Goal: Task Accomplishment & Management: Manage account settings

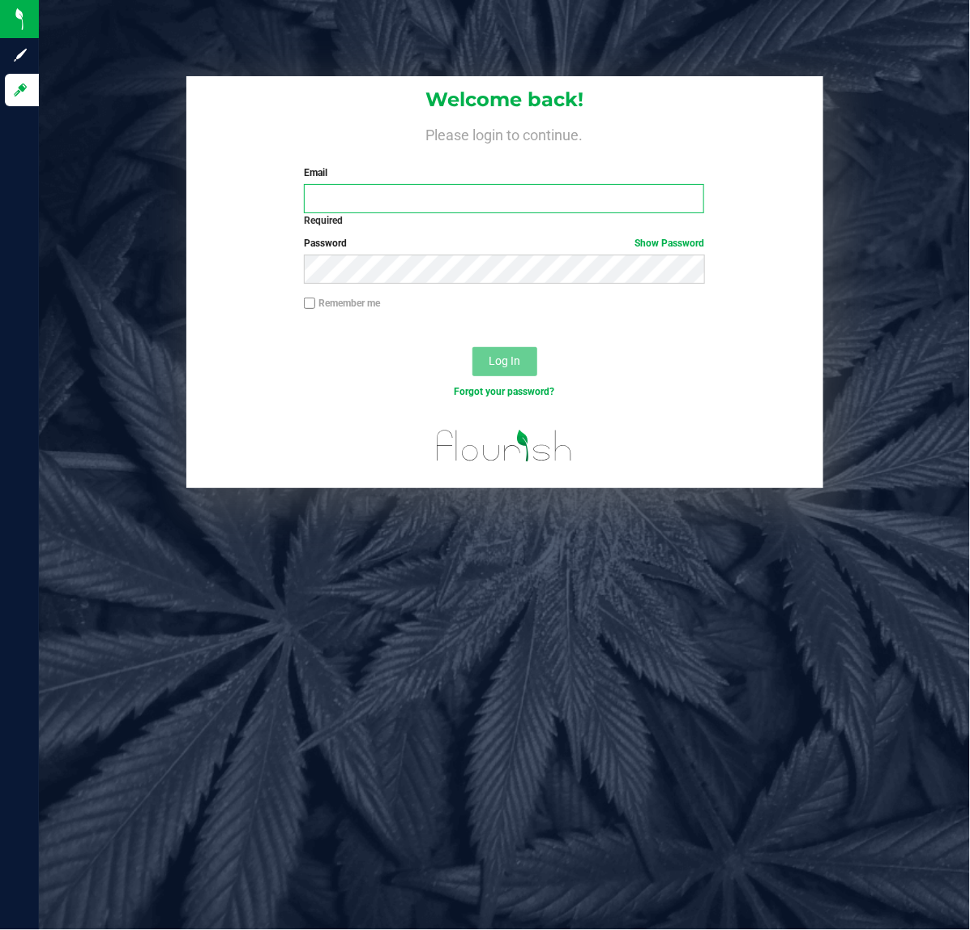
click at [455, 194] on input "Email" at bounding box center [504, 198] width 400 height 29
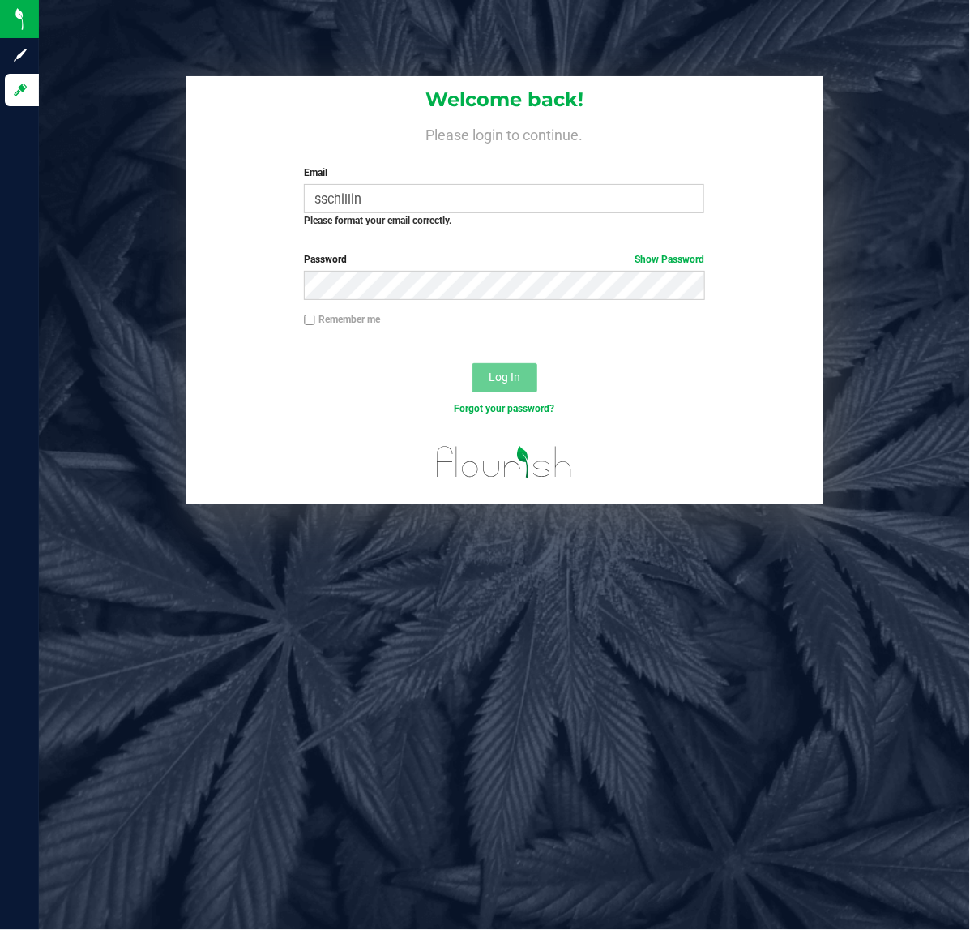
click at [545, 179] on label "Email" at bounding box center [504, 172] width 400 height 15
click at [545, 184] on input "sschillin" at bounding box center [504, 198] width 400 height 29
click at [545, 183] on div "Email sschillin Required Please format your email correctly." at bounding box center [504, 196] width 425 height 62
click at [589, 220] on div "Please format your email correctly." at bounding box center [504, 220] width 400 height 15
click at [585, 193] on input "sschillin" at bounding box center [504, 198] width 400 height 29
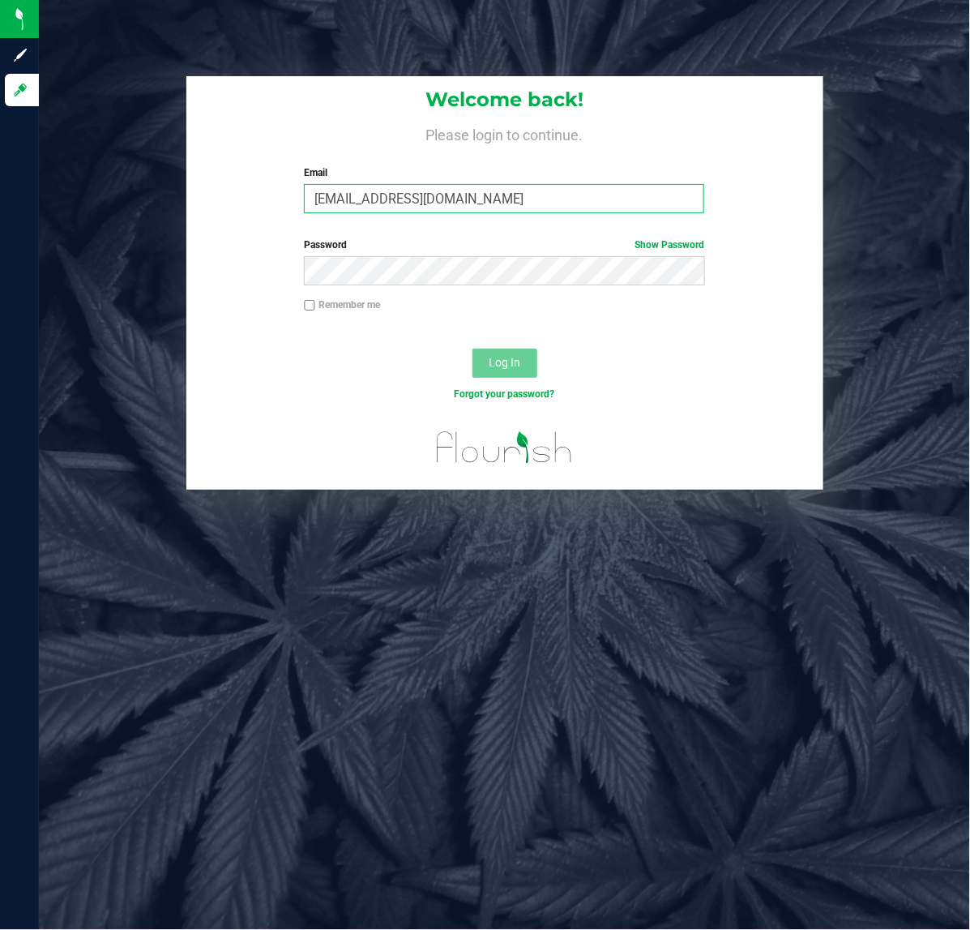
type input "[EMAIL_ADDRESS][DOMAIN_NAME]"
click at [472, 348] on button "Log In" at bounding box center [504, 362] width 65 height 29
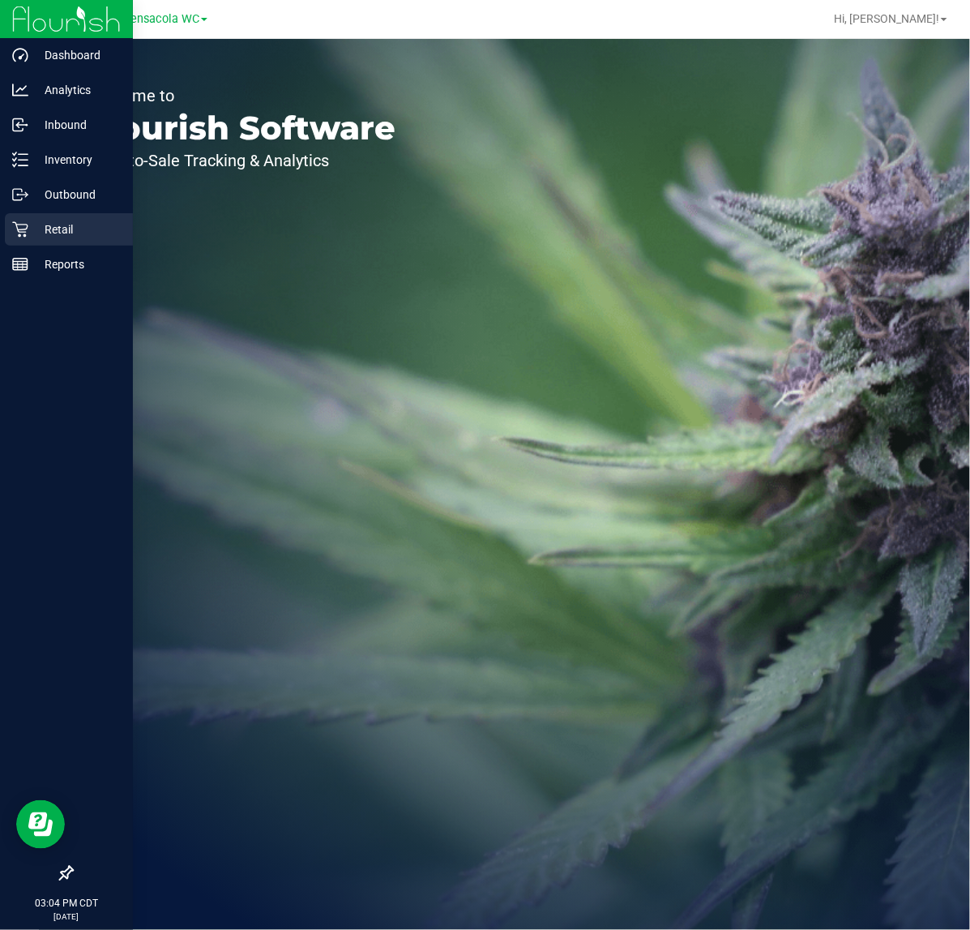
click at [13, 237] on icon at bounding box center [20, 229] width 16 height 16
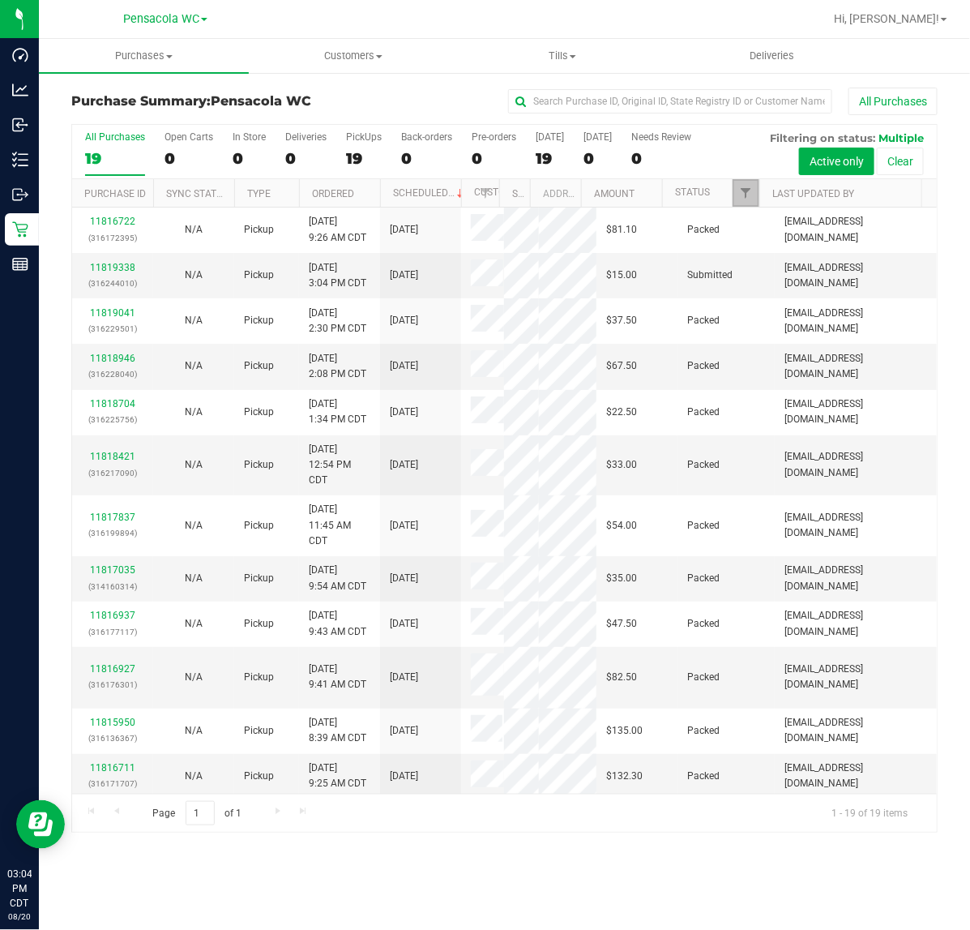
click at [754, 207] on link "Filter" at bounding box center [746, 193] width 27 height 28
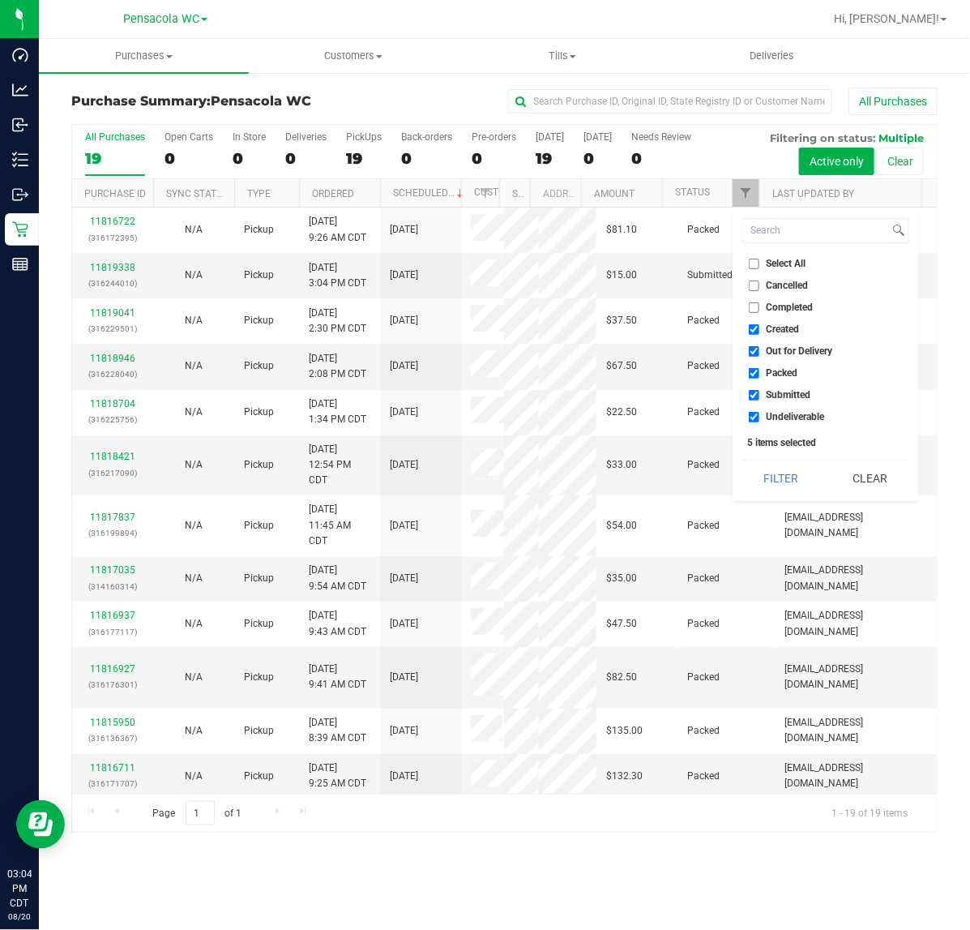
click at [770, 264] on span "Select All" at bounding box center [787, 264] width 40 height 10
click at [759, 264] on input "Select All" at bounding box center [754, 264] width 11 height 11
checkbox input "true"
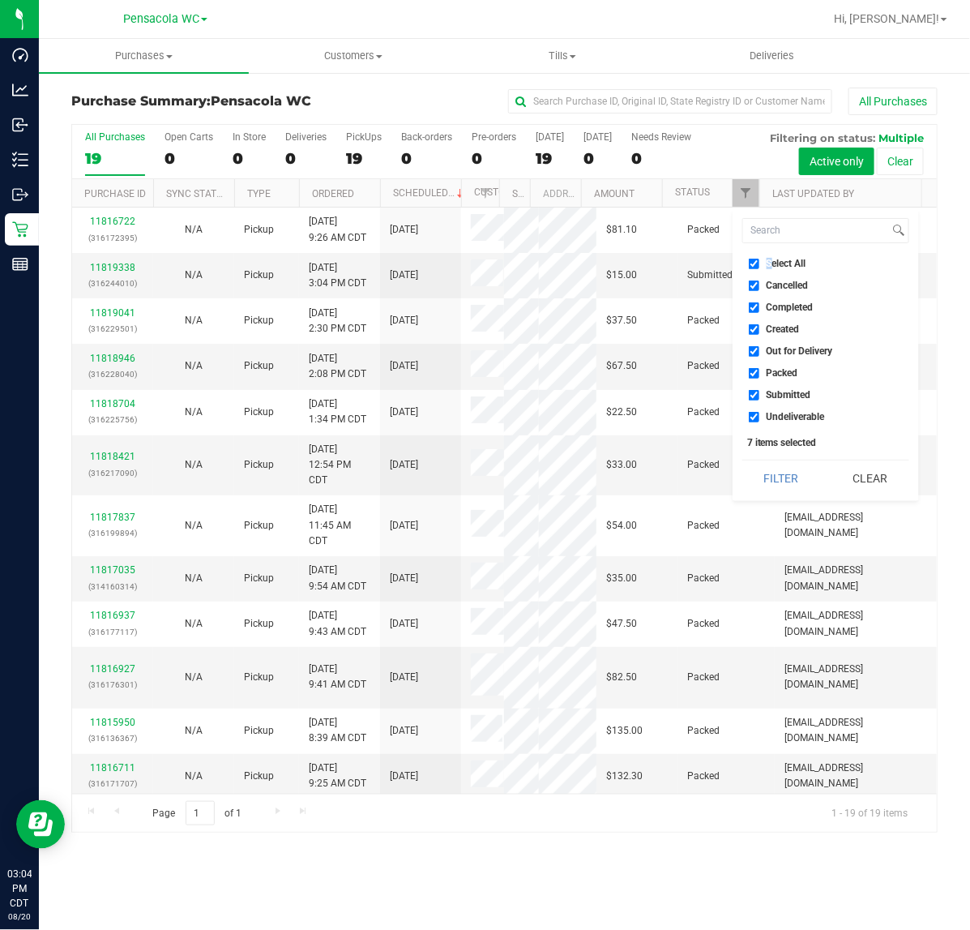
click at [768, 260] on span "Select All" at bounding box center [787, 264] width 40 height 10
click at [772, 264] on span "Select All" at bounding box center [787, 264] width 40 height 10
click at [759, 264] on input "Select All" at bounding box center [754, 264] width 11 height 11
checkbox input "false"
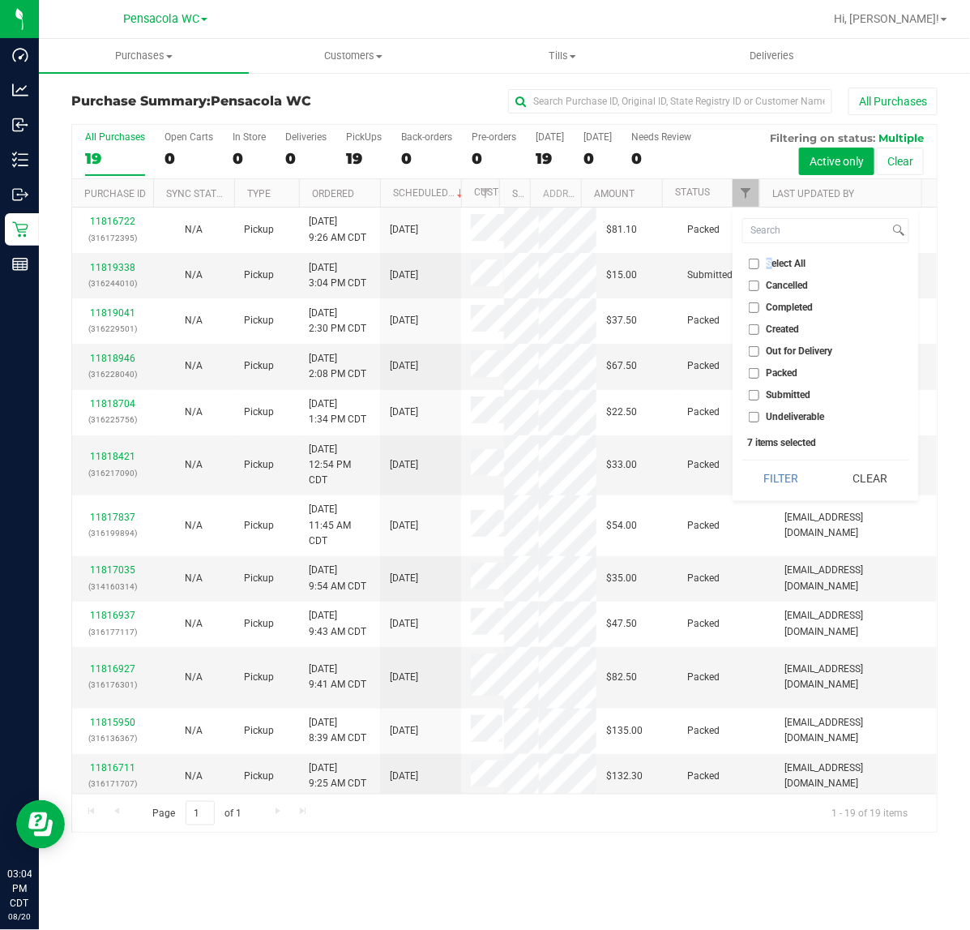
checkbox input "false"
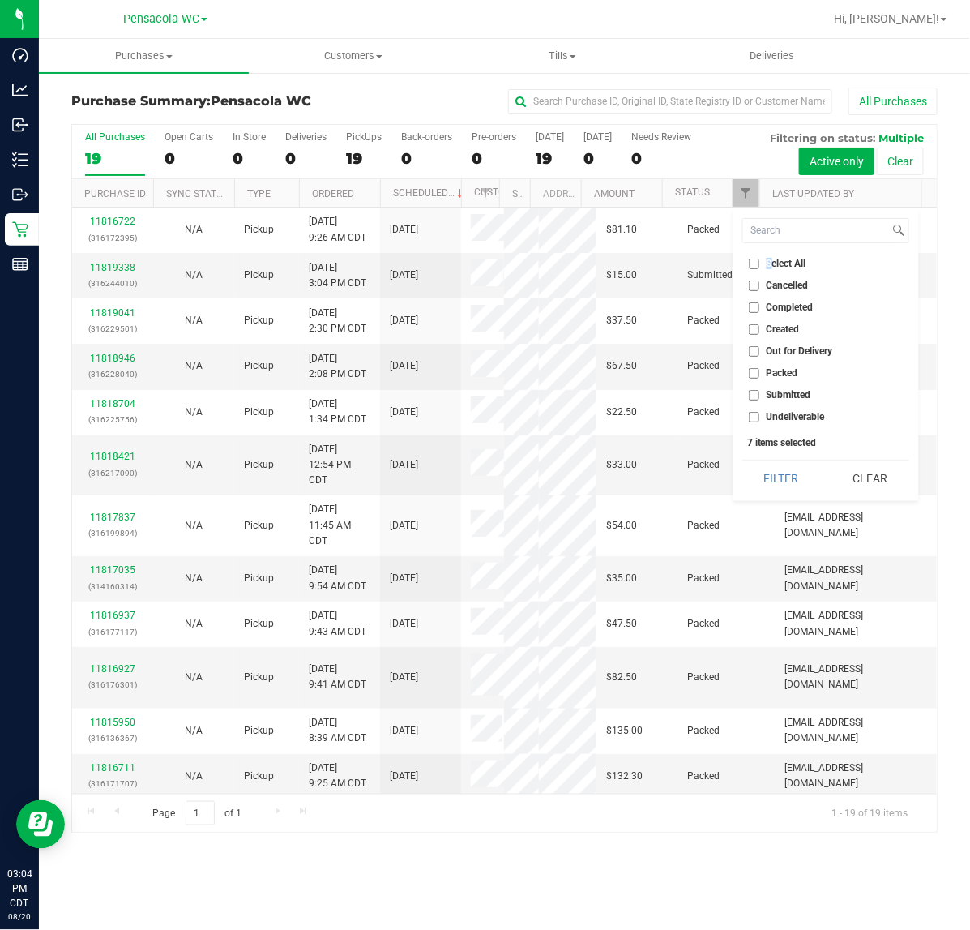
checkbox input "false"
click at [778, 397] on span "Submitted" at bounding box center [789, 395] width 45 height 10
click at [759, 397] on input "Submitted" at bounding box center [754, 395] width 11 height 11
checkbox input "true"
click at [759, 489] on button "Filter" at bounding box center [781, 478] width 78 height 36
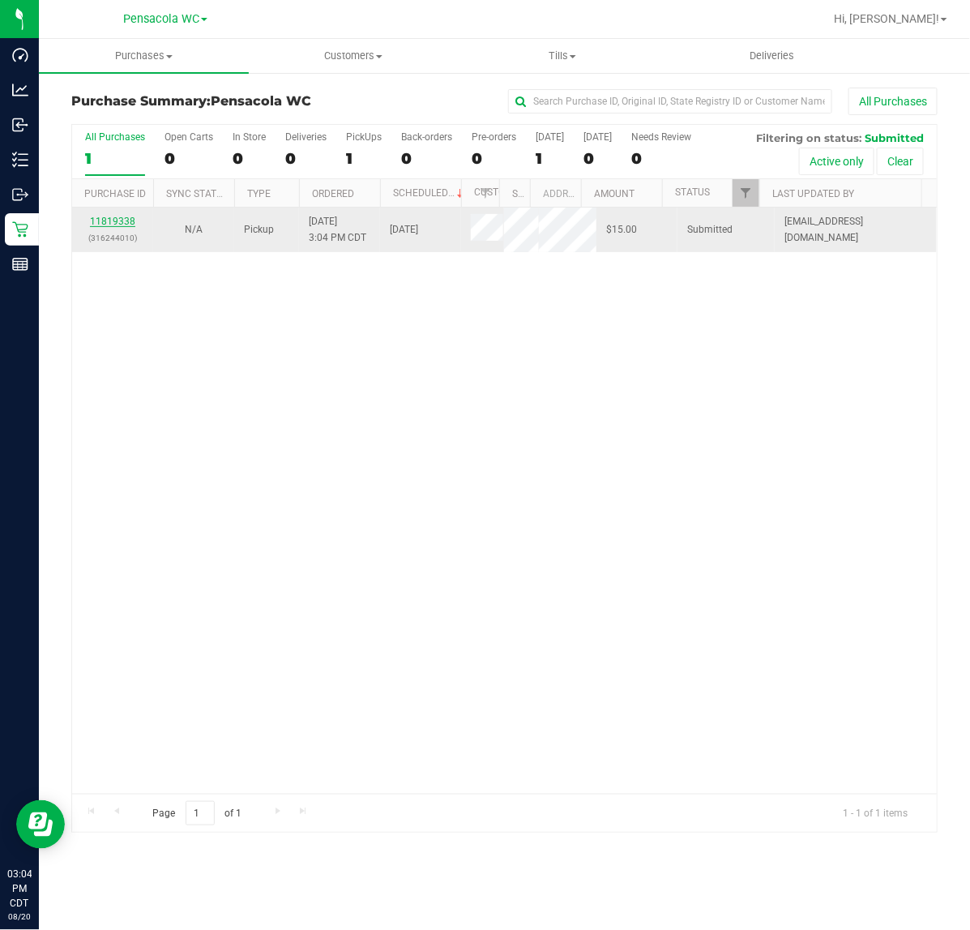
click at [99, 220] on link "11819338" at bounding box center [112, 221] width 45 height 11
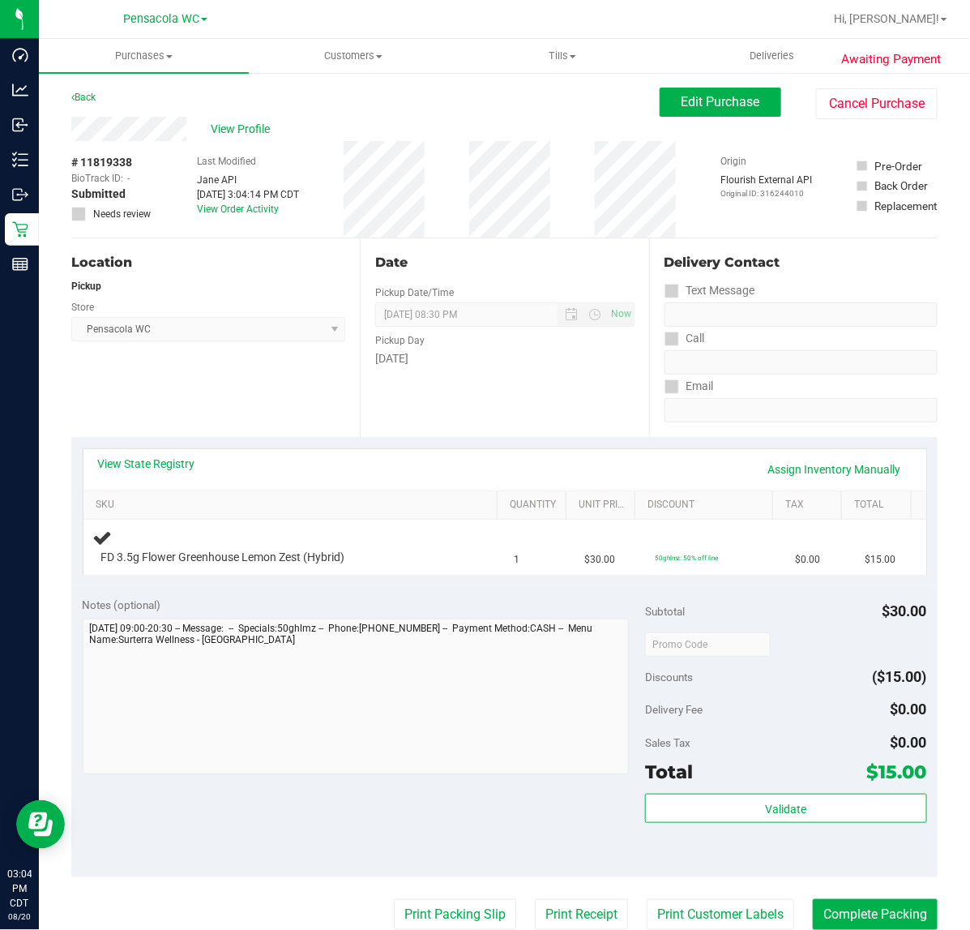
click at [92, 90] on div "Back" at bounding box center [83, 97] width 24 height 19
click at [70, 98] on div "Awaiting Payment Back Edit Purchase Cancel Purchase View Profile # 11819338 Bio…" at bounding box center [504, 685] width 931 height 1228
click at [91, 98] on link "Back" at bounding box center [83, 97] width 24 height 11
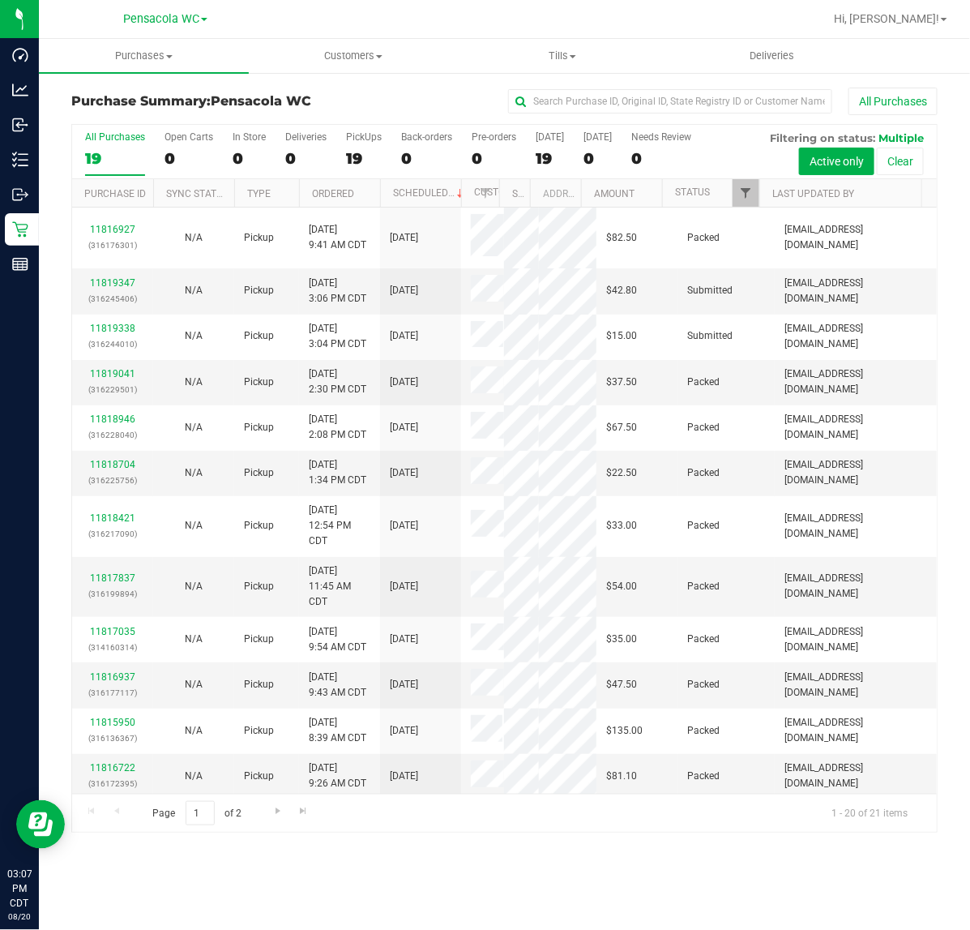
click at [751, 199] on span "Filter" at bounding box center [745, 192] width 13 height 13
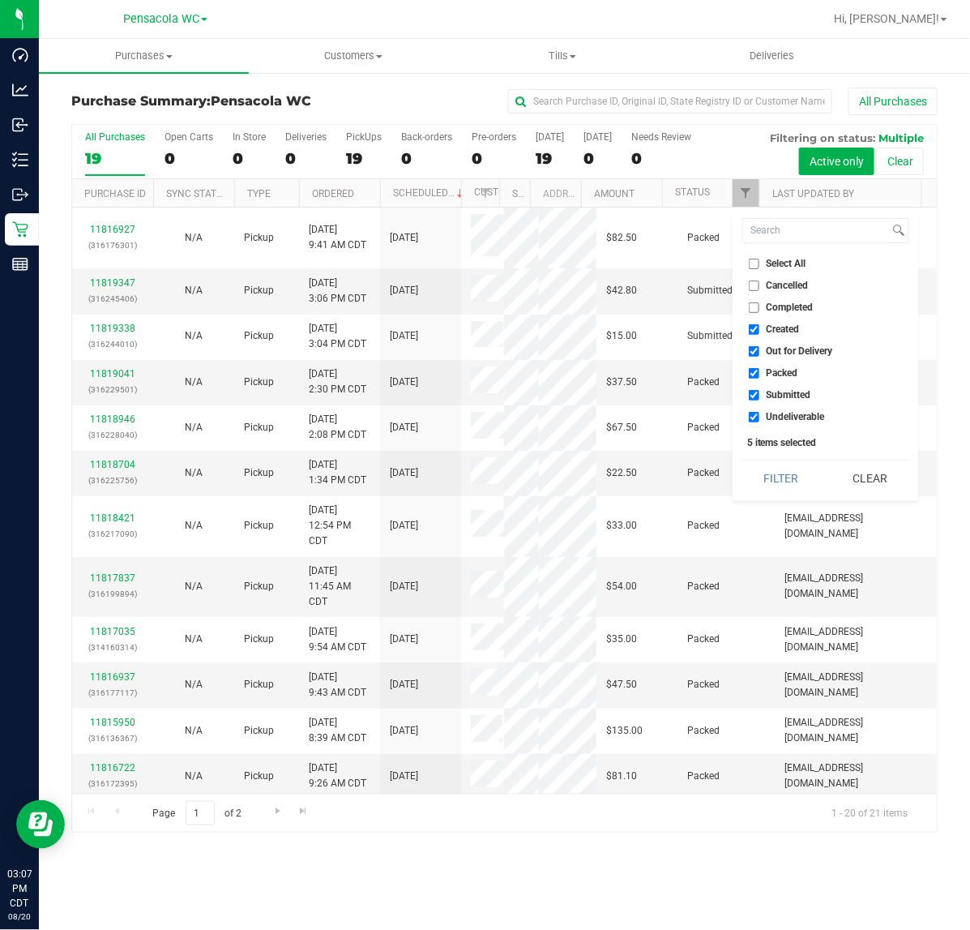
click at [800, 263] on span "Select All" at bounding box center [787, 264] width 40 height 10
click at [759, 263] on input "Select All" at bounding box center [754, 264] width 11 height 11
checkbox input "true"
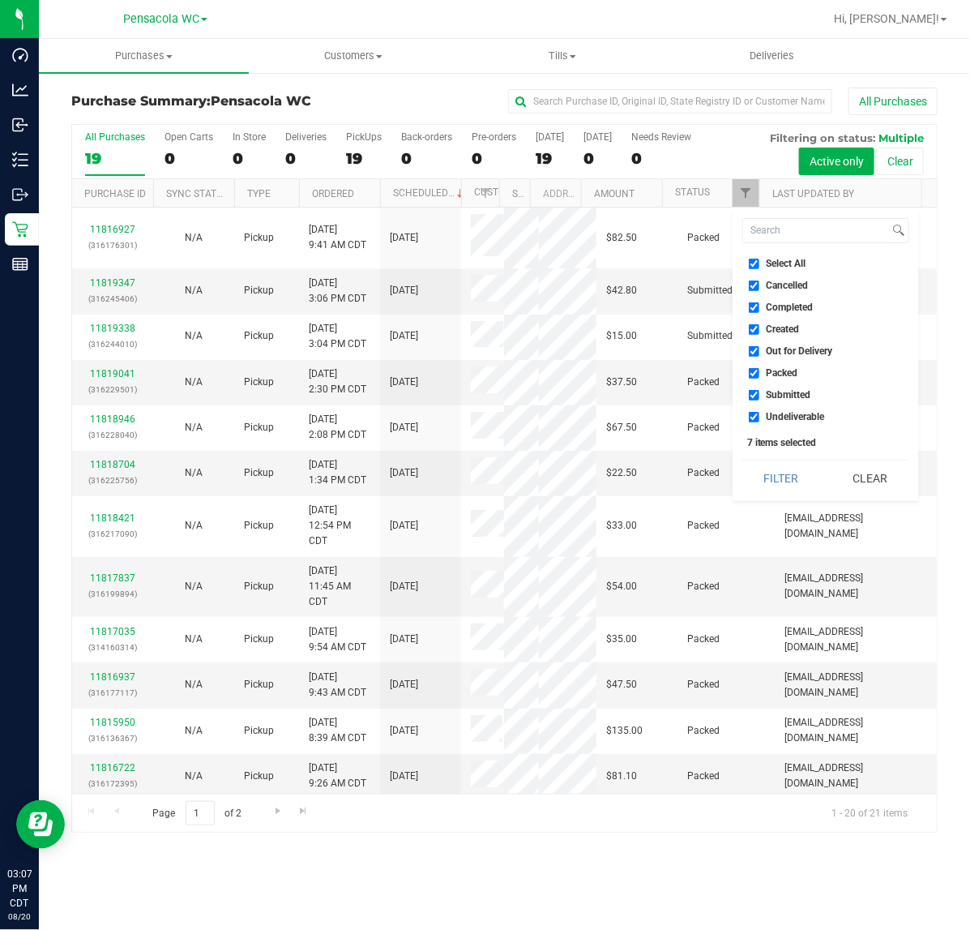
click at [789, 260] on span "Select All" at bounding box center [787, 264] width 40 height 10
click at [759, 260] on input "Select All" at bounding box center [754, 264] width 11 height 11
checkbox input "false"
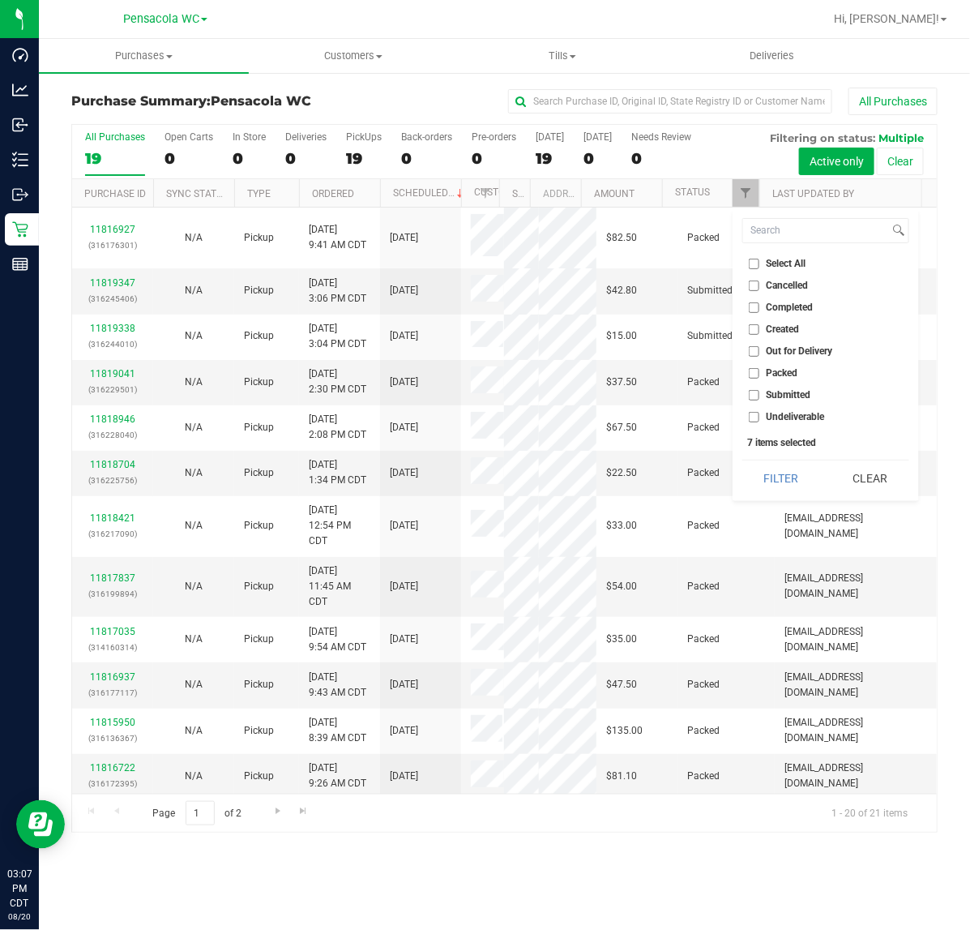
checkbox input "false"
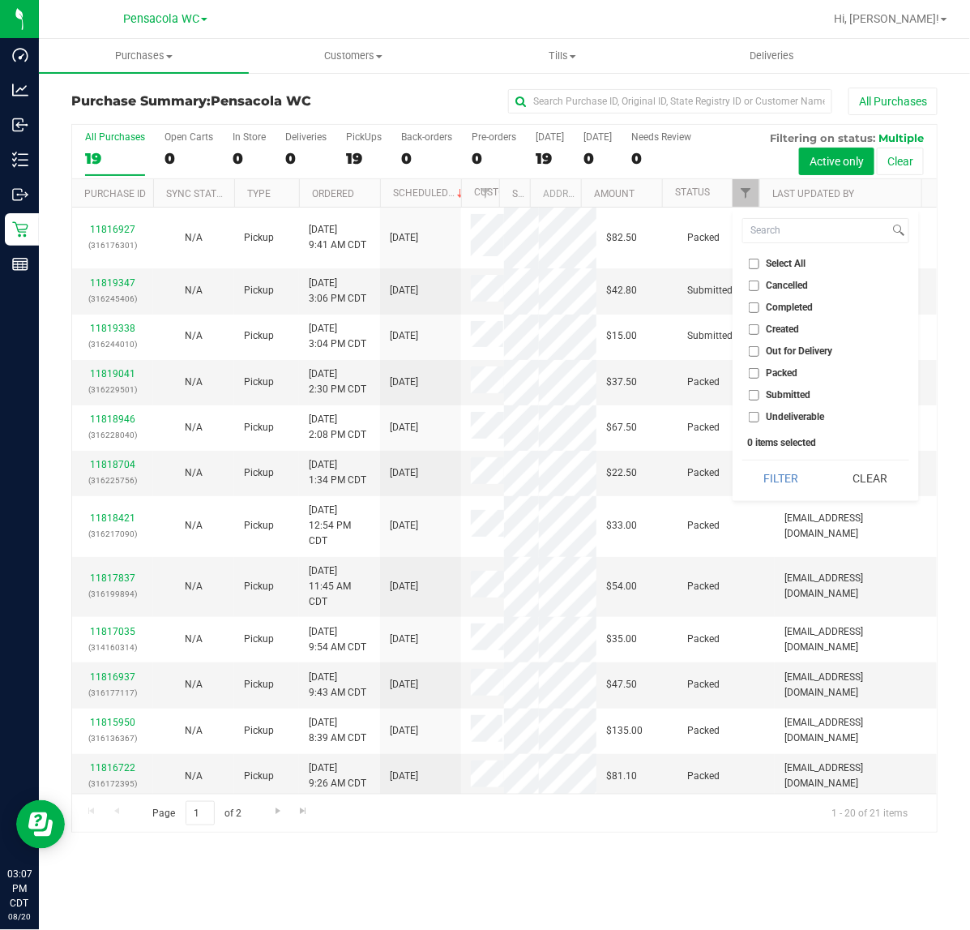
click at [787, 394] on span "Submitted" at bounding box center [789, 395] width 45 height 10
click at [759, 394] on input "Submitted" at bounding box center [754, 395] width 11 height 11
checkbox input "true"
click at [763, 488] on button "Filter" at bounding box center [781, 478] width 78 height 36
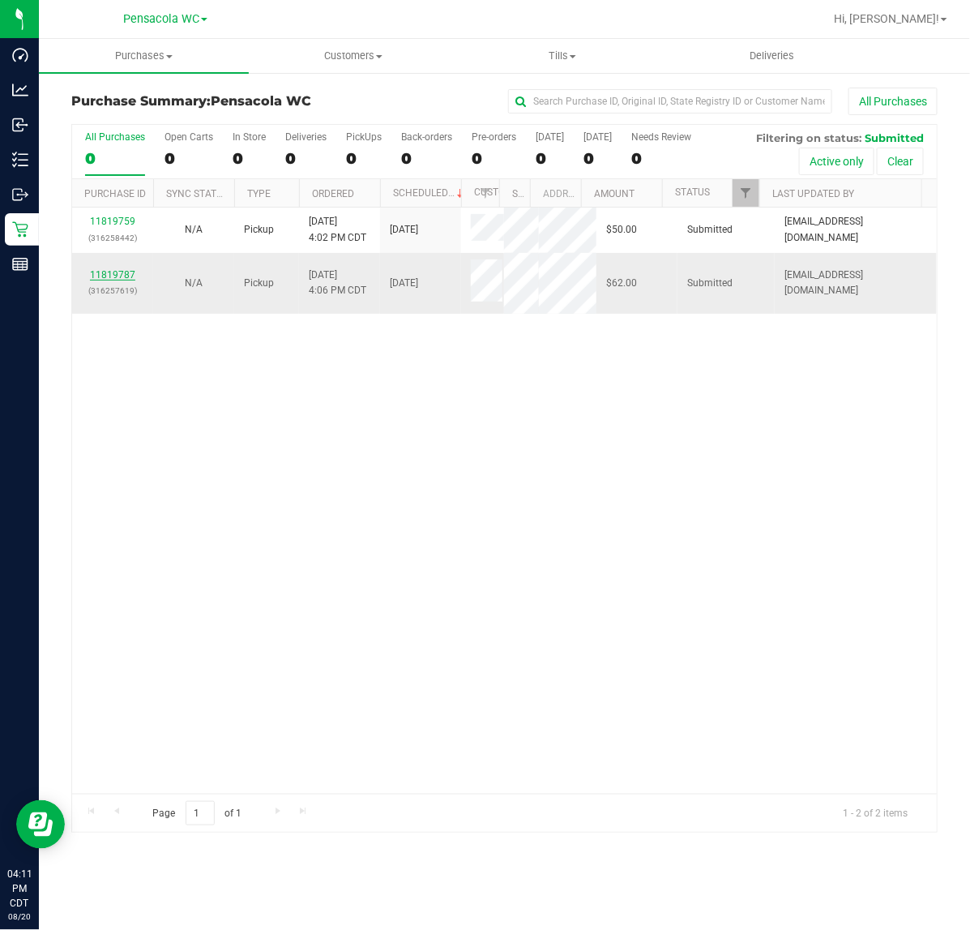
click at [130, 270] on link "11819787" at bounding box center [112, 274] width 45 height 11
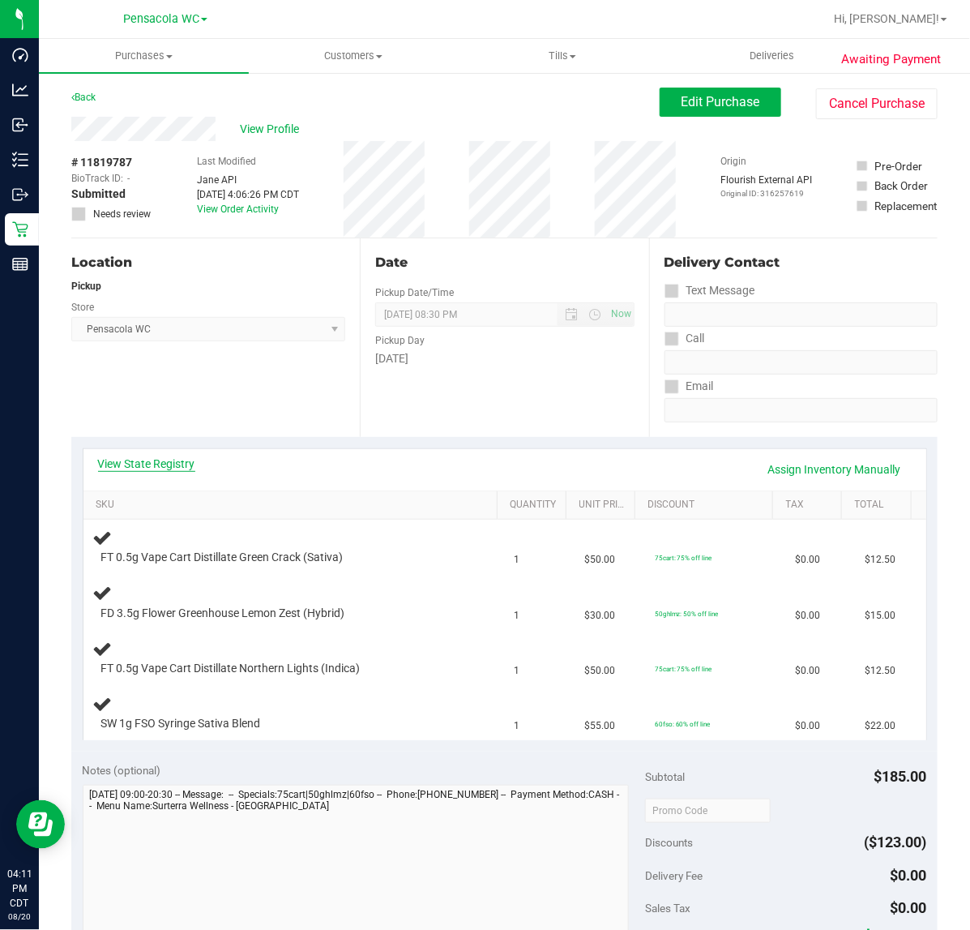
click at [165, 466] on link "View State Registry" at bounding box center [146, 463] width 97 height 16
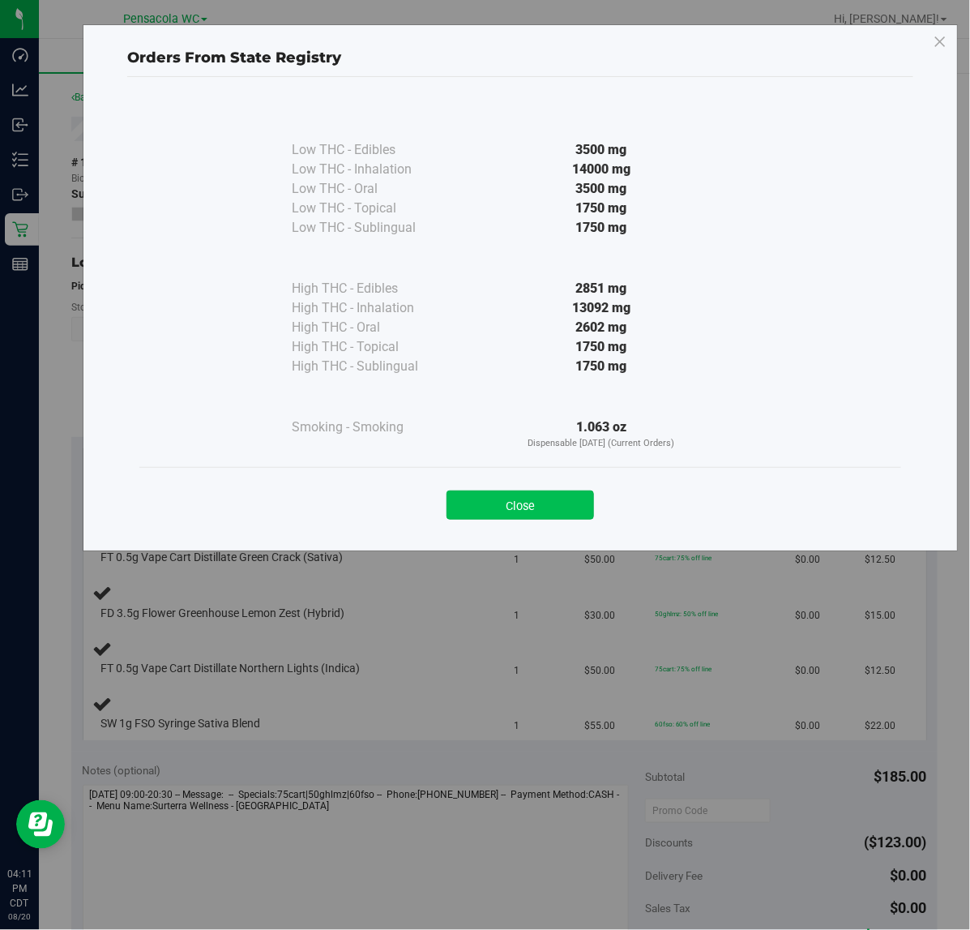
click at [520, 503] on button "Close" at bounding box center [520, 504] width 147 height 29
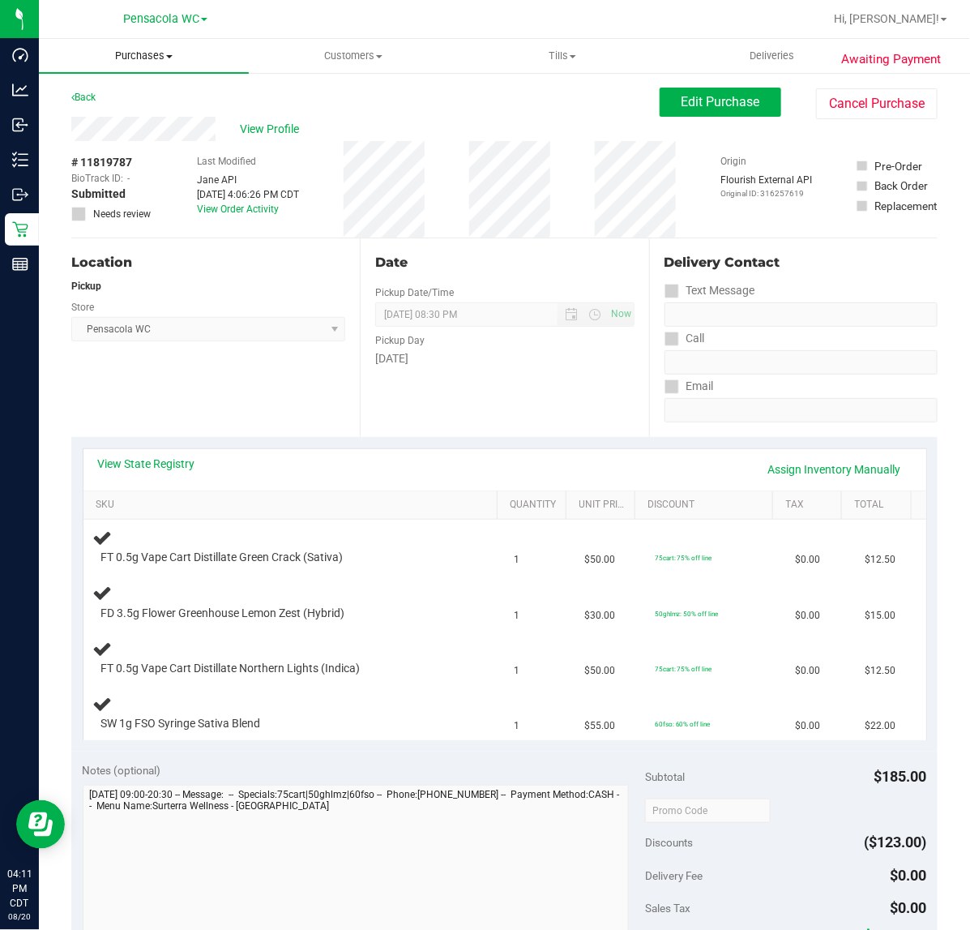
click at [71, 67] on uib-tab-heading "Purchases Summary of purchases Fulfillment All purchases" at bounding box center [144, 56] width 210 height 34
click at [337, 113] on div "Back Edit Purchase Cancel Purchase" at bounding box center [504, 102] width 866 height 29
click at [95, 95] on link "Back" at bounding box center [83, 97] width 24 height 11
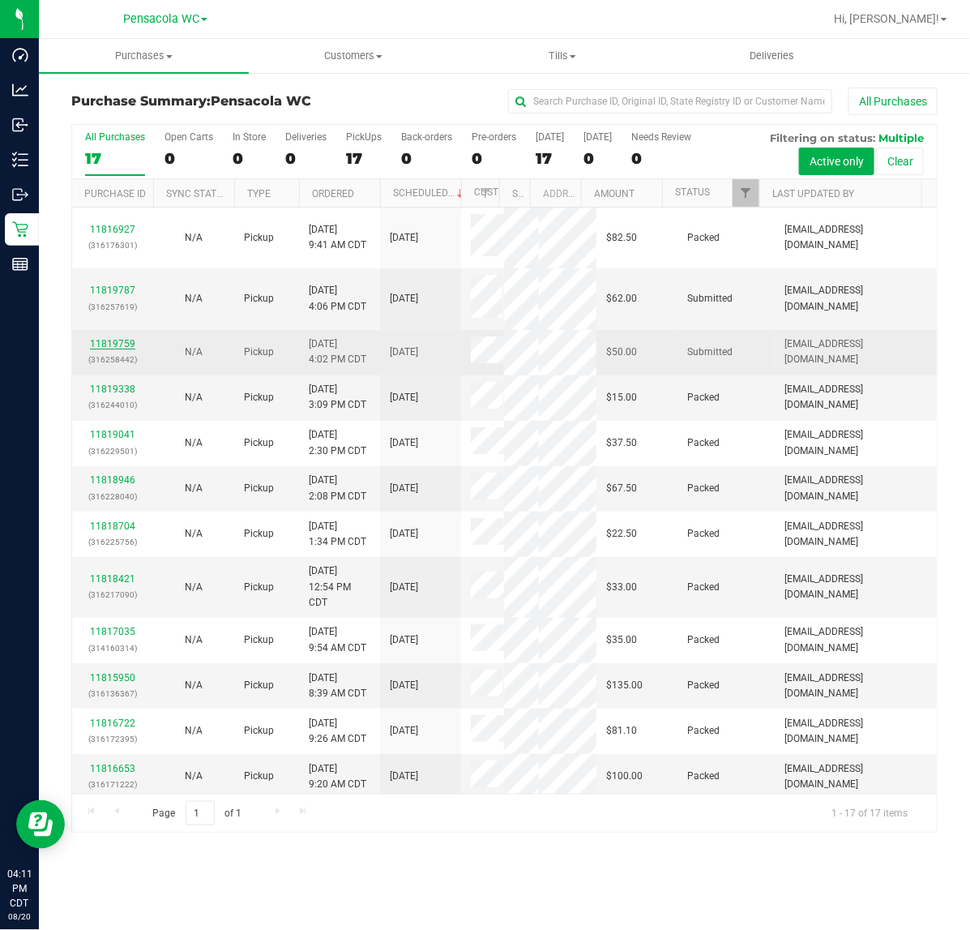
click at [118, 344] on link "11819759" at bounding box center [112, 343] width 45 height 11
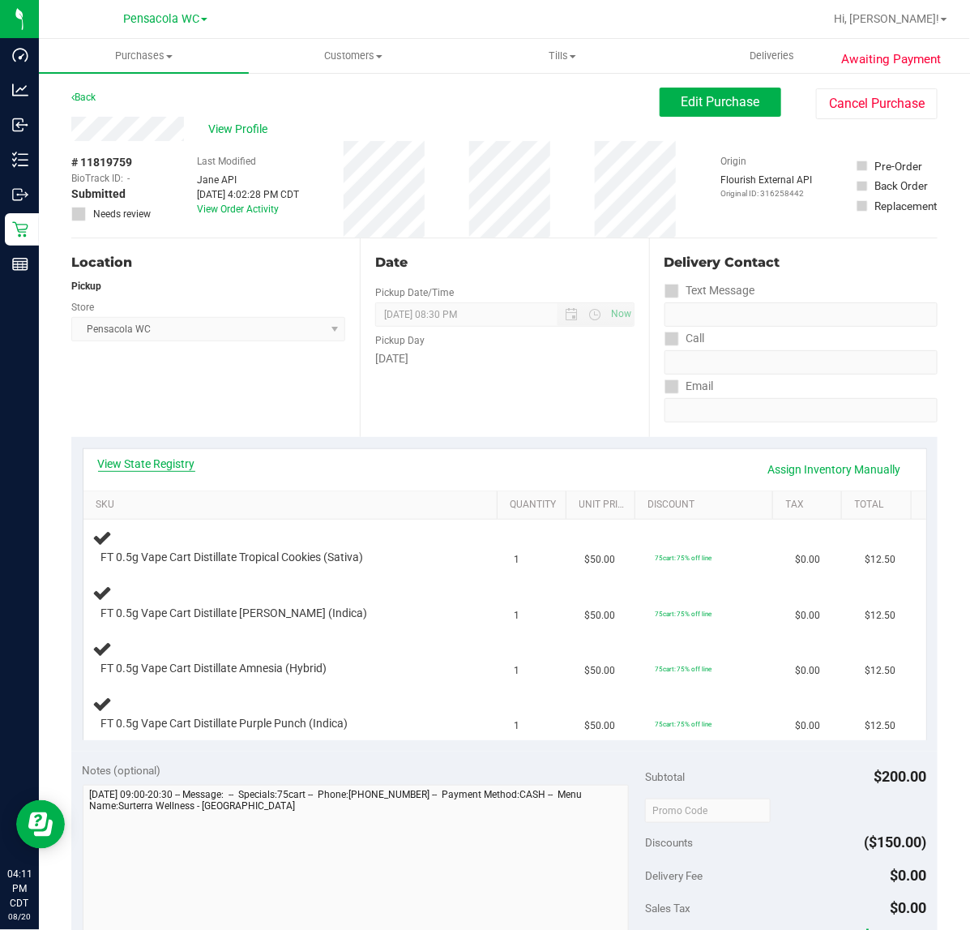
click at [160, 467] on link "View State Registry" at bounding box center [146, 463] width 97 height 16
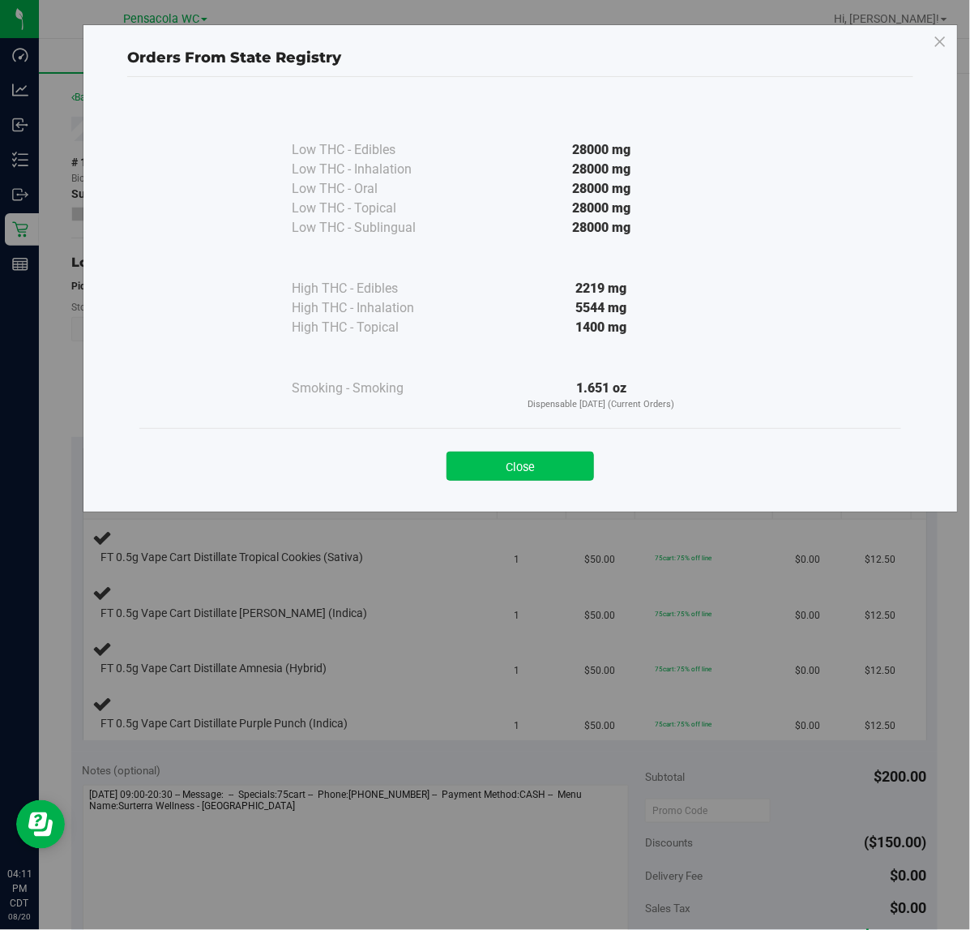
click at [529, 467] on button "Close" at bounding box center [520, 465] width 147 height 29
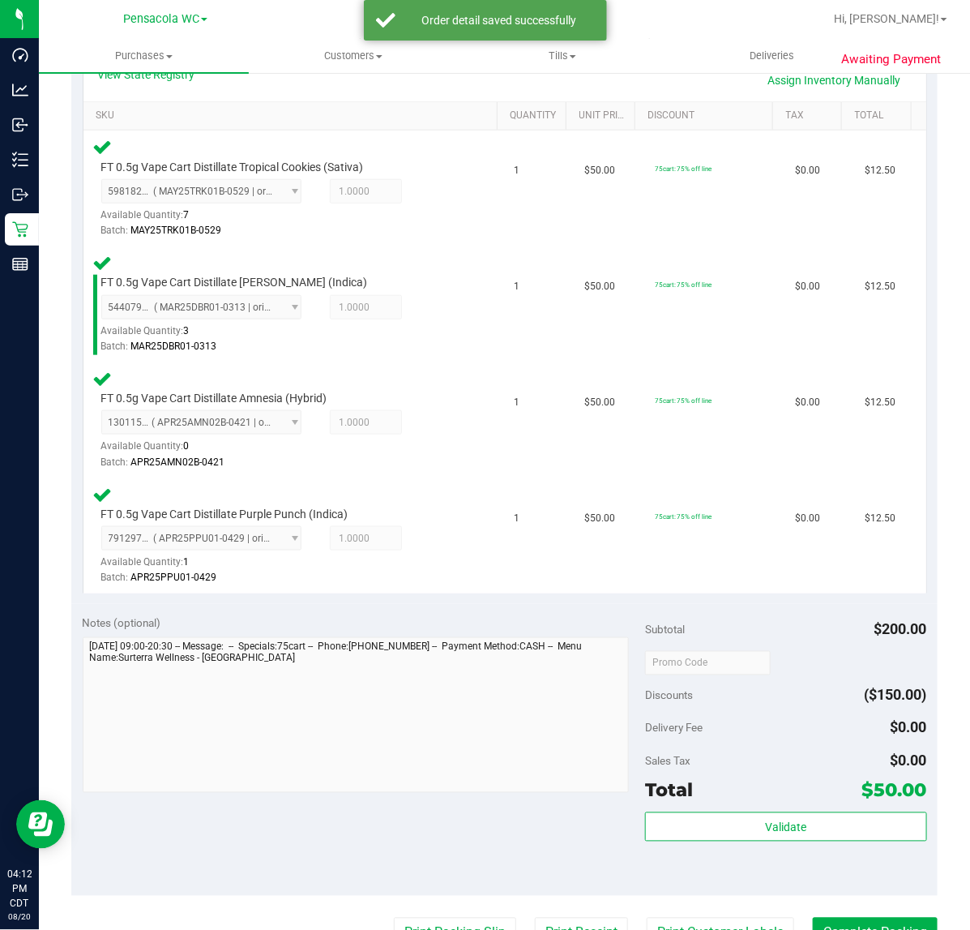
scroll to position [391, 0]
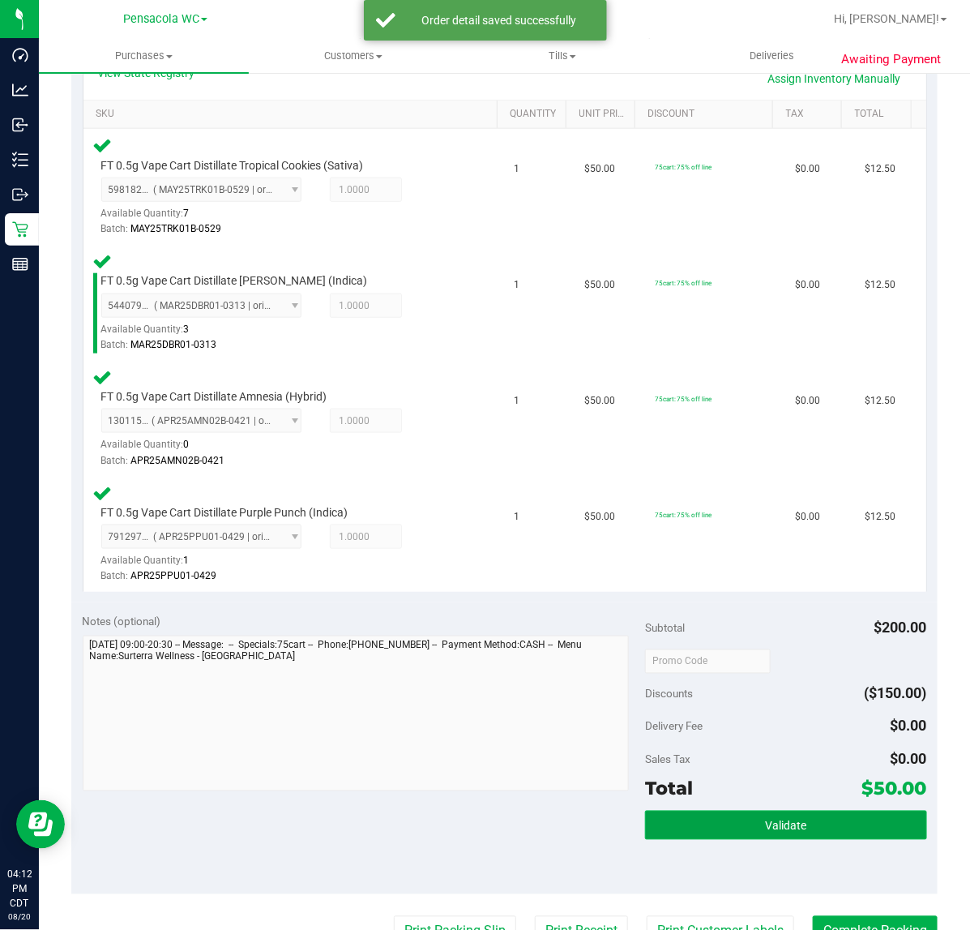
click at [771, 820] on span "Validate" at bounding box center [785, 825] width 41 height 13
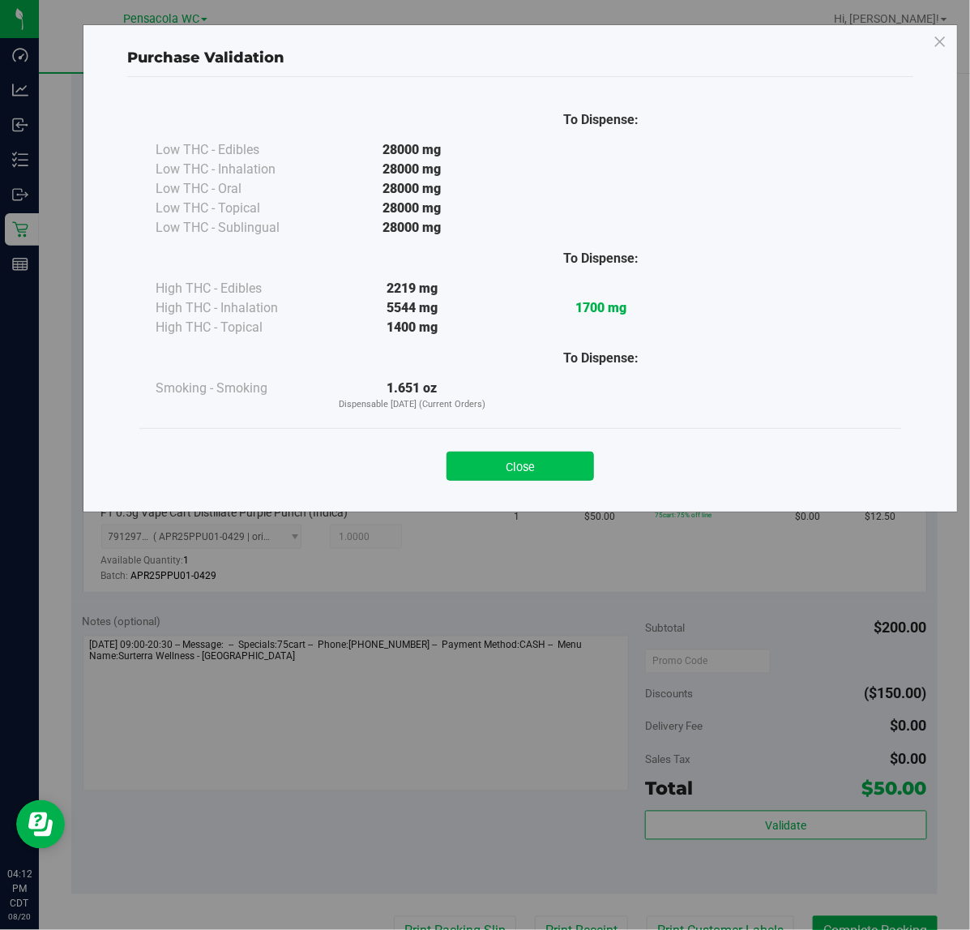
click at [516, 455] on button "Close" at bounding box center [520, 465] width 147 height 29
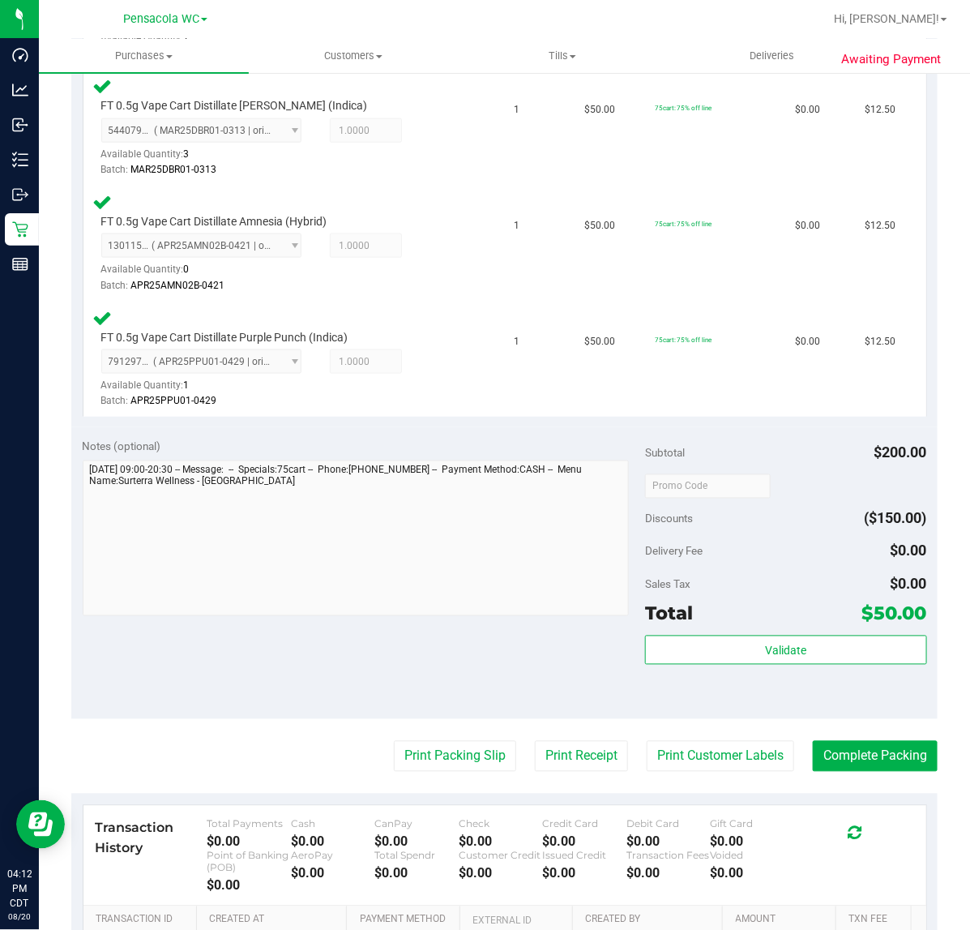
scroll to position [581, 0]
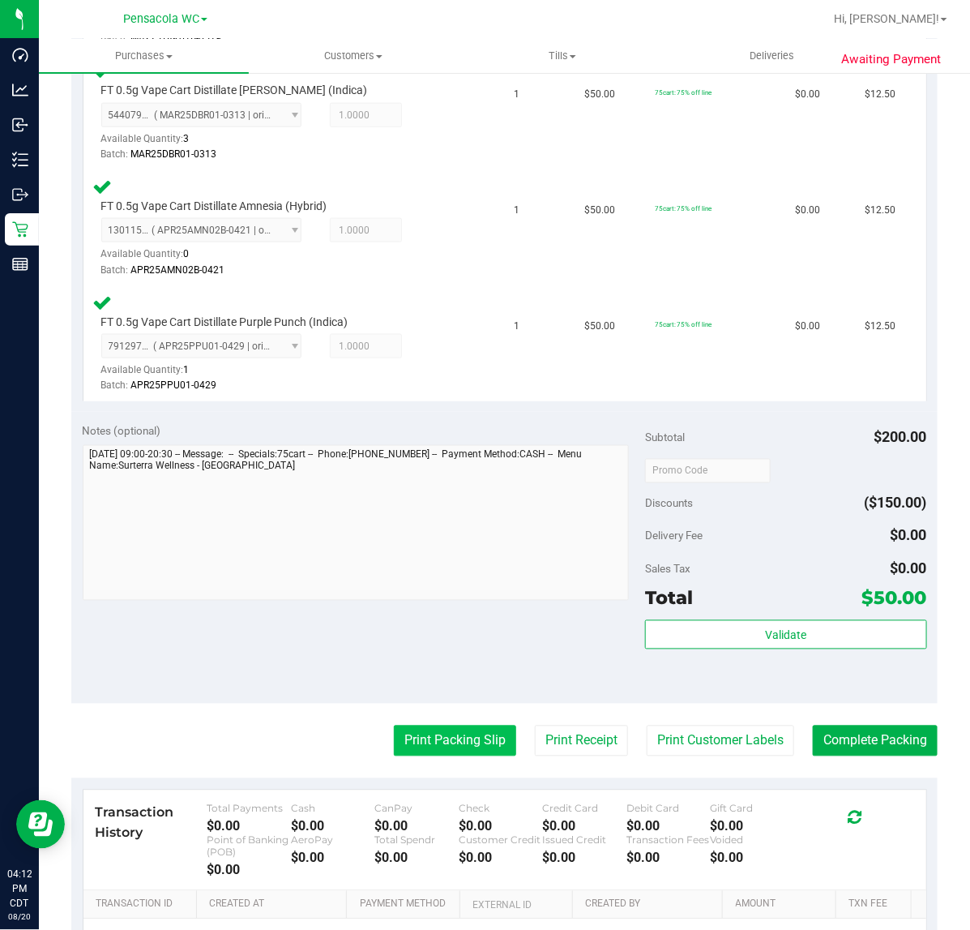
click at [435, 737] on button "Print Packing Slip" at bounding box center [455, 740] width 122 height 31
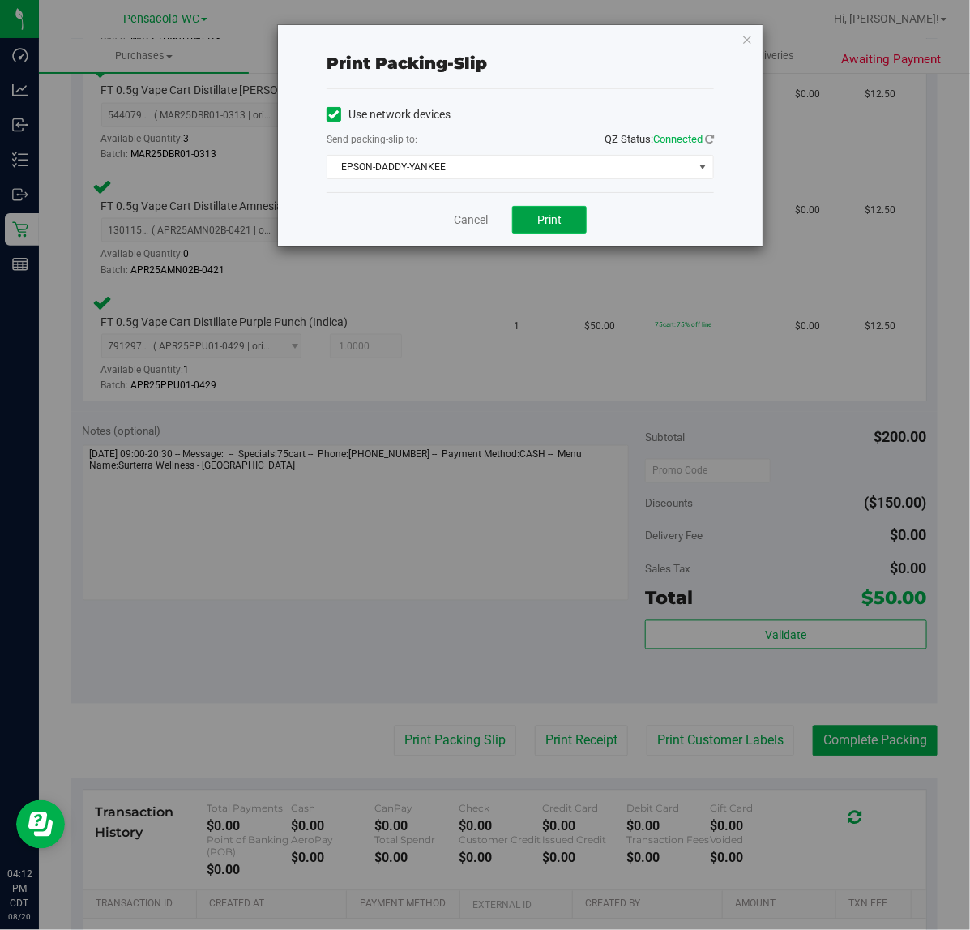
click at [532, 220] on button "Print" at bounding box center [549, 220] width 75 height 28
click at [432, 163] on span "EPSON-DADDY-YANKEE" at bounding box center [509, 167] width 365 height 23
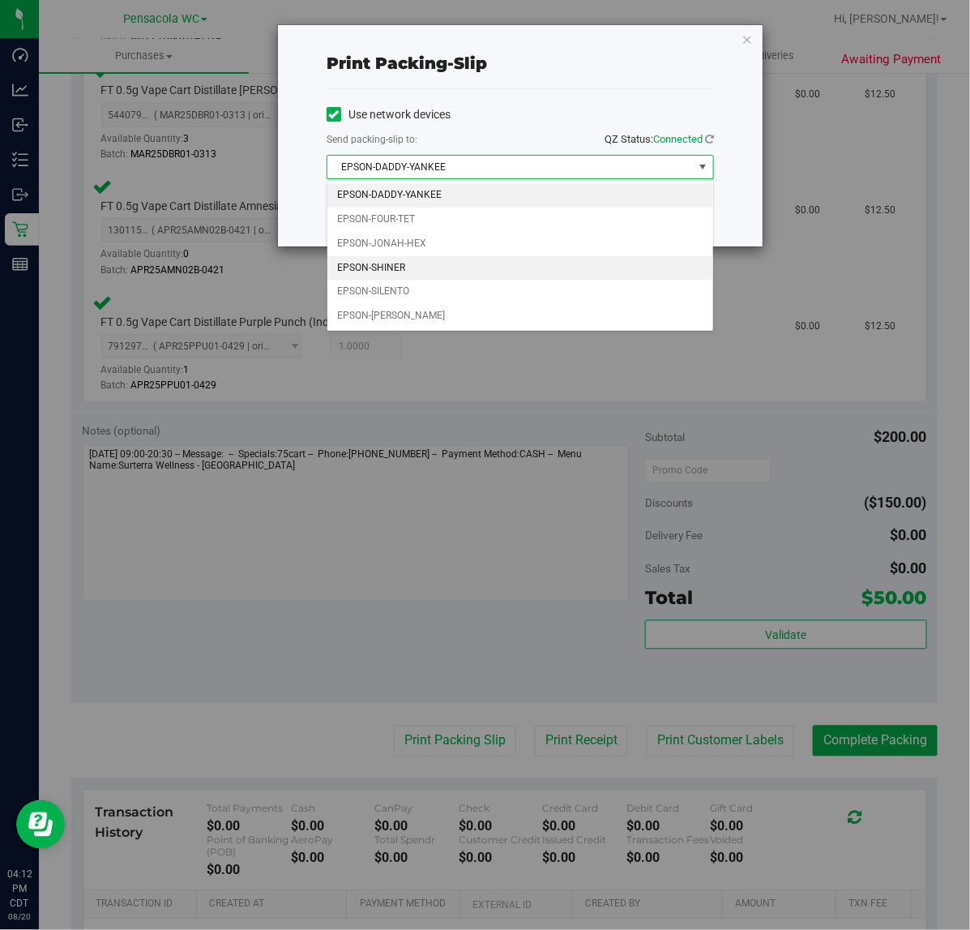
click at [422, 259] on li "EPSON-SHINER" at bounding box center [520, 268] width 386 height 24
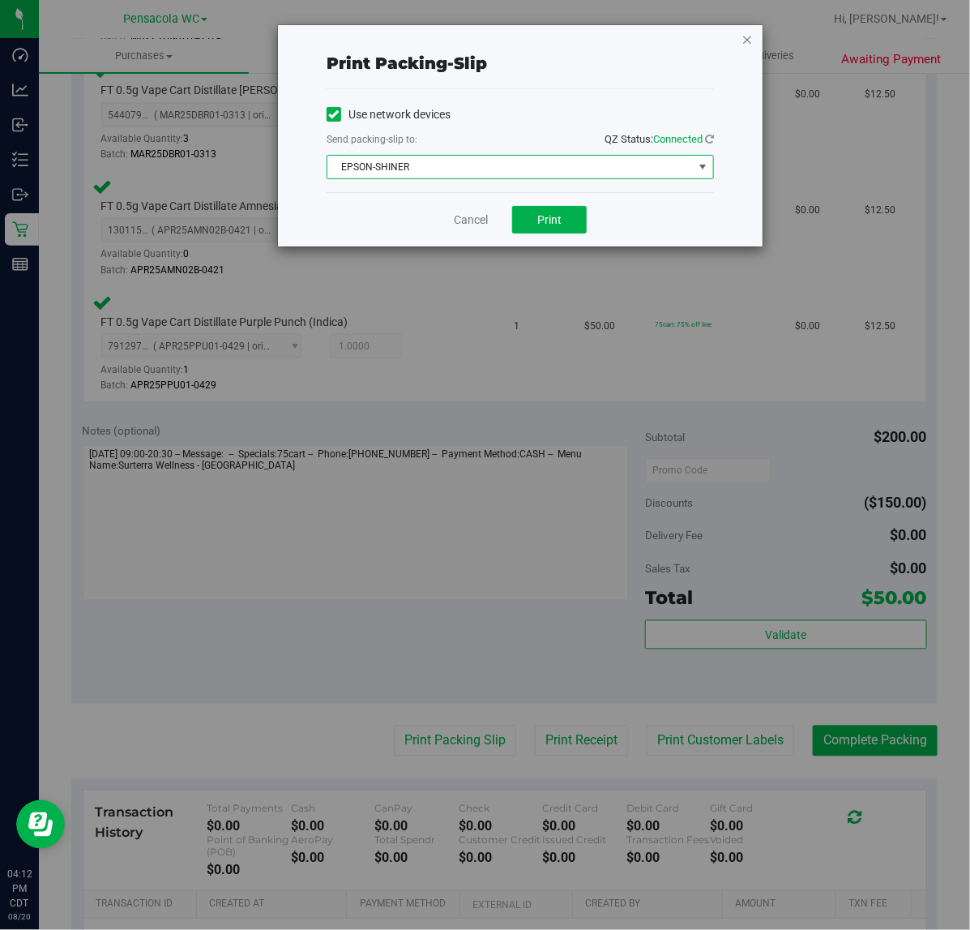
click at [747, 45] on icon "button" at bounding box center [747, 38] width 11 height 19
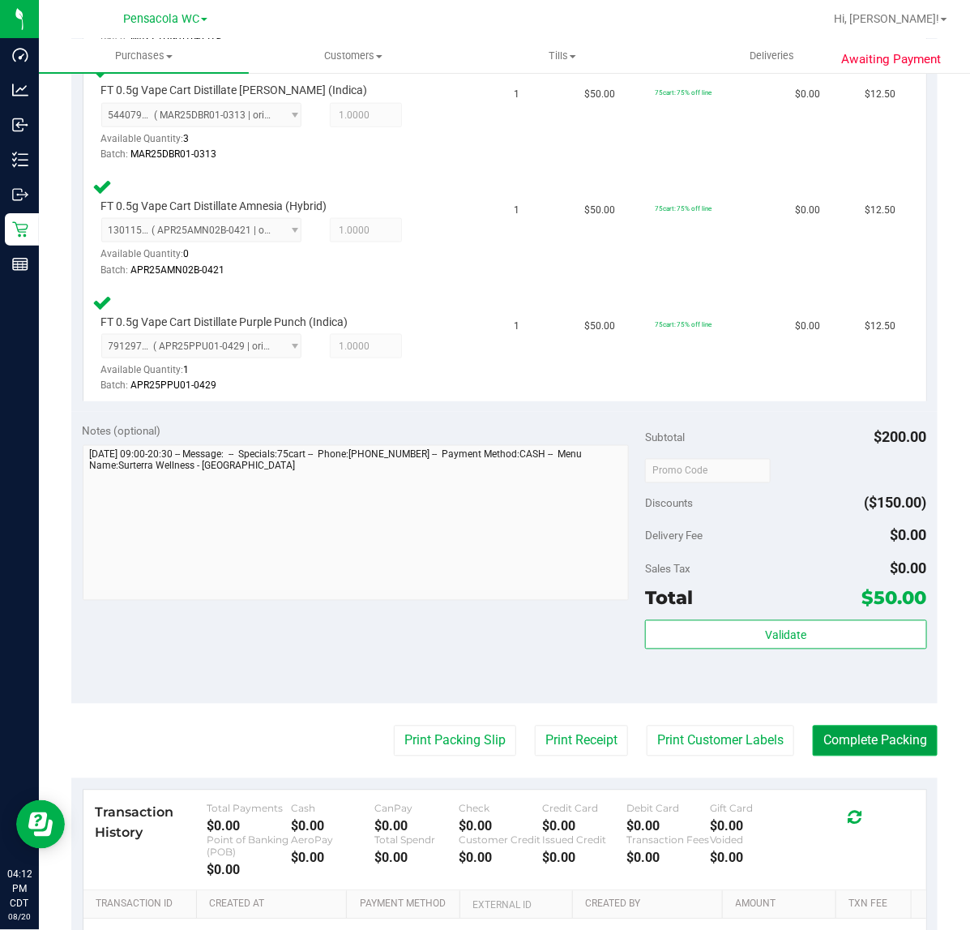
click at [894, 740] on button "Complete Packing" at bounding box center [875, 740] width 125 height 31
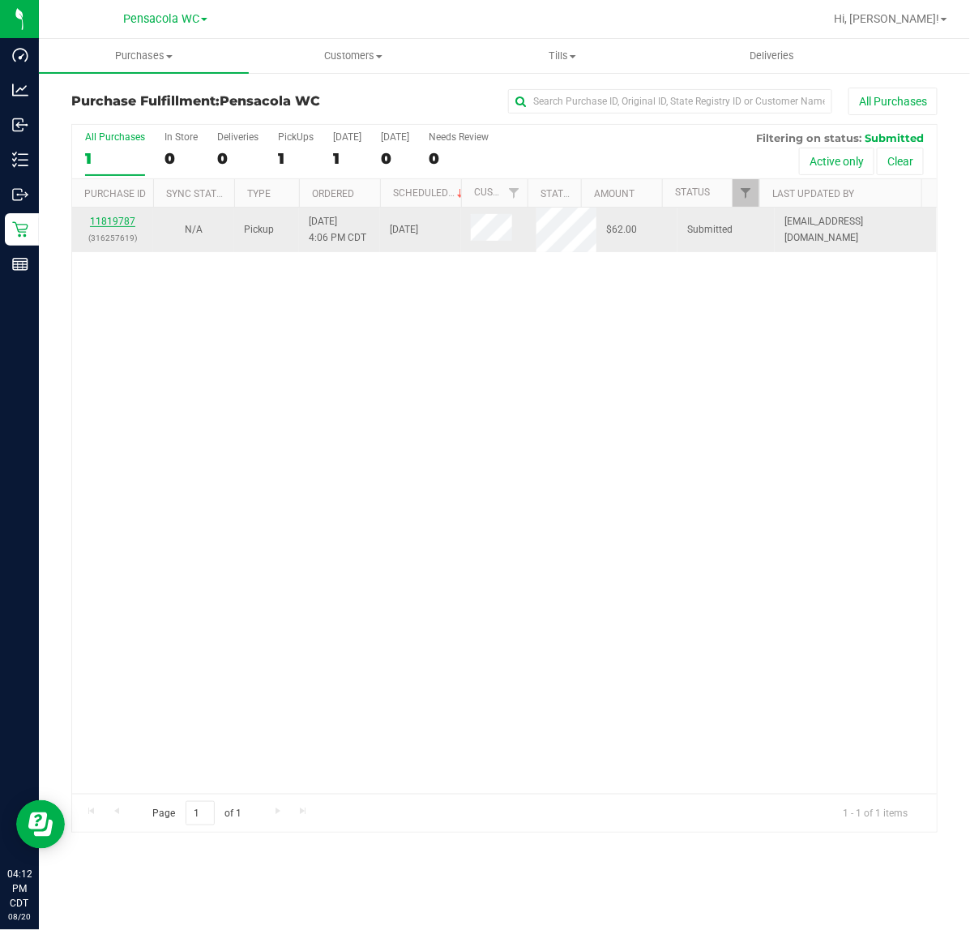
click at [98, 227] on link "11819787" at bounding box center [112, 221] width 45 height 11
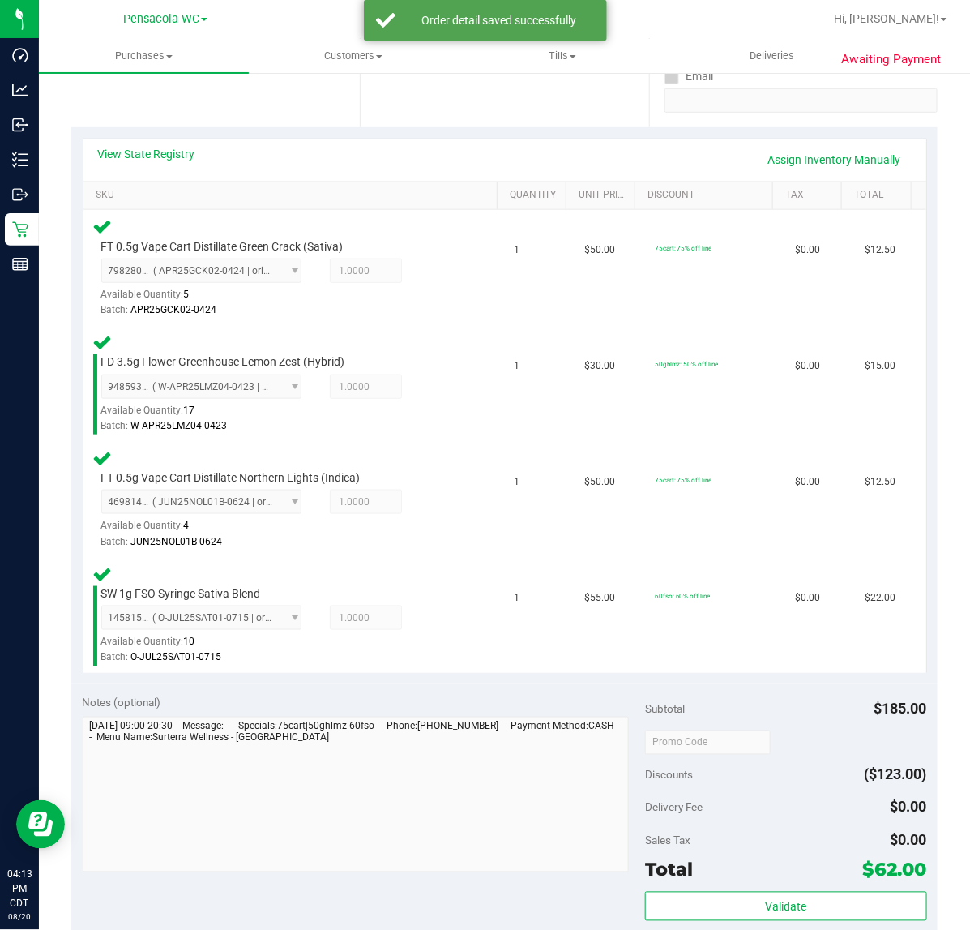
scroll to position [336, 0]
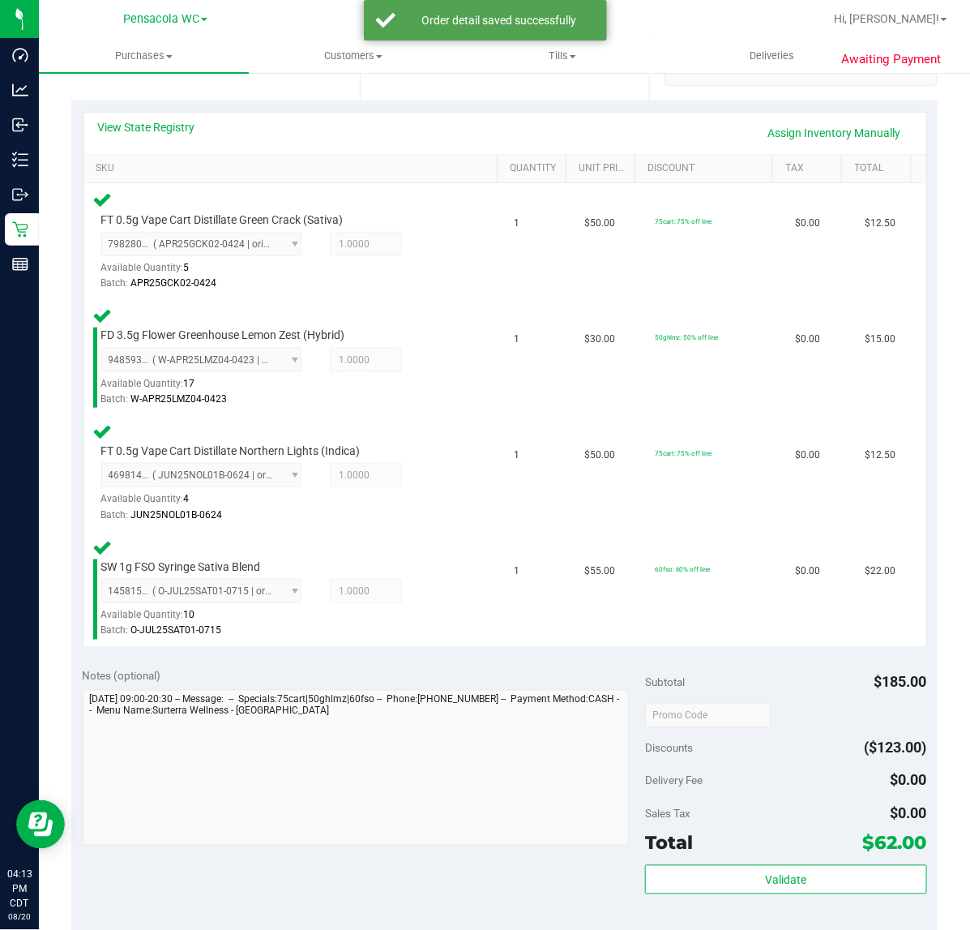
click at [775, 810] on div "Sales Tax $0.00" at bounding box center [785, 813] width 281 height 29
click at [788, 867] on button "Validate" at bounding box center [785, 879] width 281 height 29
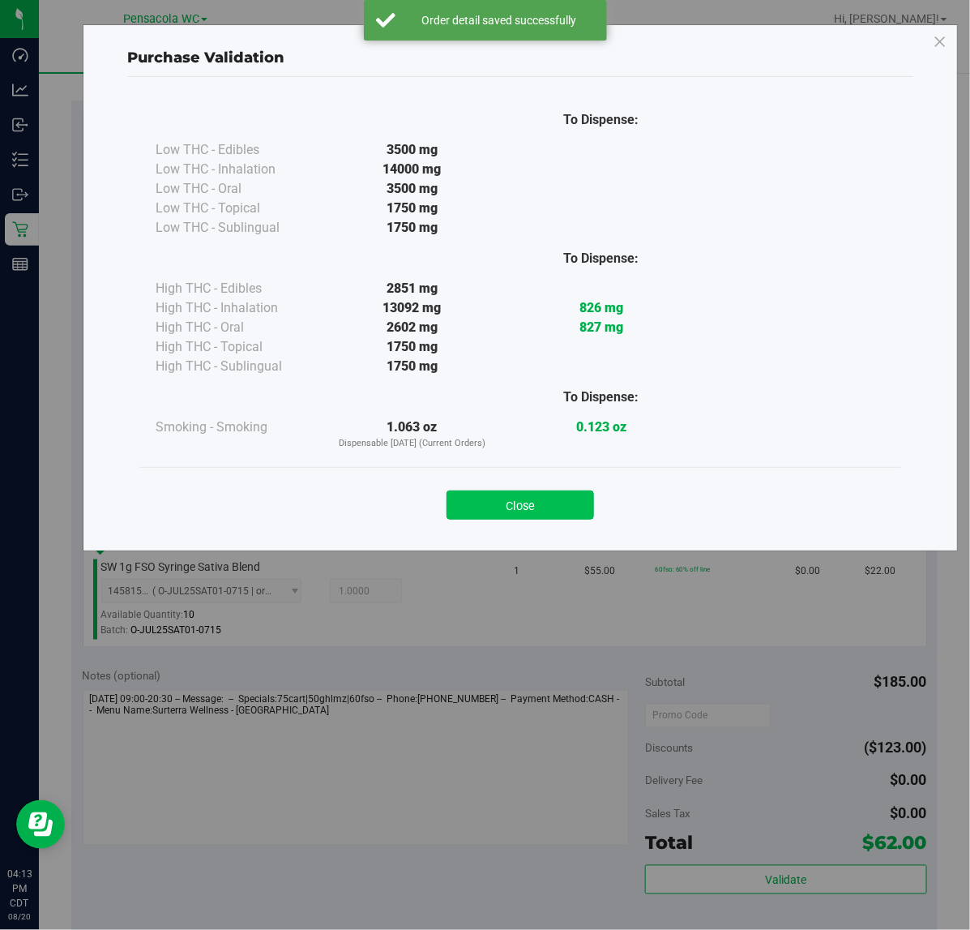
click at [532, 504] on button "Close" at bounding box center [520, 504] width 147 height 29
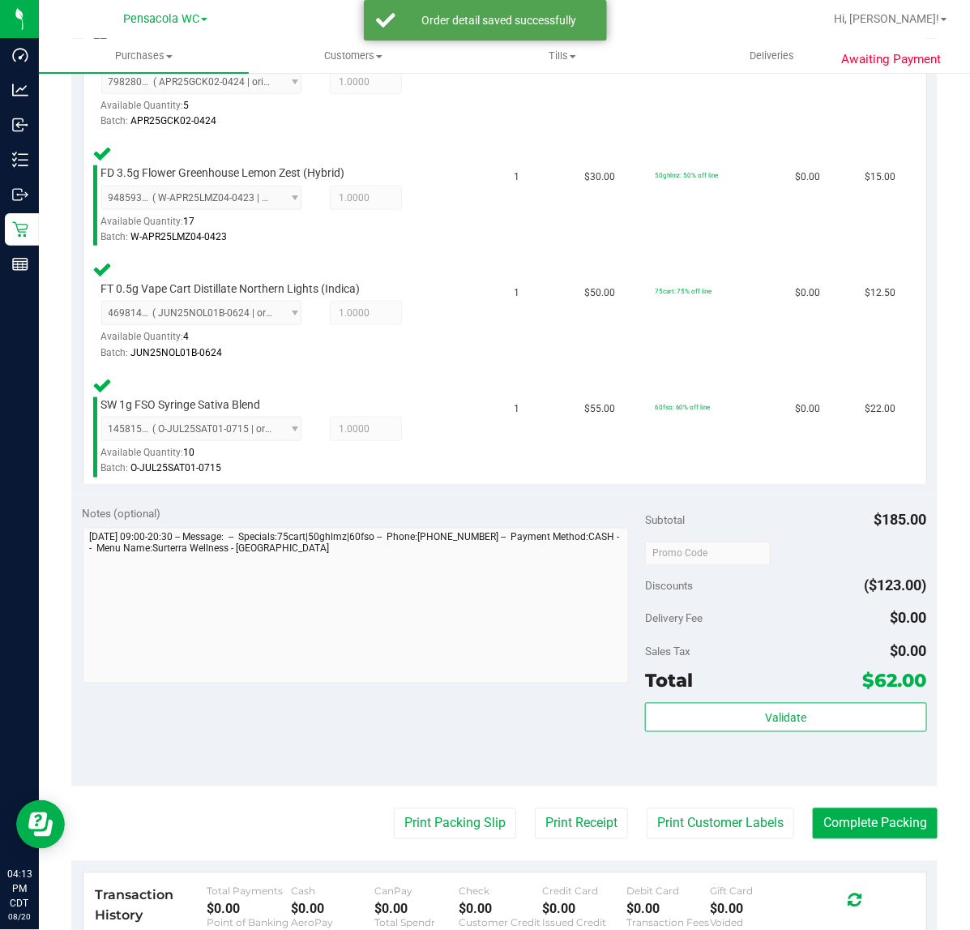
scroll to position [515, 0]
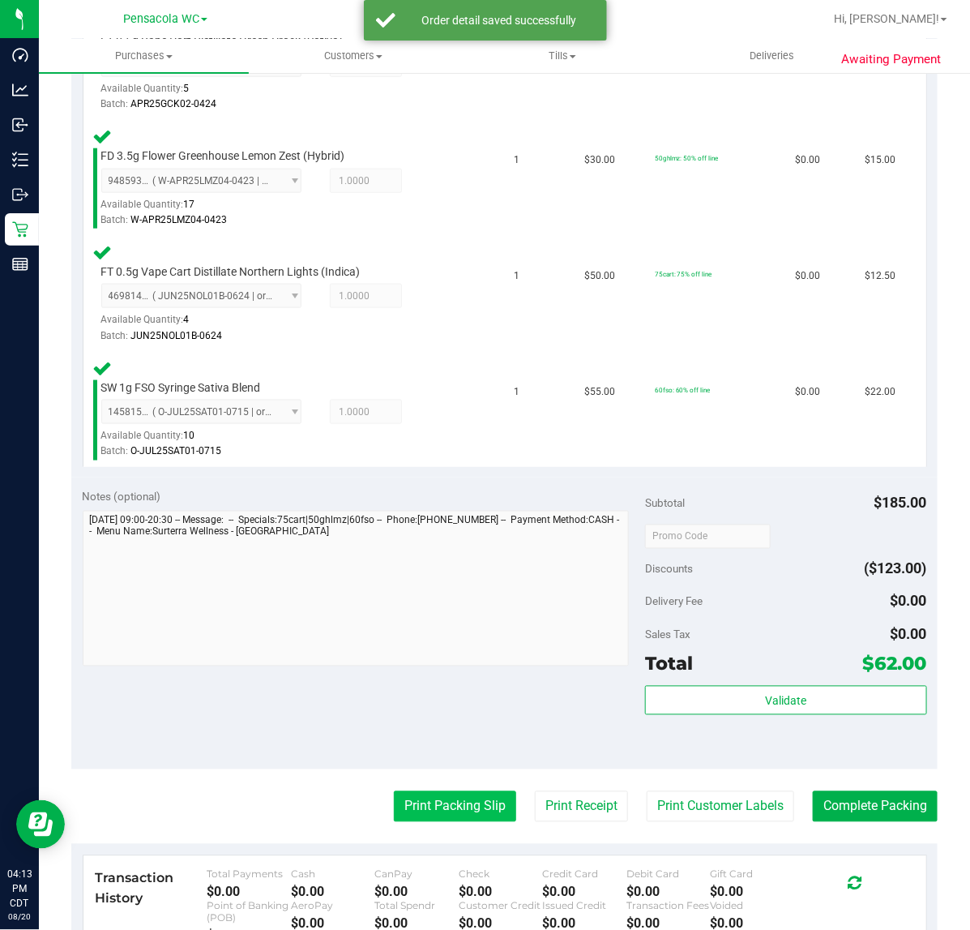
click at [476, 807] on button "Print Packing Slip" at bounding box center [455, 806] width 122 height 31
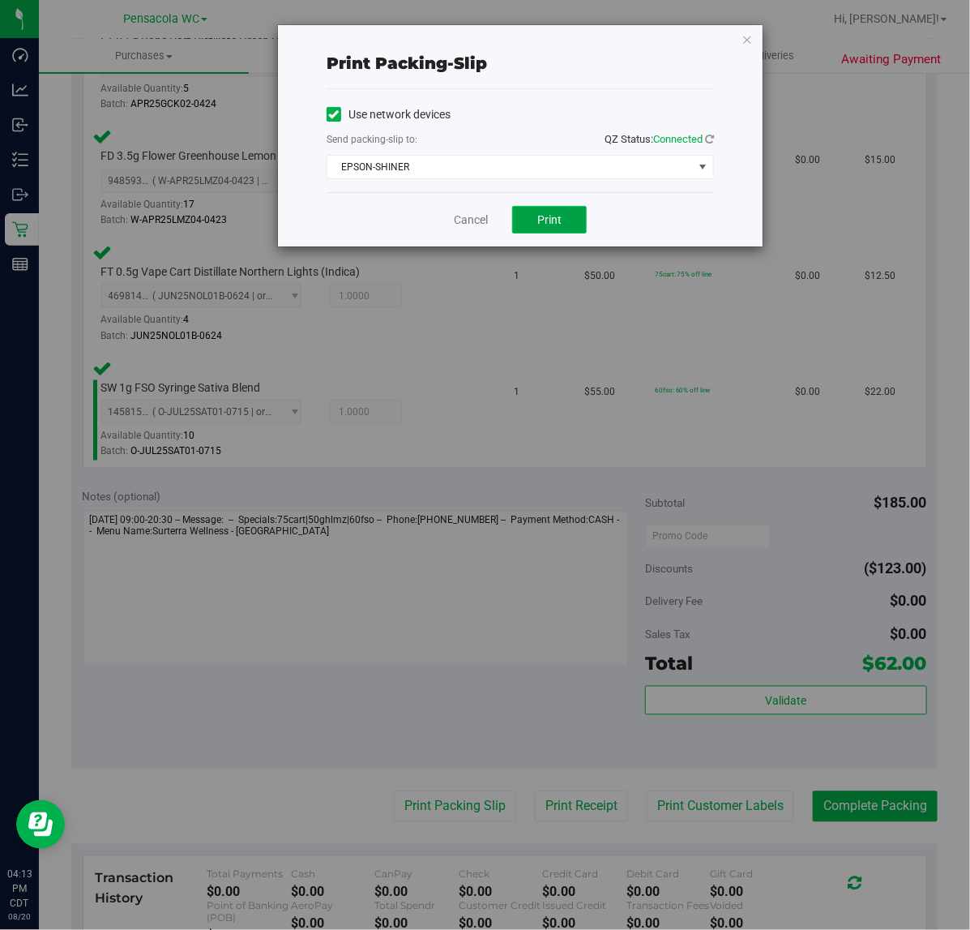
click at [537, 231] on button "Print" at bounding box center [549, 220] width 75 height 28
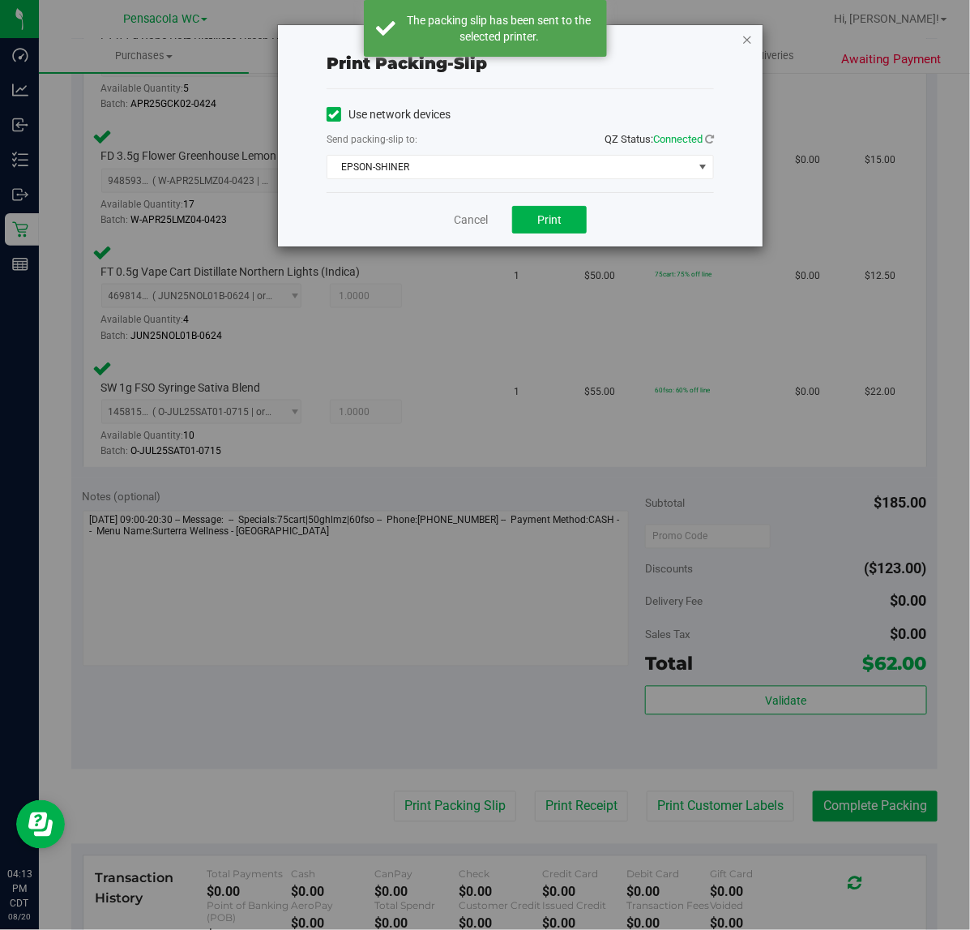
click at [751, 47] on icon "button" at bounding box center [747, 38] width 11 height 19
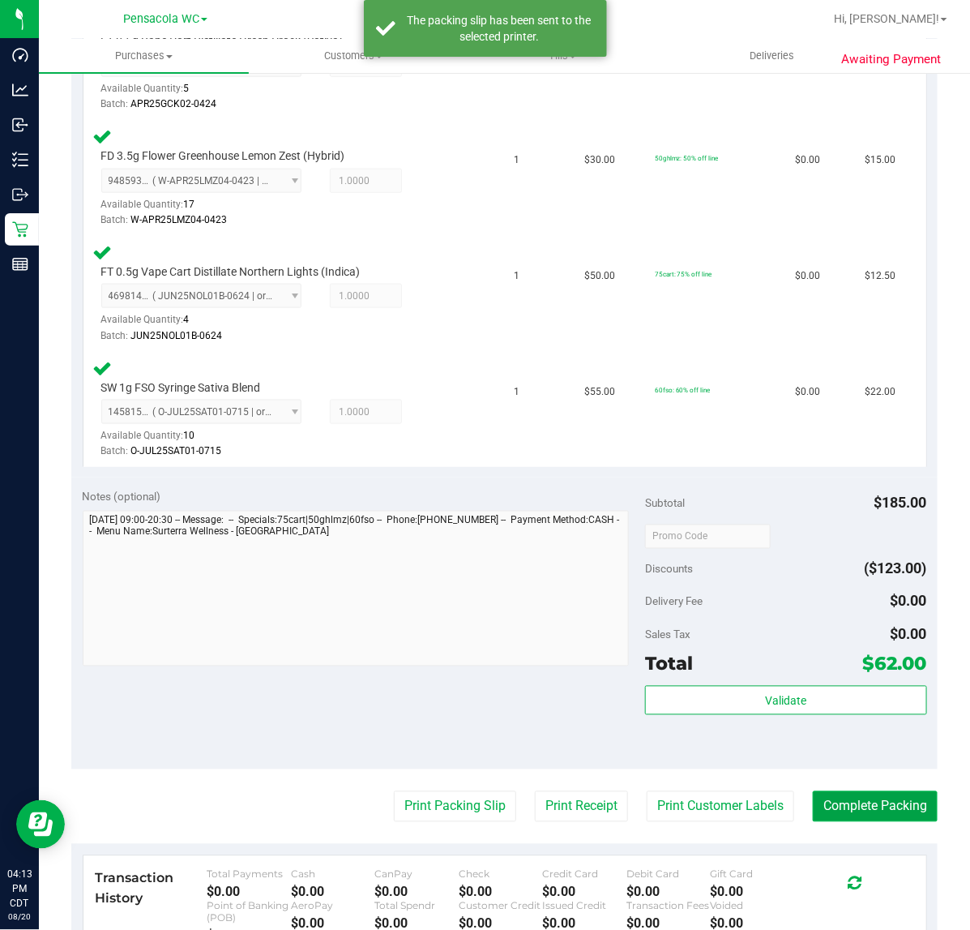
click at [872, 807] on button "Complete Packing" at bounding box center [875, 806] width 125 height 31
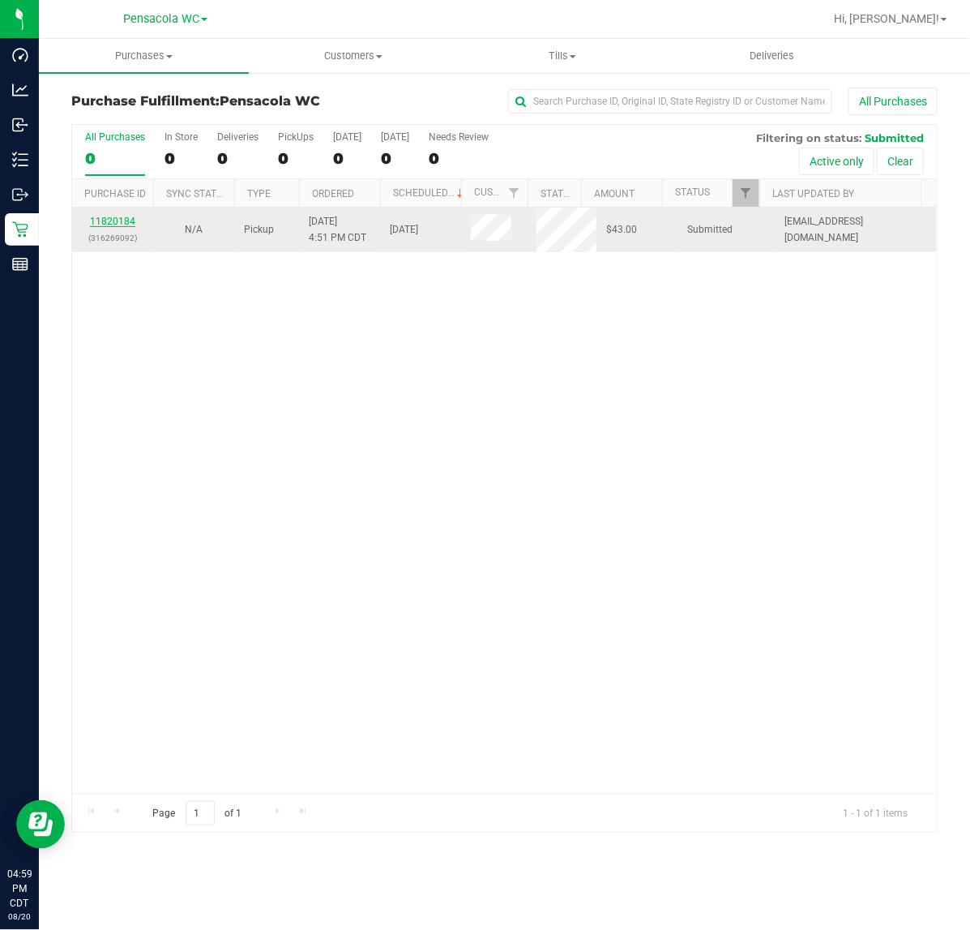
click at [118, 227] on link "11820184" at bounding box center [112, 221] width 45 height 11
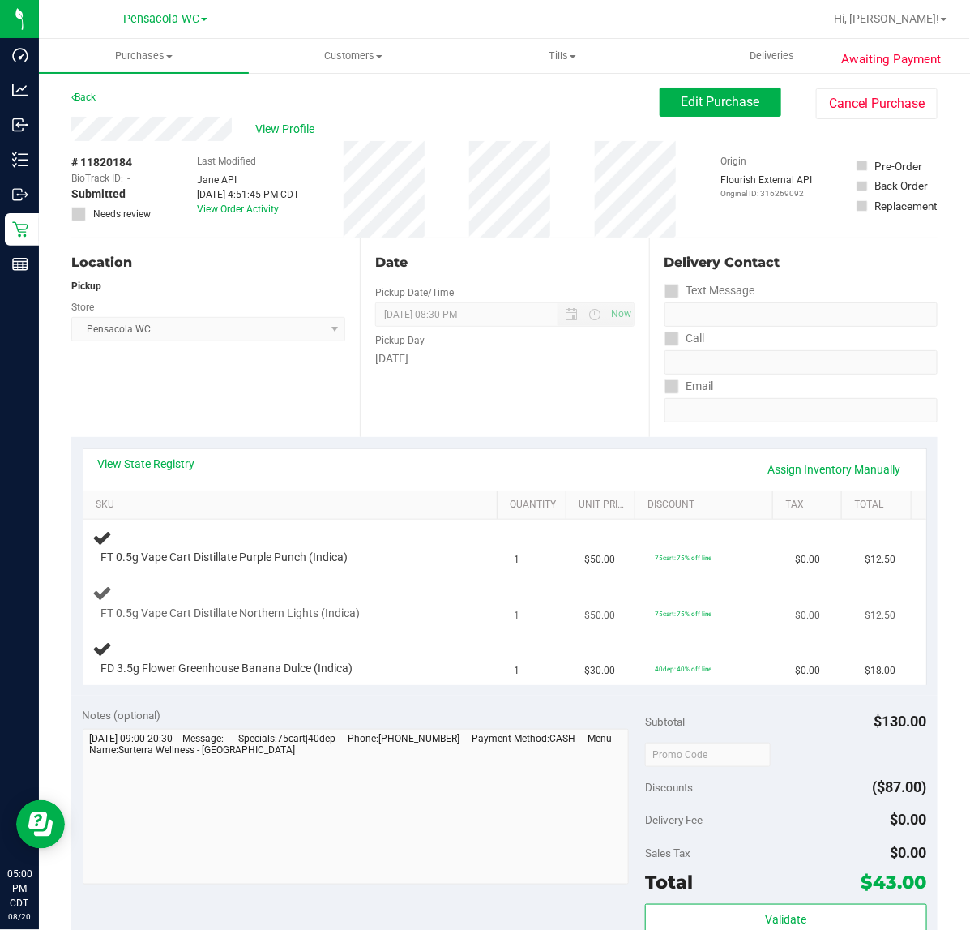
click at [151, 621] on div at bounding box center [281, 621] width 361 height 1
click at [83, 97] on link "Back" at bounding box center [83, 97] width 24 height 11
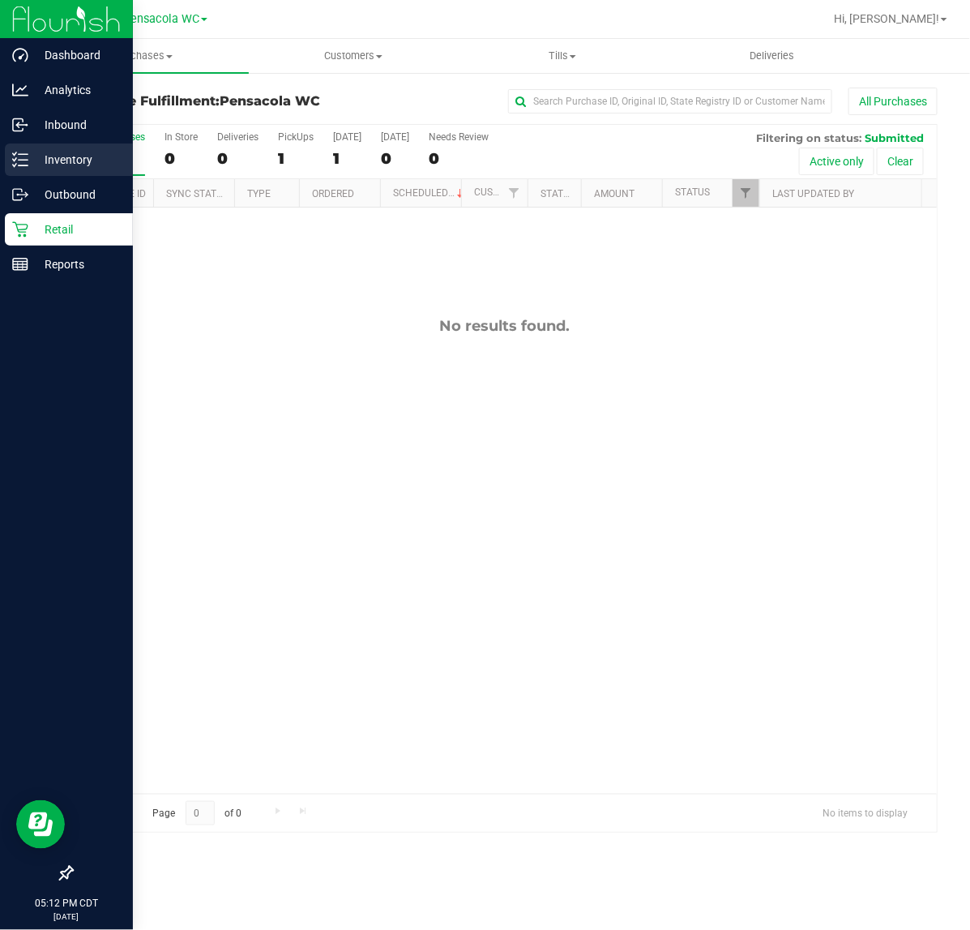
click at [22, 165] on line at bounding box center [23, 165] width 9 height 0
click at [108, 167] on p "Inventory" at bounding box center [76, 159] width 97 height 19
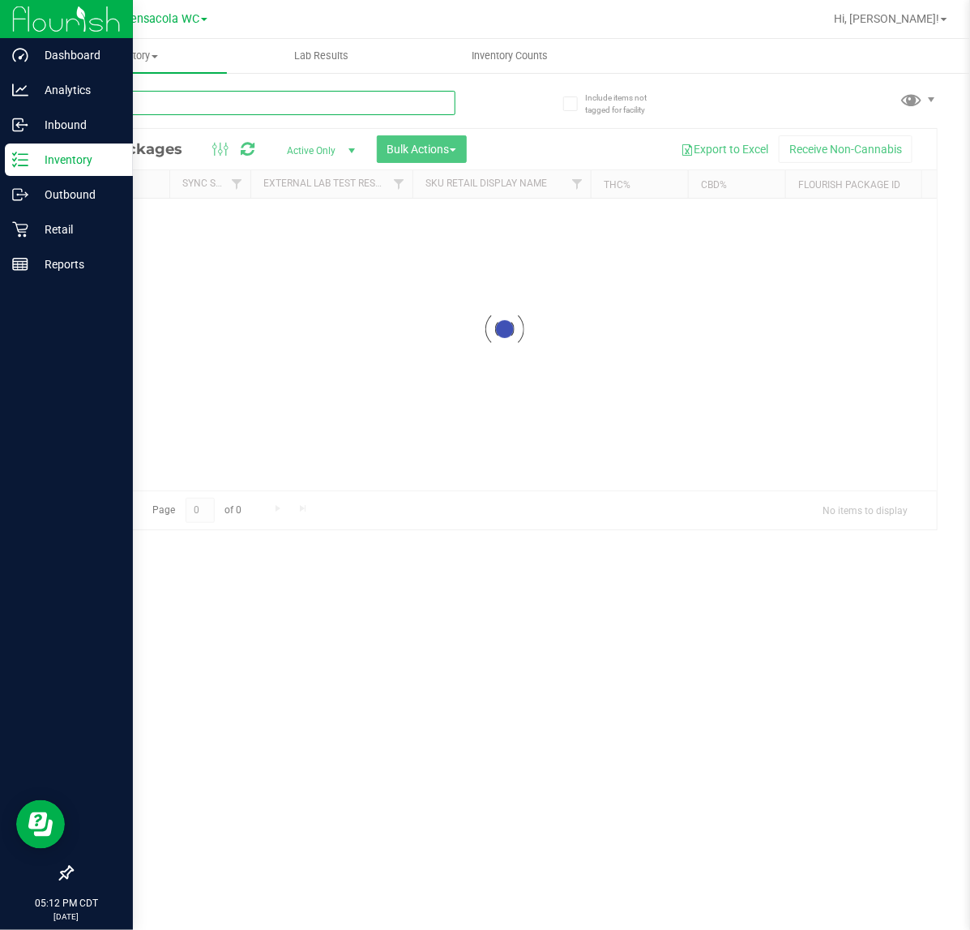
click at [224, 107] on input "text" at bounding box center [263, 103] width 384 height 24
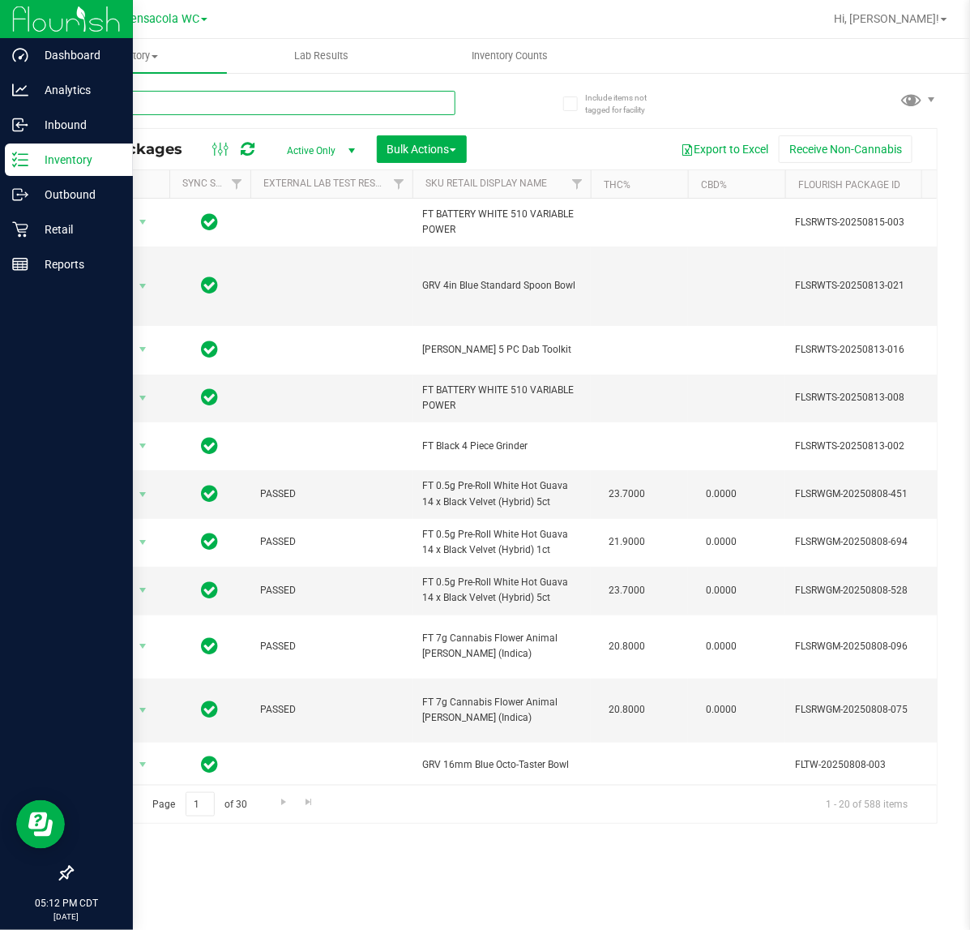
type input "bct"
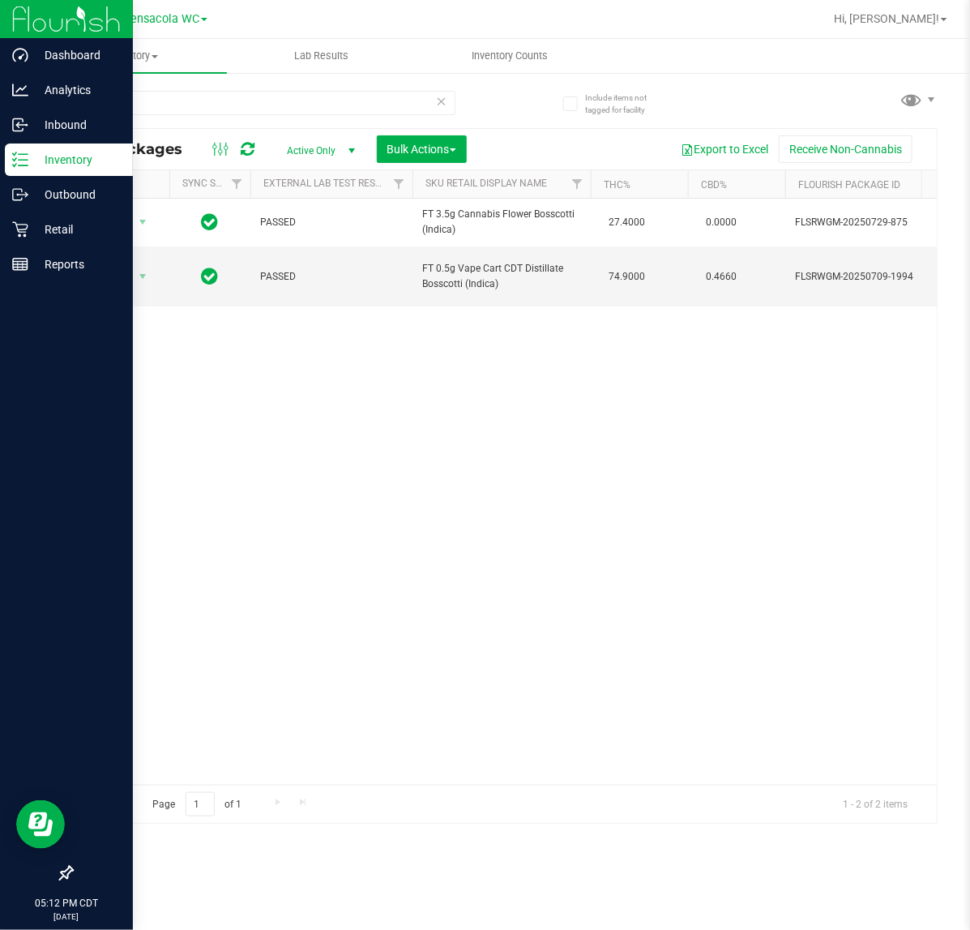
click at [439, 91] on icon at bounding box center [441, 100] width 11 height 19
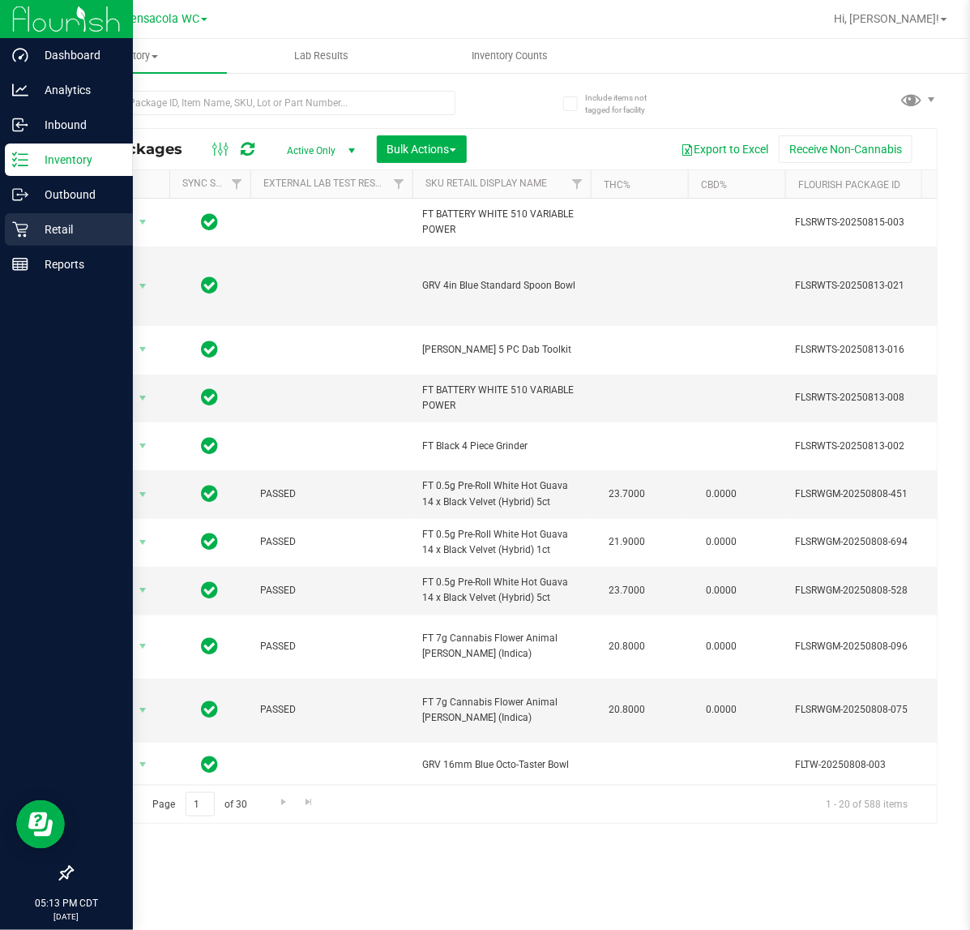
click at [17, 225] on icon at bounding box center [20, 229] width 16 height 16
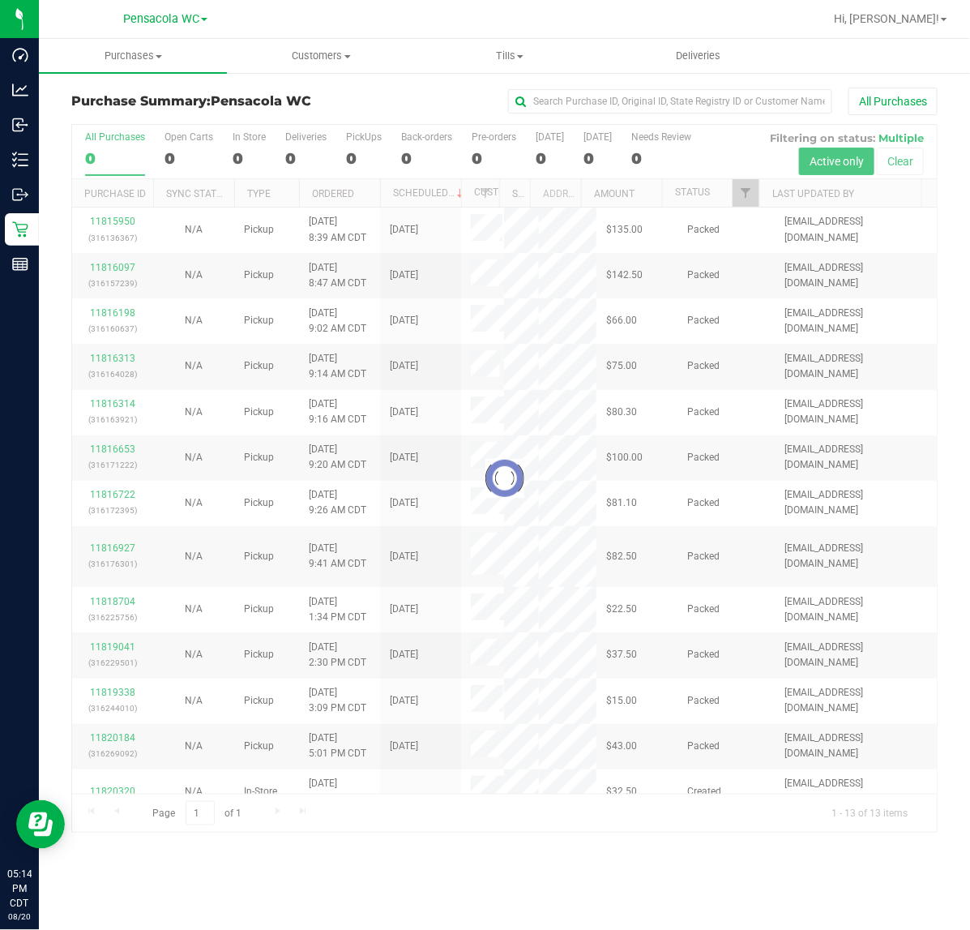
click at [739, 193] on div at bounding box center [504, 478] width 865 height 707
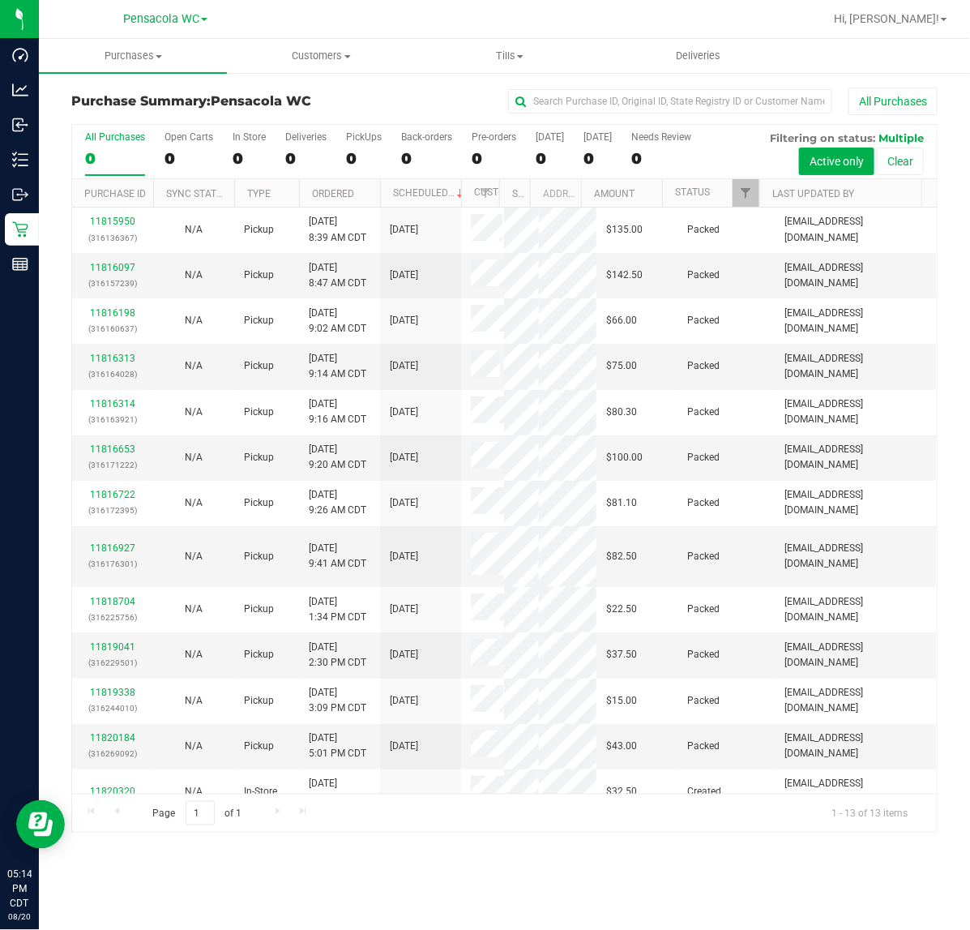
click at [754, 174] on div "All Purchases 0 Open Carts 0 In Store 0 Deliveries 0 PickUps 0 Back-orders 0 Pr…" at bounding box center [504, 152] width 865 height 54
click at [752, 203] on link "Filter" at bounding box center [746, 193] width 27 height 28
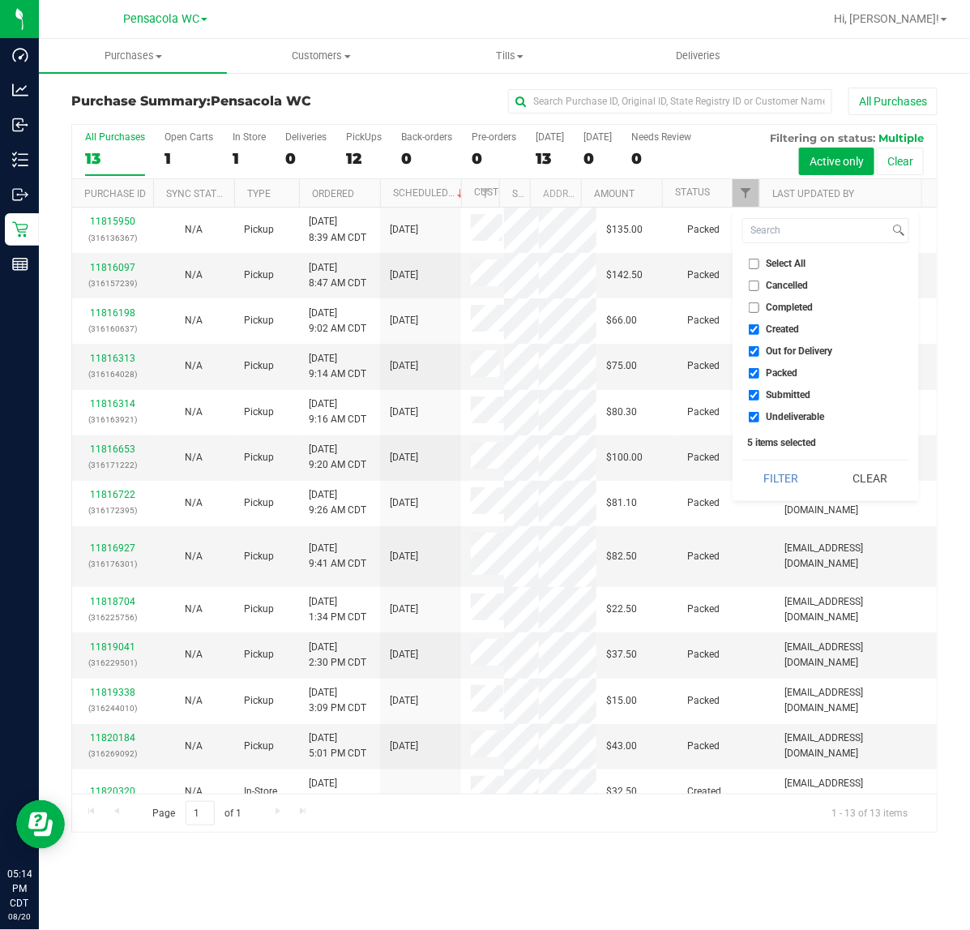
click at [783, 269] on li "Select All" at bounding box center [825, 263] width 167 height 17
click at [783, 259] on span "Select All" at bounding box center [787, 264] width 40 height 10
click at [759, 259] on input "Select All" at bounding box center [754, 264] width 11 height 11
checkbox input "true"
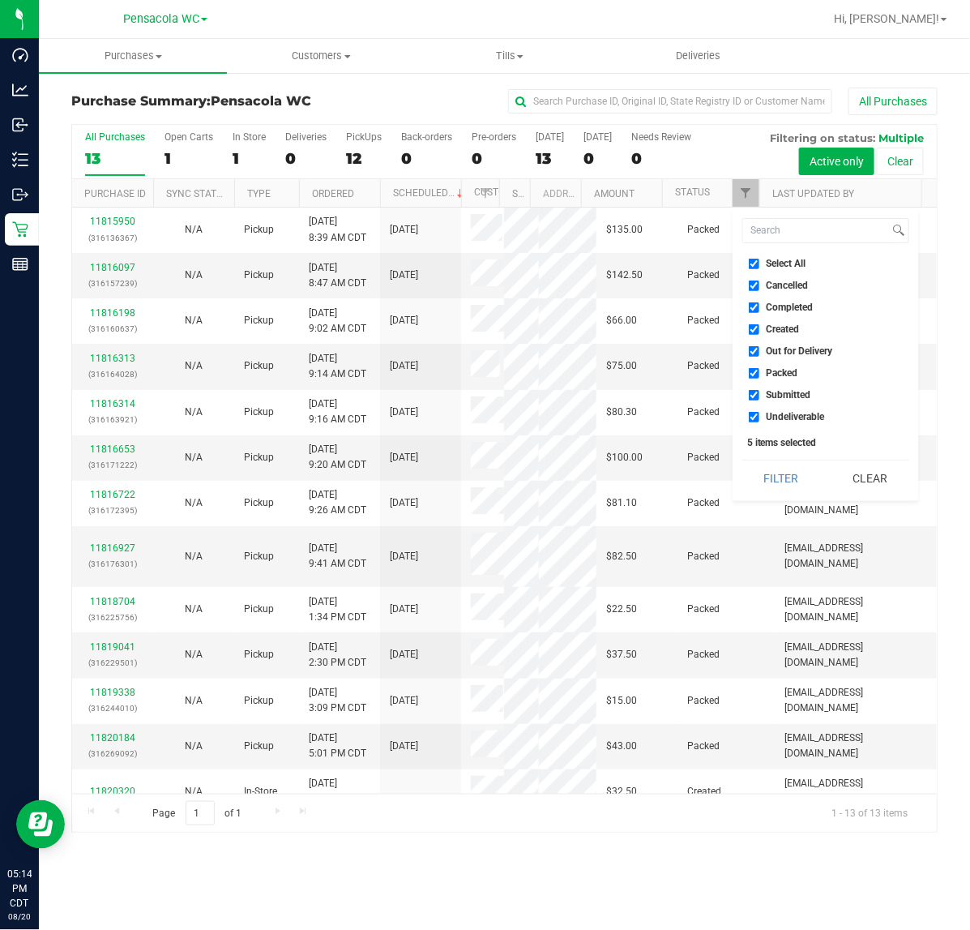
checkbox input "true"
click at [783, 259] on span "Select All" at bounding box center [787, 264] width 40 height 10
click at [759, 259] on input "Select All" at bounding box center [754, 264] width 11 height 11
checkbox input "false"
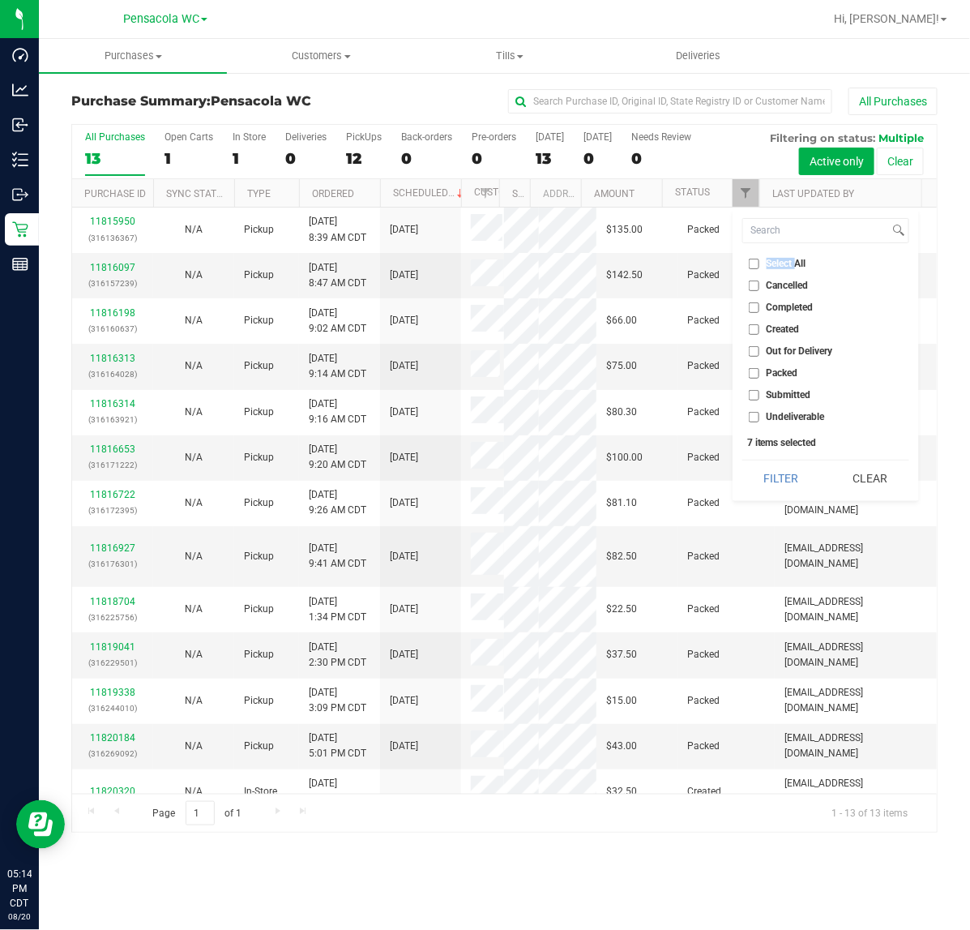
checkbox input "false"
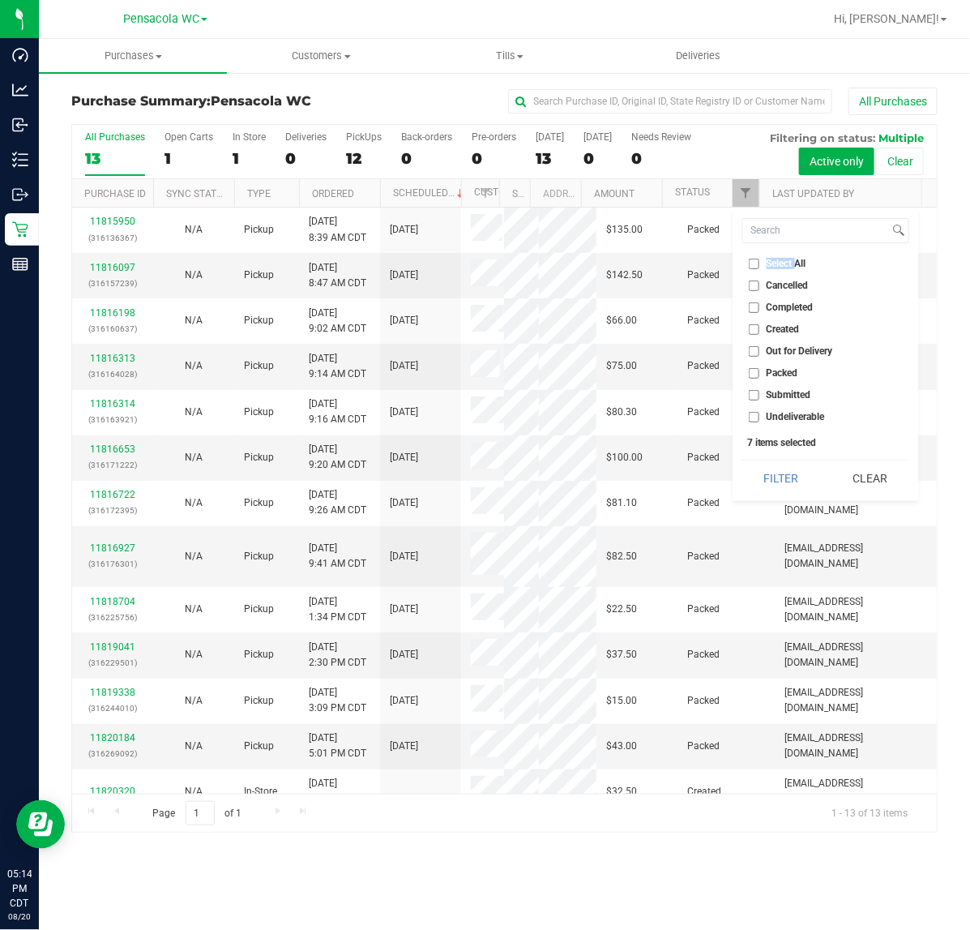
checkbox input "false"
click at [793, 391] on span "Submitted" at bounding box center [789, 395] width 45 height 10
click at [759, 391] on input "Submitted" at bounding box center [754, 395] width 11 height 11
checkbox input "true"
click at [793, 481] on button "Filter" at bounding box center [781, 478] width 78 height 36
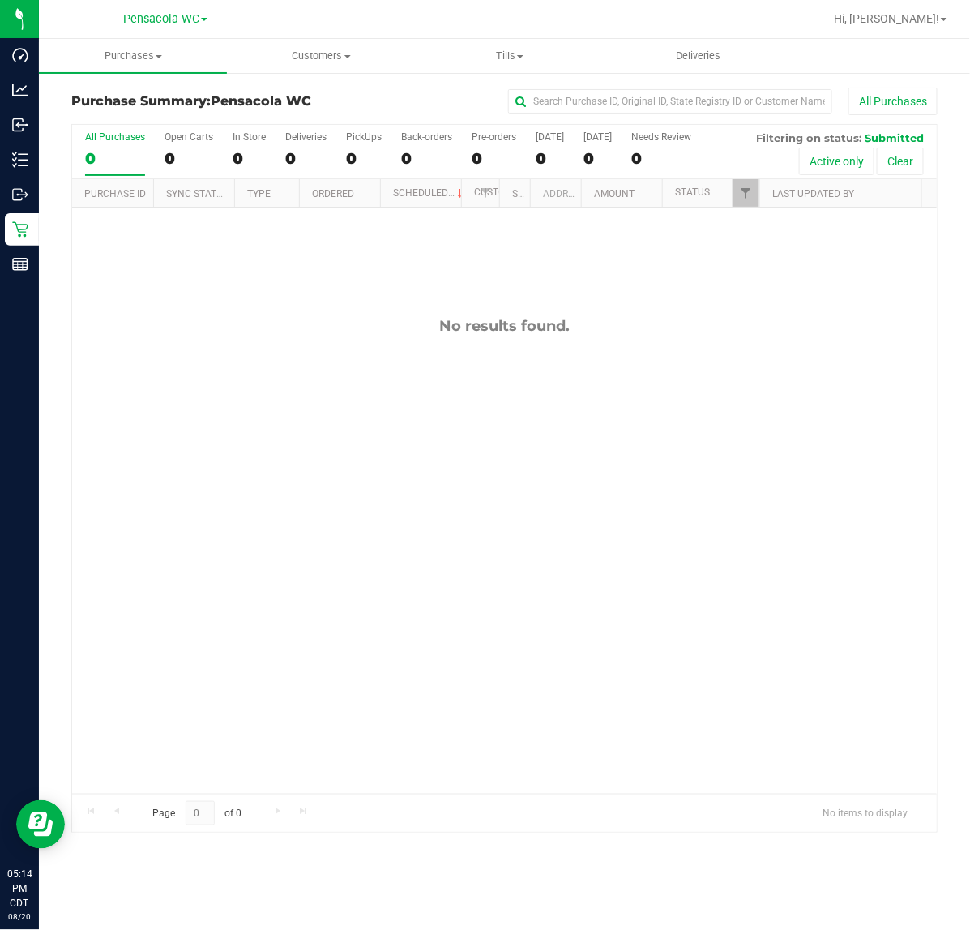
click at [578, 335] on div "No results found." at bounding box center [504, 326] width 865 height 18
drag, startPoint x: 624, startPoint y: 312, endPoint x: 410, endPoint y: 341, distance: 215.9
click at [434, 335] on div "No results found." at bounding box center [504, 554] width 865 height 695
click at [404, 361] on div "No results found." at bounding box center [504, 554] width 865 height 695
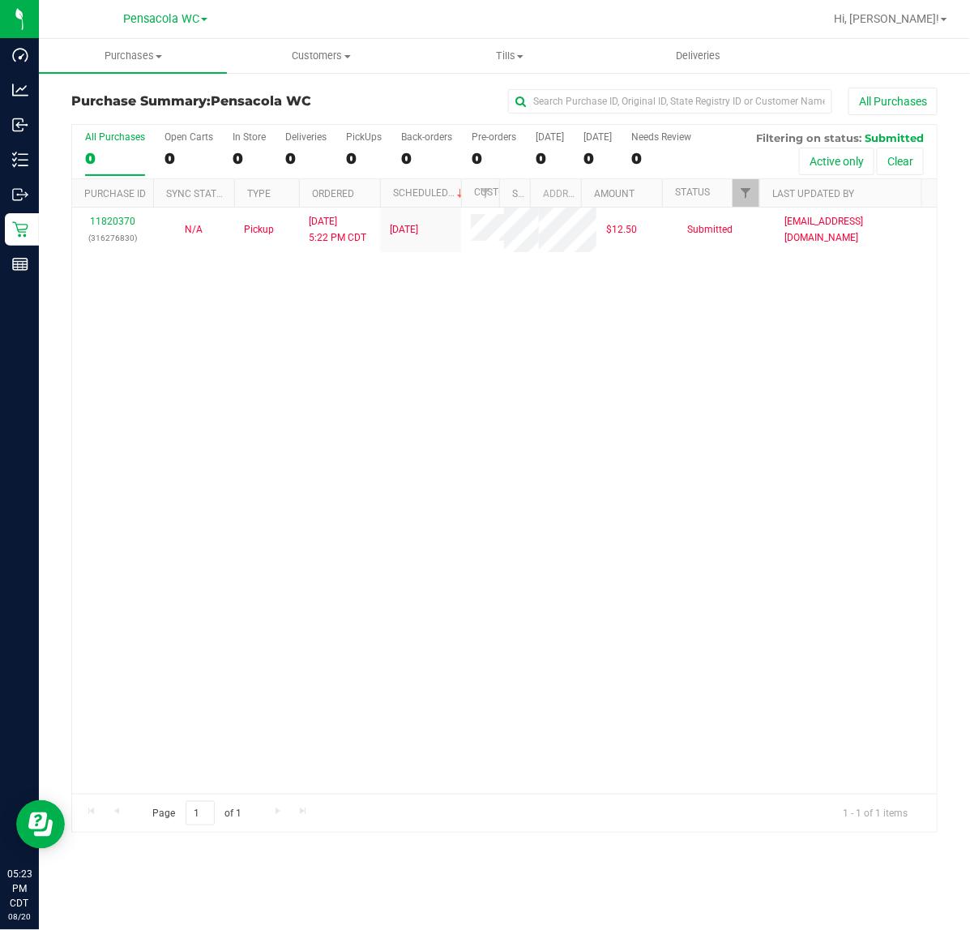
click at [111, 223] on link "11820370" at bounding box center [112, 221] width 45 height 11
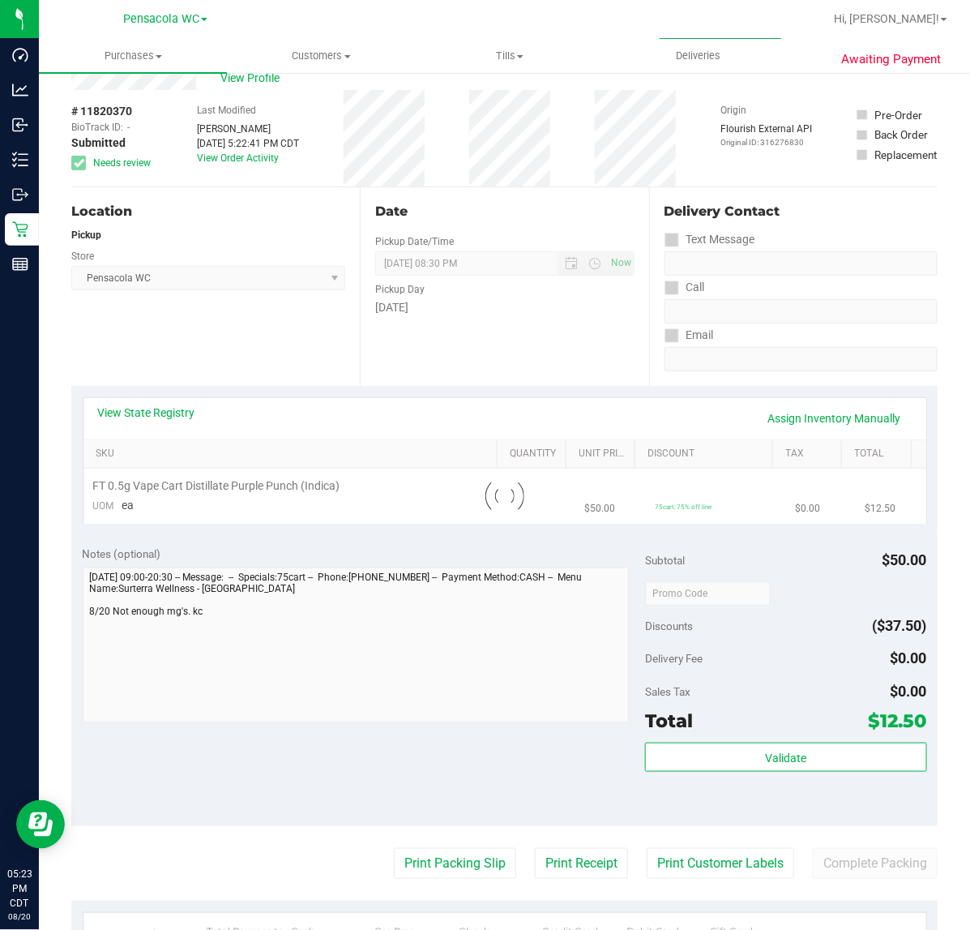
scroll to position [58, 0]
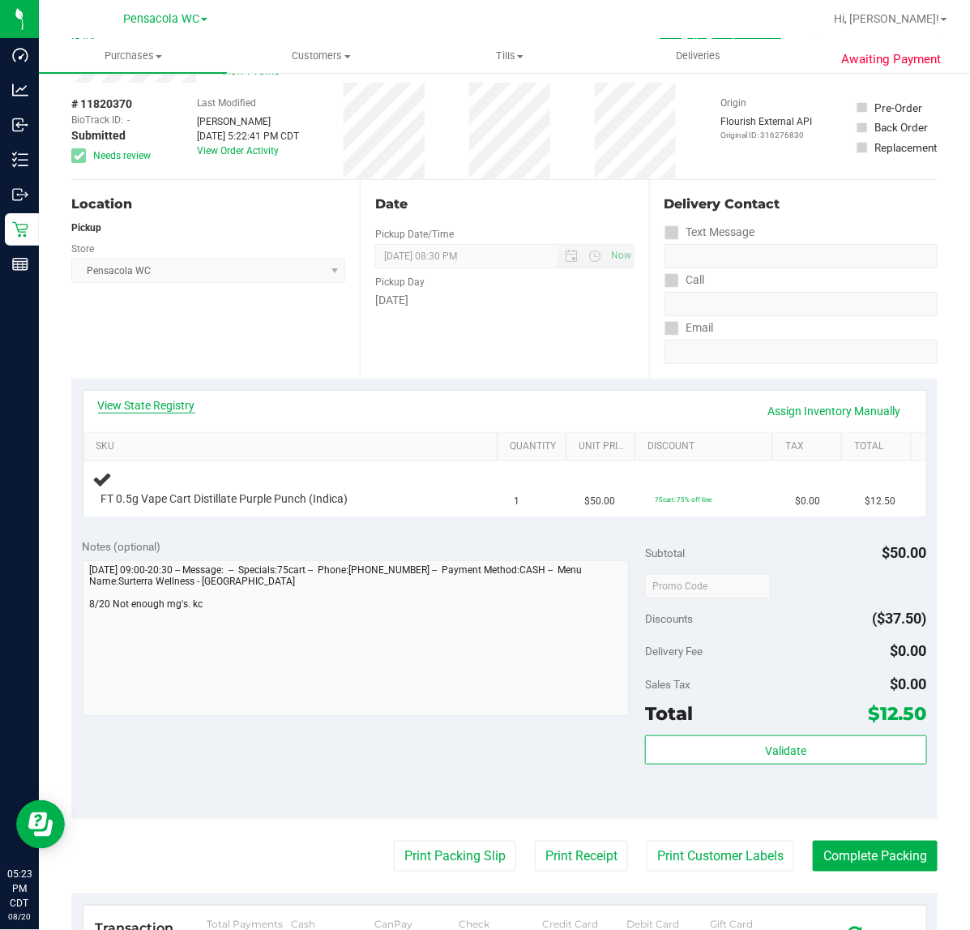
click at [183, 401] on link "View State Registry" at bounding box center [146, 405] width 97 height 16
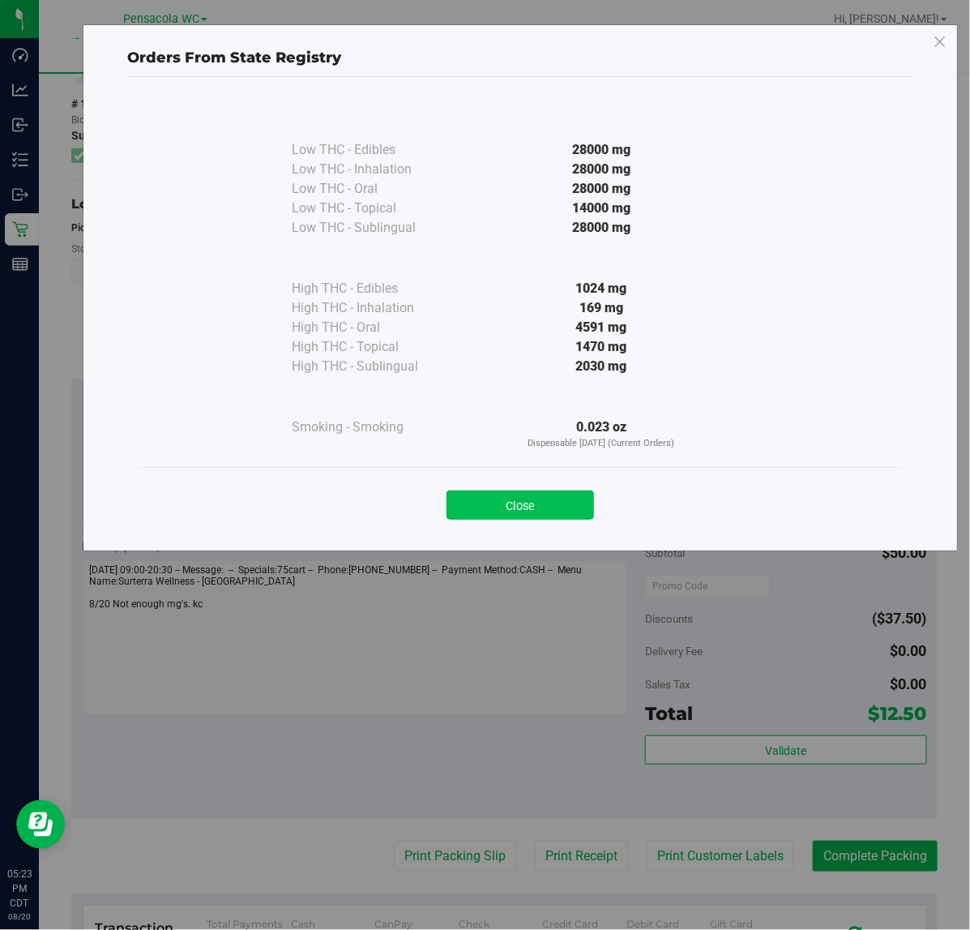
click at [513, 517] on button "Close" at bounding box center [520, 504] width 147 height 29
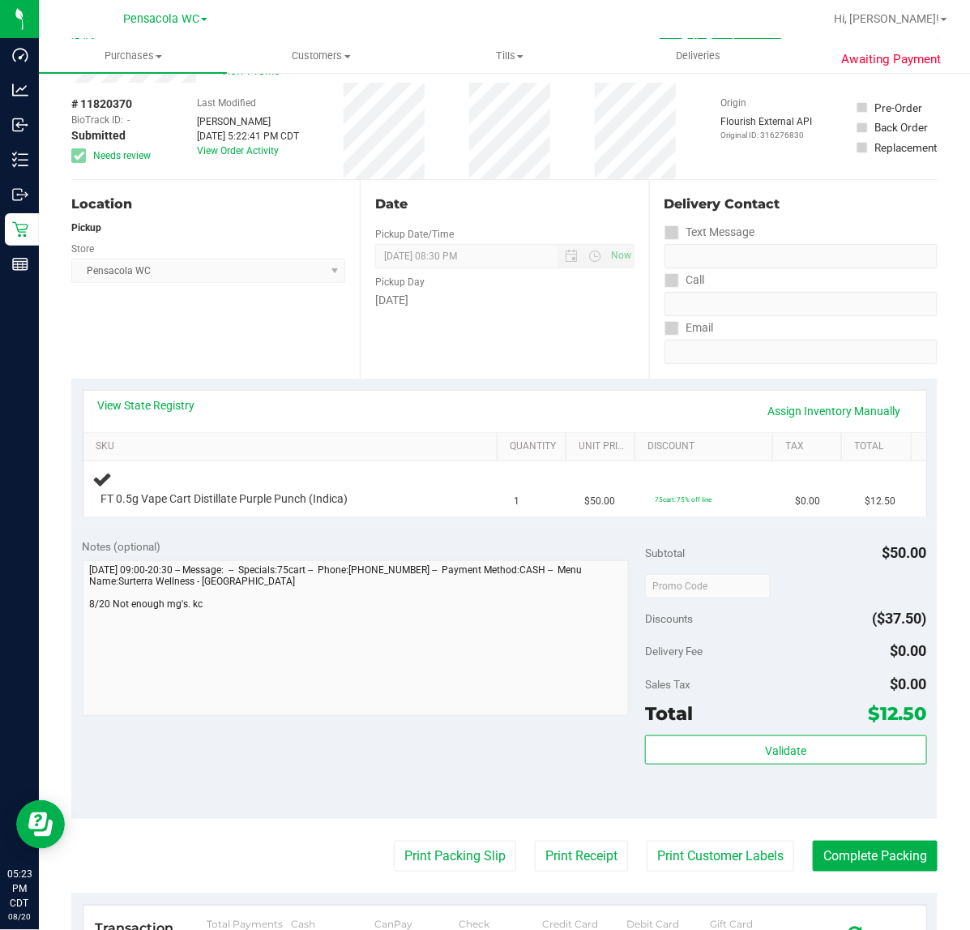
scroll to position [0, 0]
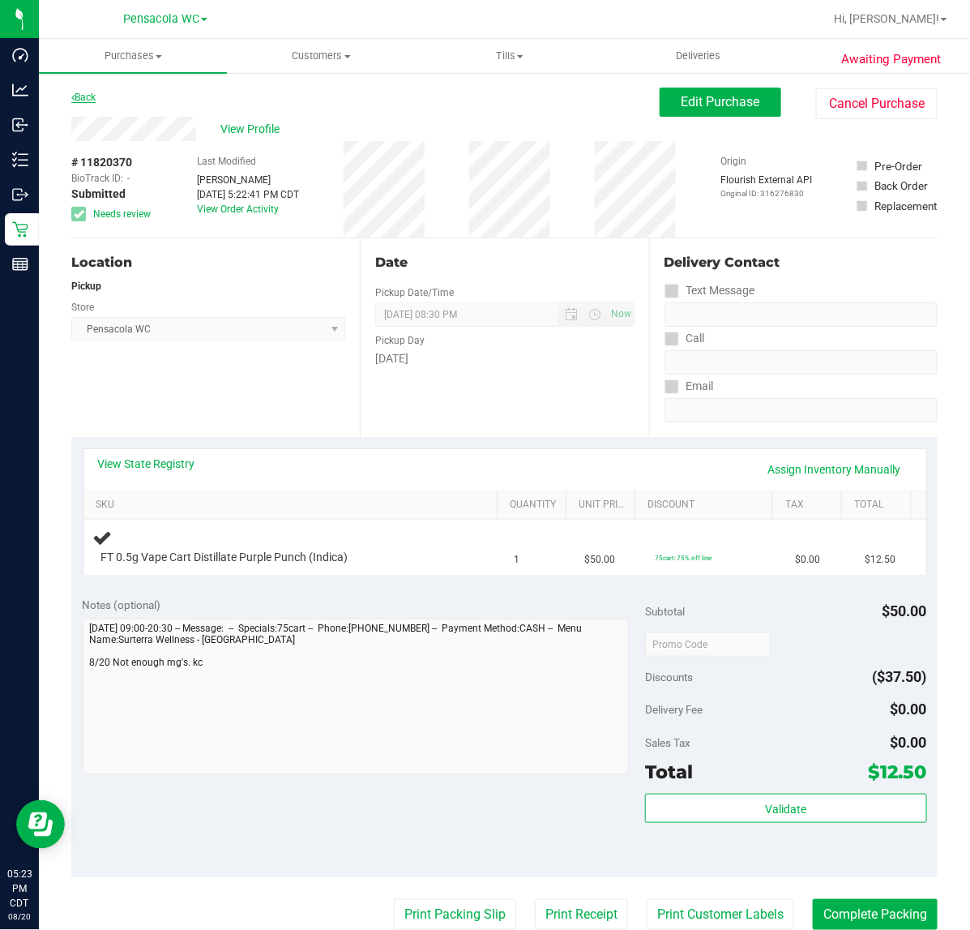
click at [82, 95] on link "Back" at bounding box center [83, 97] width 24 height 11
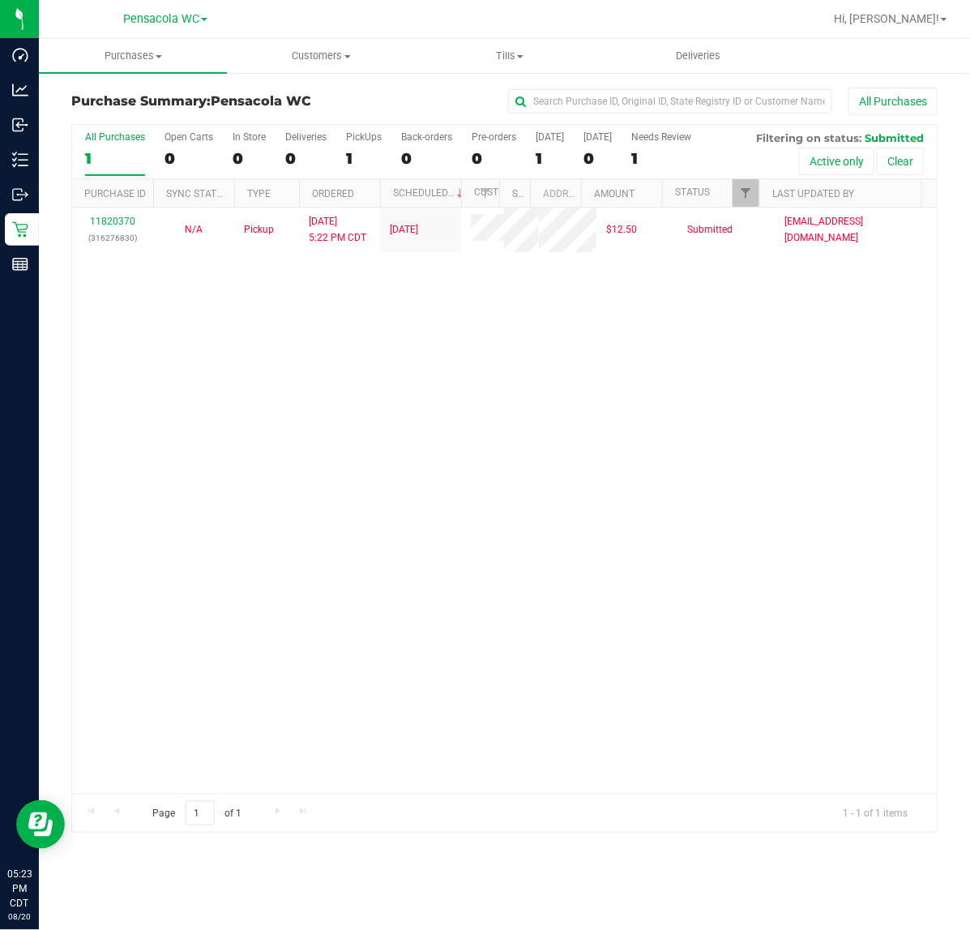
click at [293, 533] on div "11820370 (316276830) N/A Pickup 8/20/2025 5:22 PM CDT 8/20/2025 $12.50 Submitte…" at bounding box center [504, 500] width 865 height 586
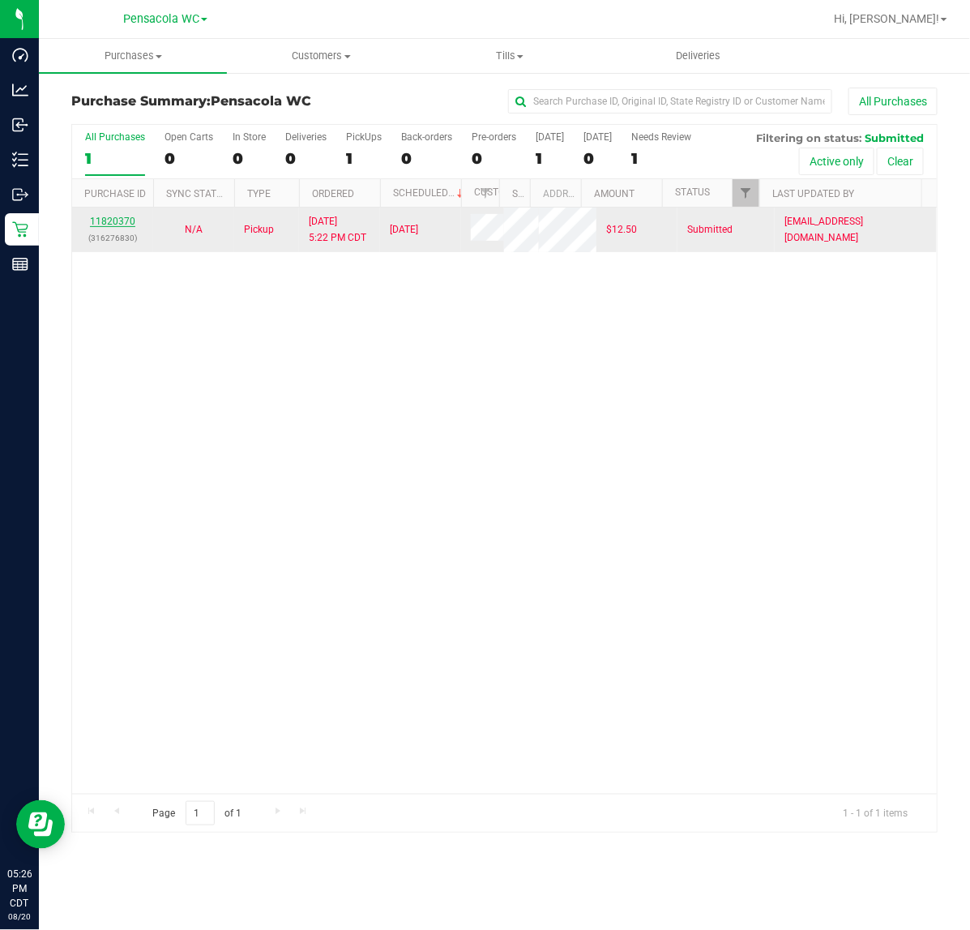
click at [109, 224] on link "11820370" at bounding box center [112, 221] width 45 height 11
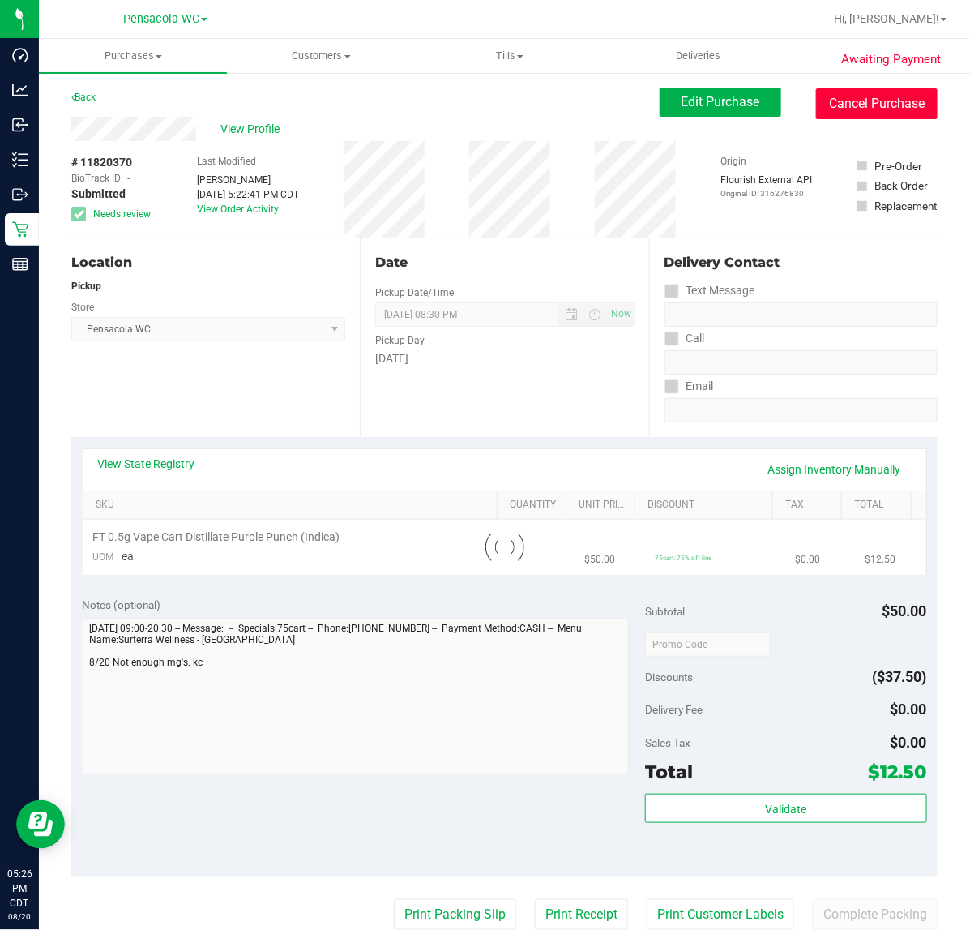
click at [852, 110] on button "Cancel Purchase" at bounding box center [877, 103] width 122 height 31
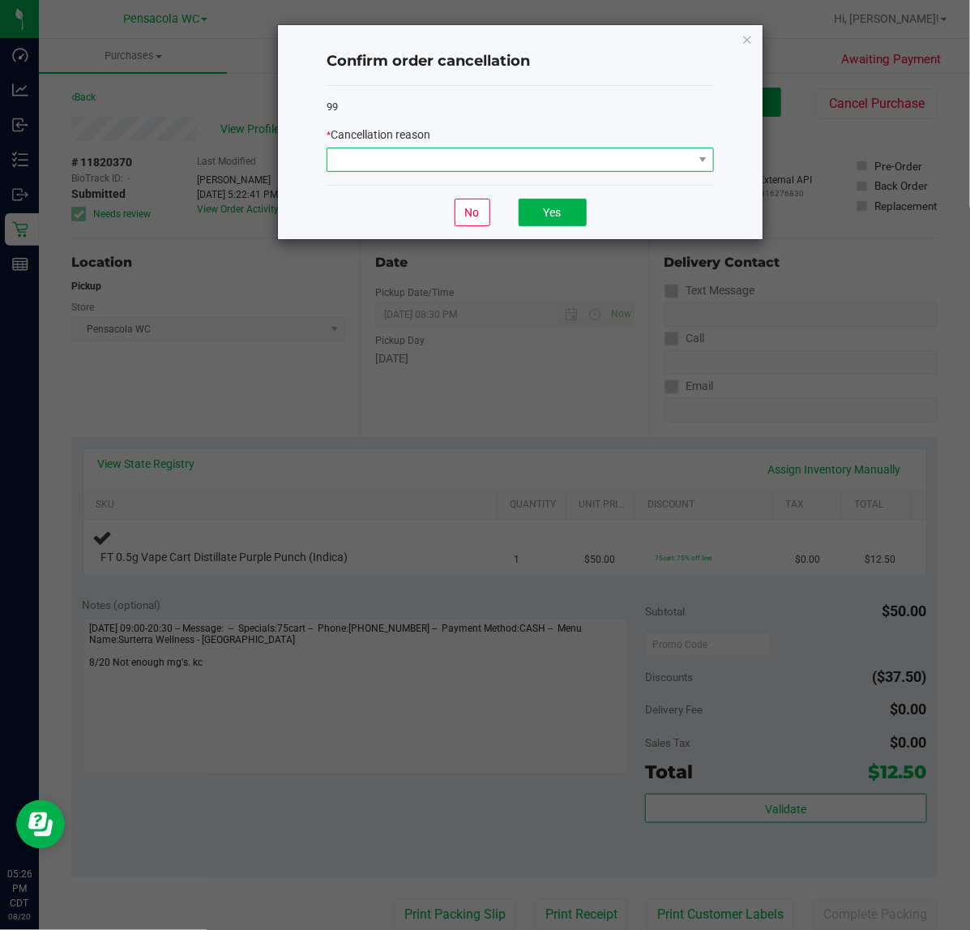
click at [533, 166] on span at bounding box center [509, 159] width 365 height 23
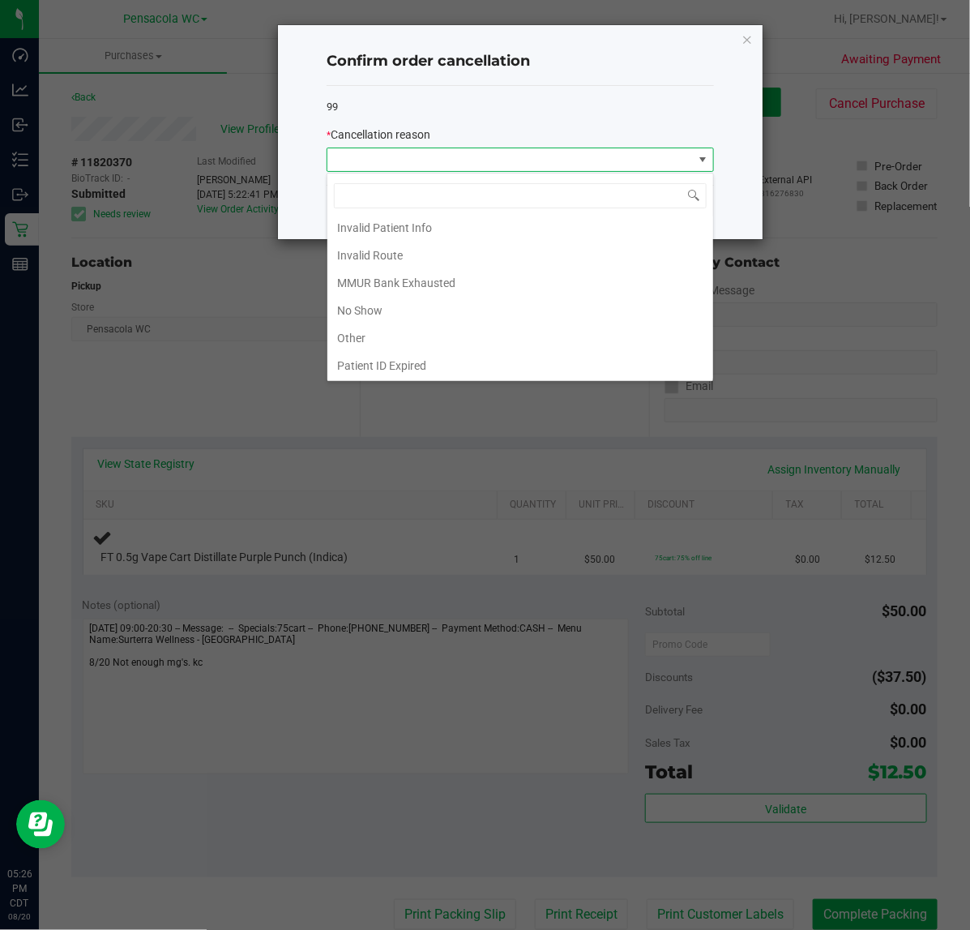
scroll to position [58, 0]
click at [468, 276] on li "MMUR Bank Exhausted" at bounding box center [520, 282] width 386 height 28
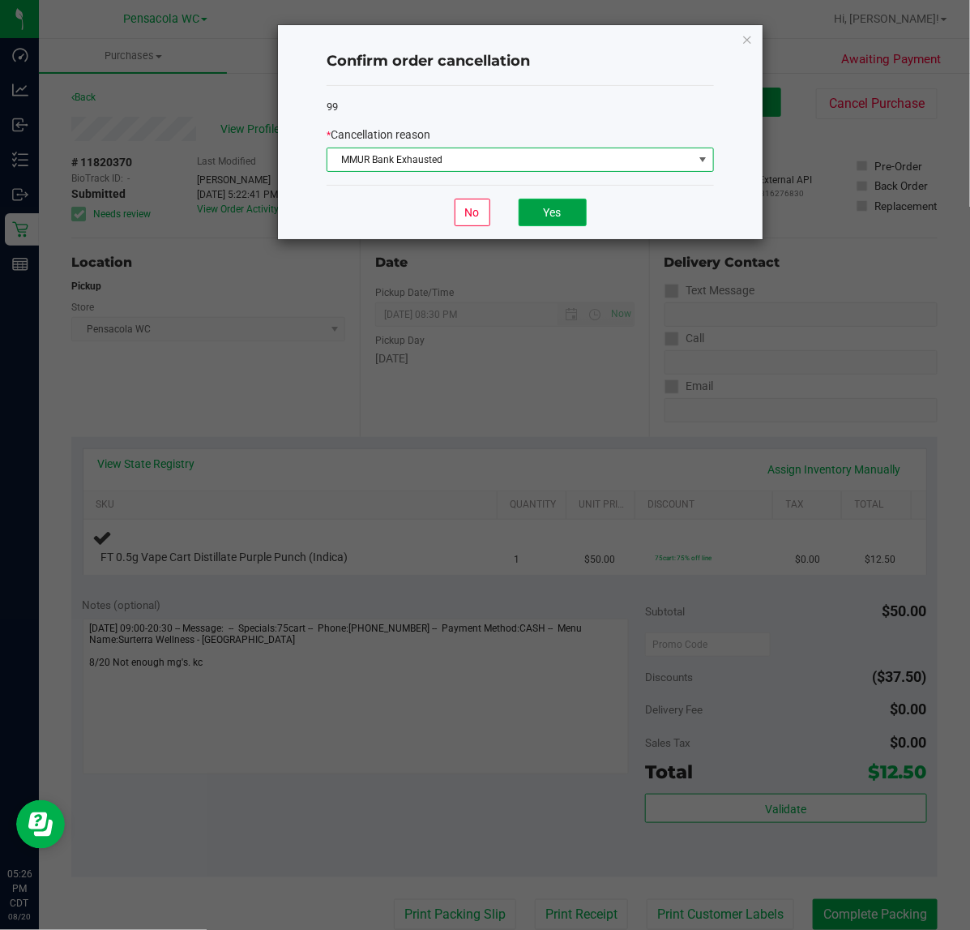
click at [563, 226] on button "Yes" at bounding box center [553, 213] width 68 height 28
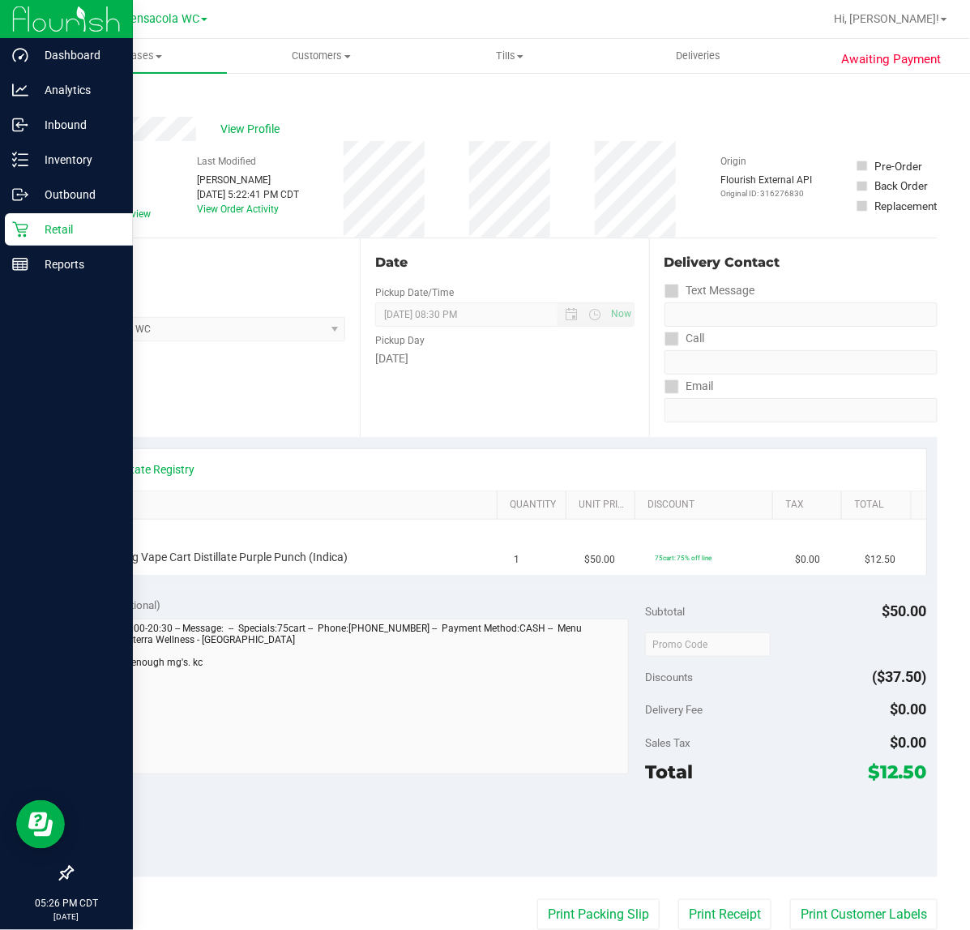
click at [20, 229] on icon at bounding box center [20, 229] width 16 height 16
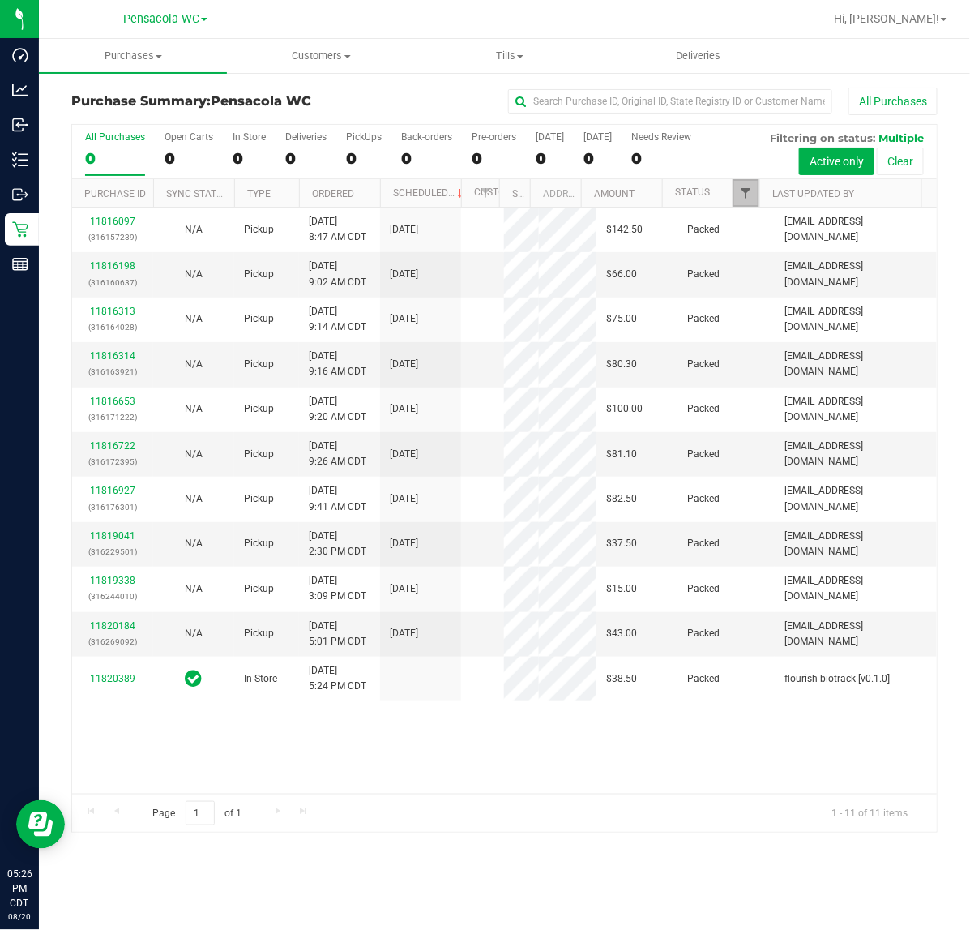
click at [747, 189] on span "Filter" at bounding box center [745, 192] width 13 height 13
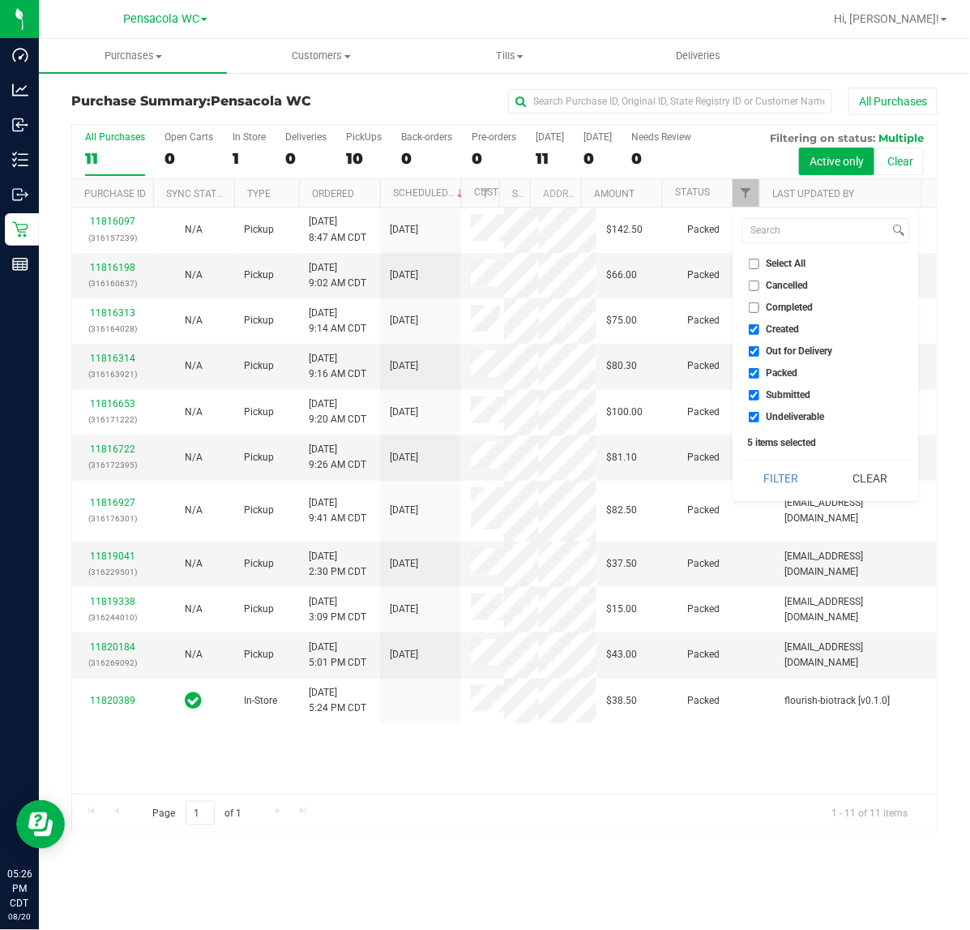
click at [784, 284] on span "Cancelled" at bounding box center [788, 285] width 42 height 10
click at [759, 284] on input "Cancelled" at bounding box center [754, 285] width 11 height 11
checkbox input "true"
click at [776, 261] on span "Select All" at bounding box center [787, 264] width 40 height 10
click at [759, 261] on input "Select All" at bounding box center [754, 264] width 11 height 11
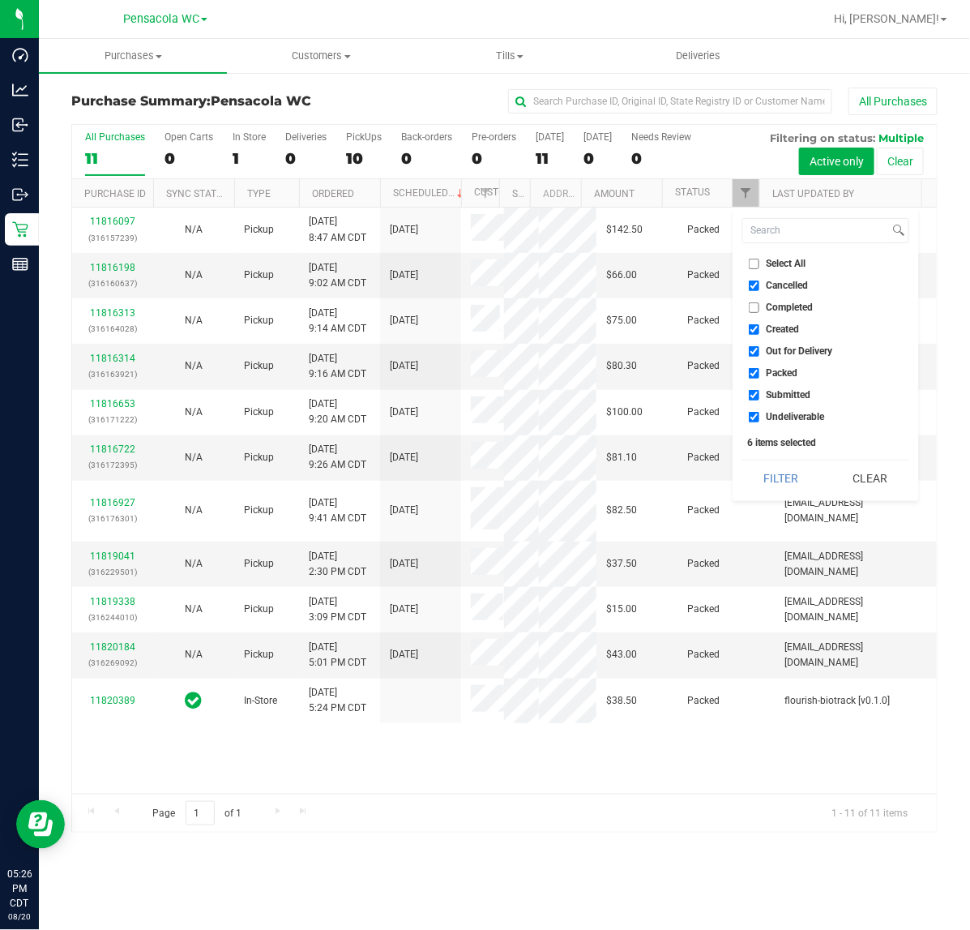
checkbox input "true"
click at [778, 259] on span "Select All" at bounding box center [787, 264] width 40 height 10
click at [759, 259] on input "Select All" at bounding box center [754, 264] width 11 height 11
checkbox input "false"
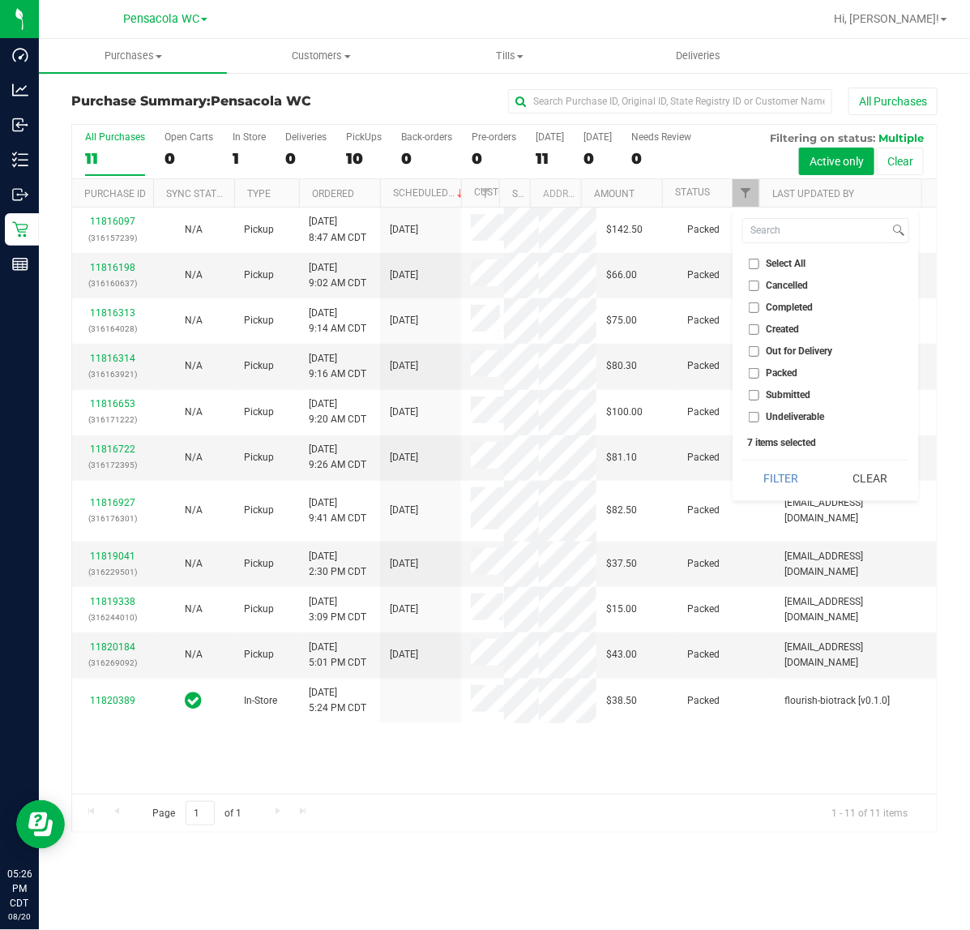
checkbox input "false"
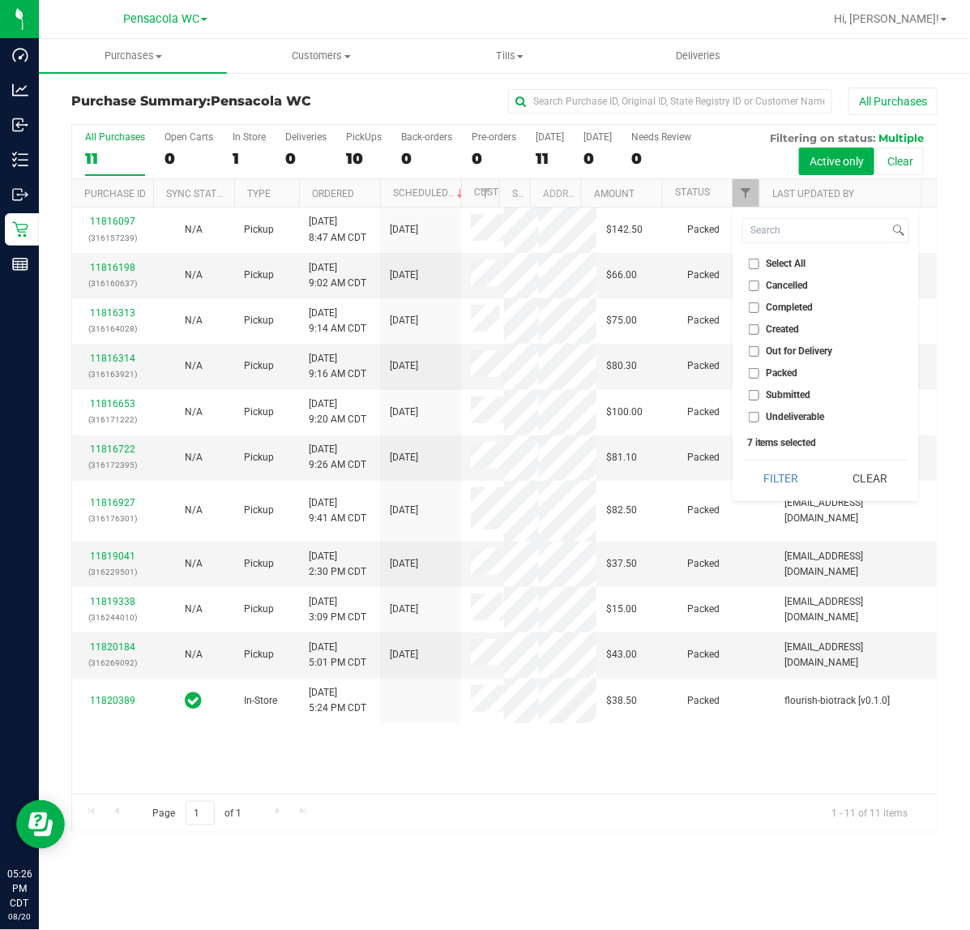
checkbox input "false"
click at [784, 373] on span "Packed" at bounding box center [783, 373] width 32 height 10
click at [759, 373] on input "Packed" at bounding box center [754, 373] width 11 height 11
click at [788, 371] on span "Packed" at bounding box center [783, 373] width 32 height 10
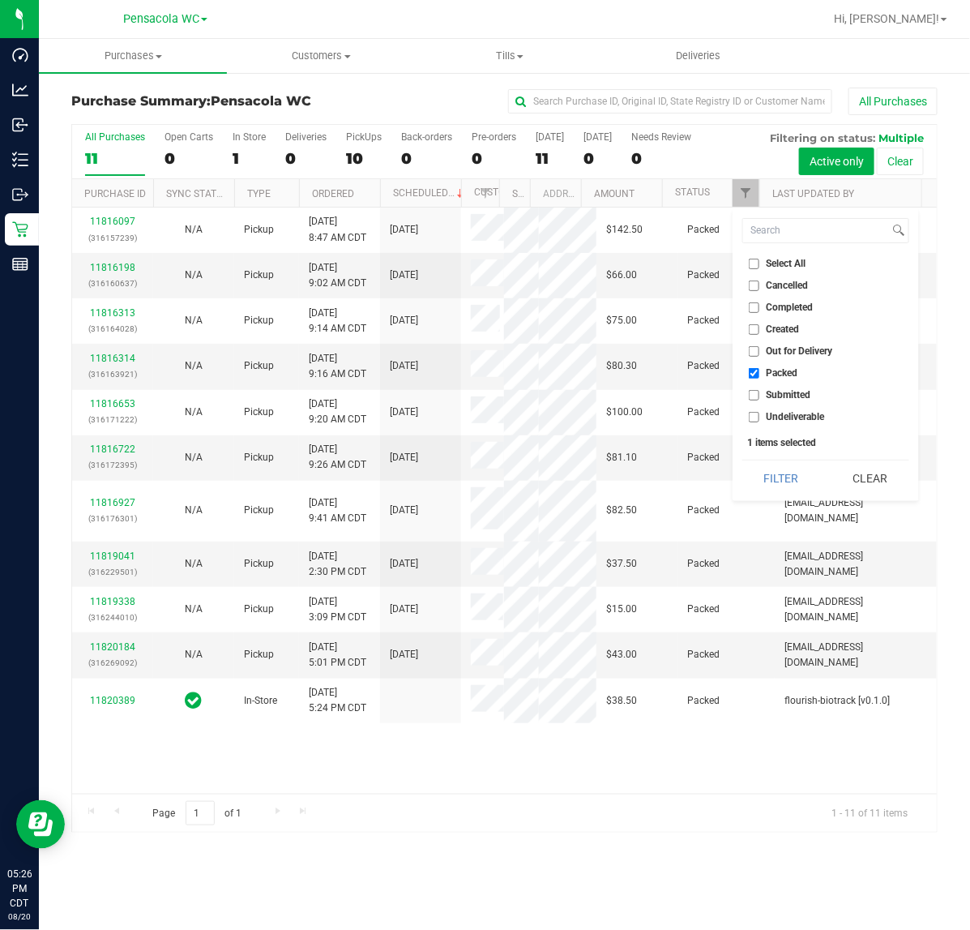
click at [759, 371] on input "Packed" at bounding box center [754, 373] width 11 height 11
checkbox input "false"
click at [787, 398] on span "Submitted" at bounding box center [789, 395] width 45 height 10
click at [759, 398] on input "Submitted" at bounding box center [754, 395] width 11 height 11
checkbox input "true"
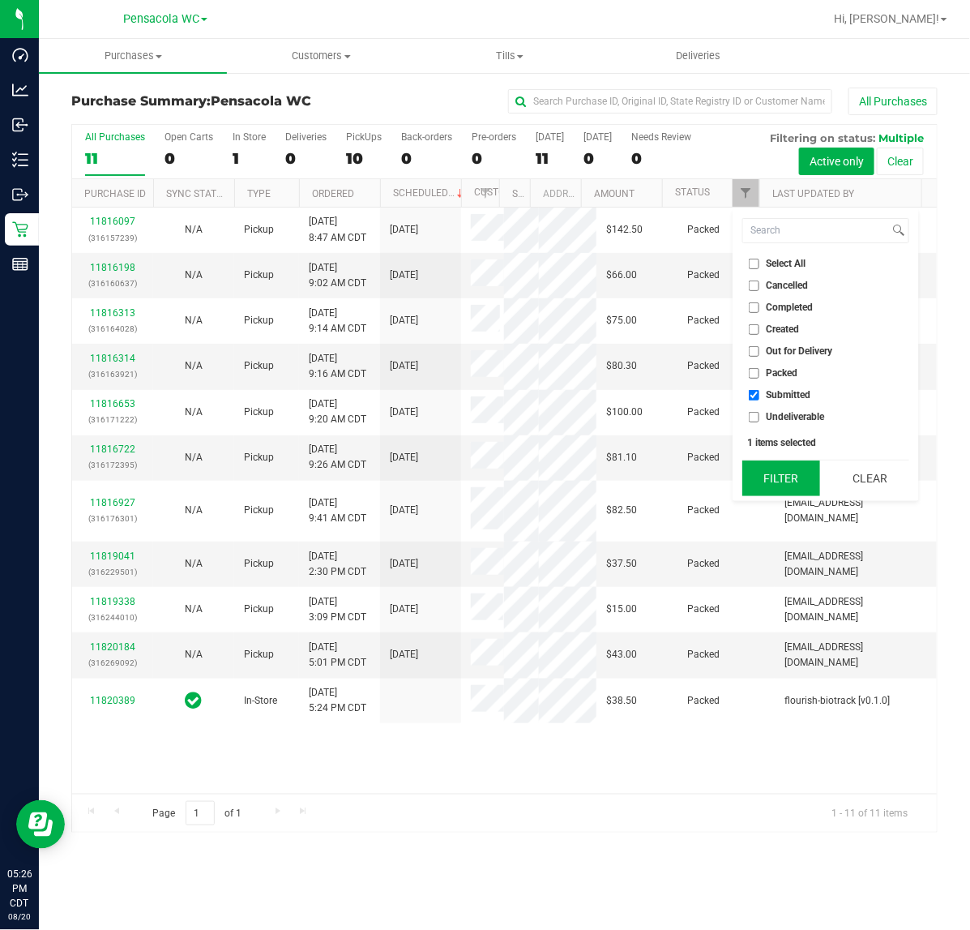
click at [764, 467] on button "Filter" at bounding box center [781, 478] width 78 height 36
